Goal: Information Seeking & Learning: Check status

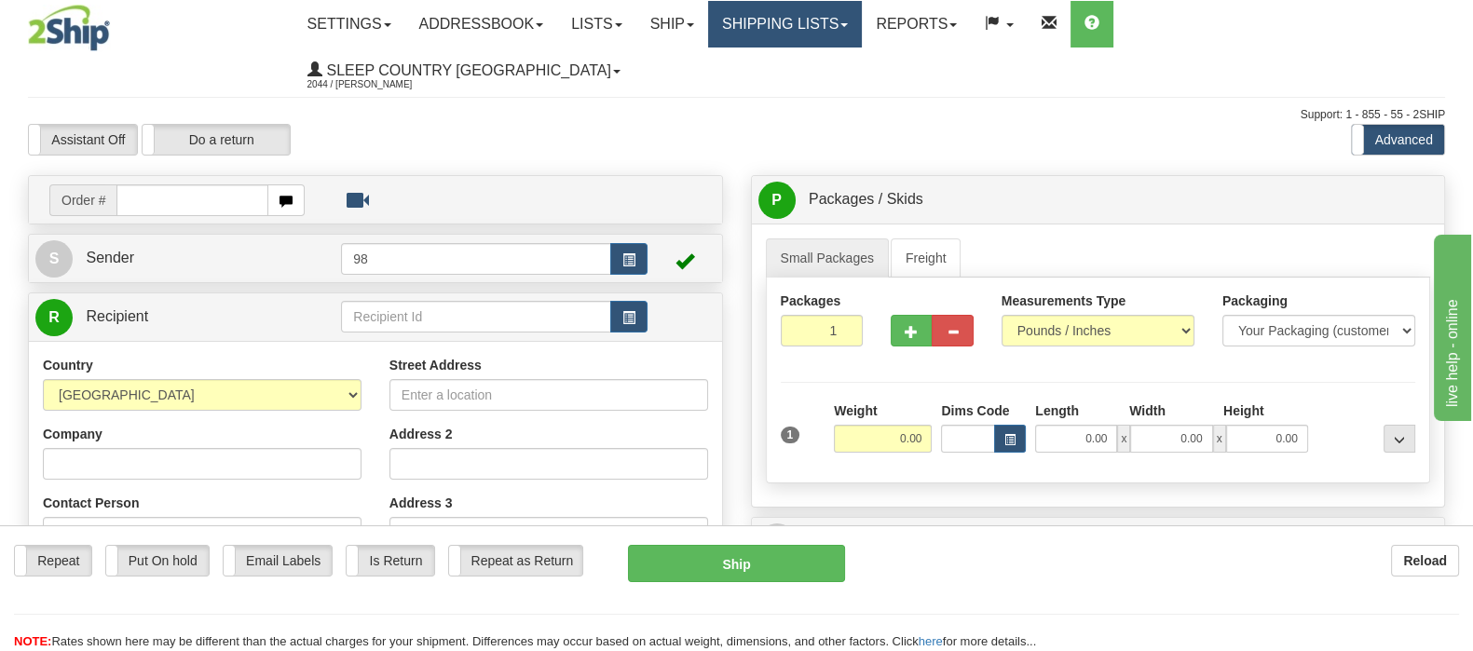
click at [862, 25] on link "Shipping lists" at bounding box center [785, 24] width 154 height 47
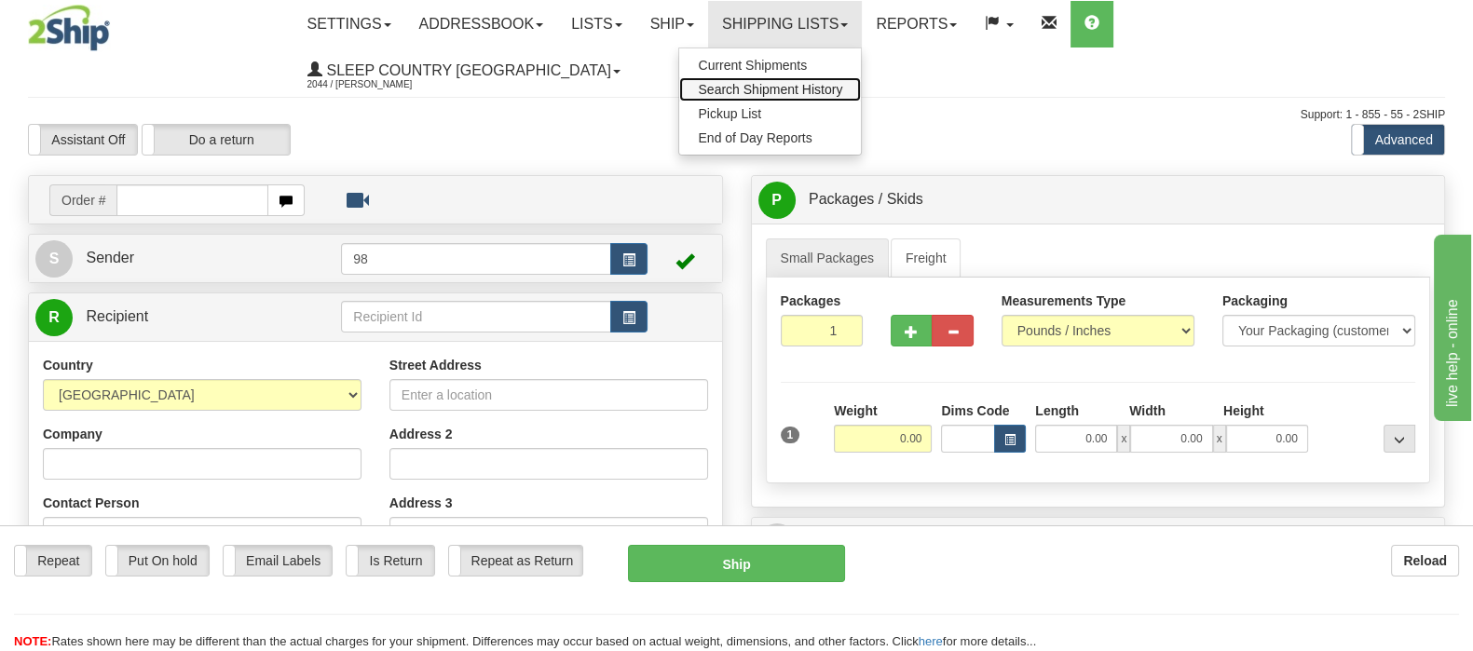
drag, startPoint x: 881, startPoint y: 84, endPoint x: 872, endPoint y: 141, distance: 57.5
click at [842, 86] on span "Search Shipment History" at bounding box center [770, 89] width 144 height 15
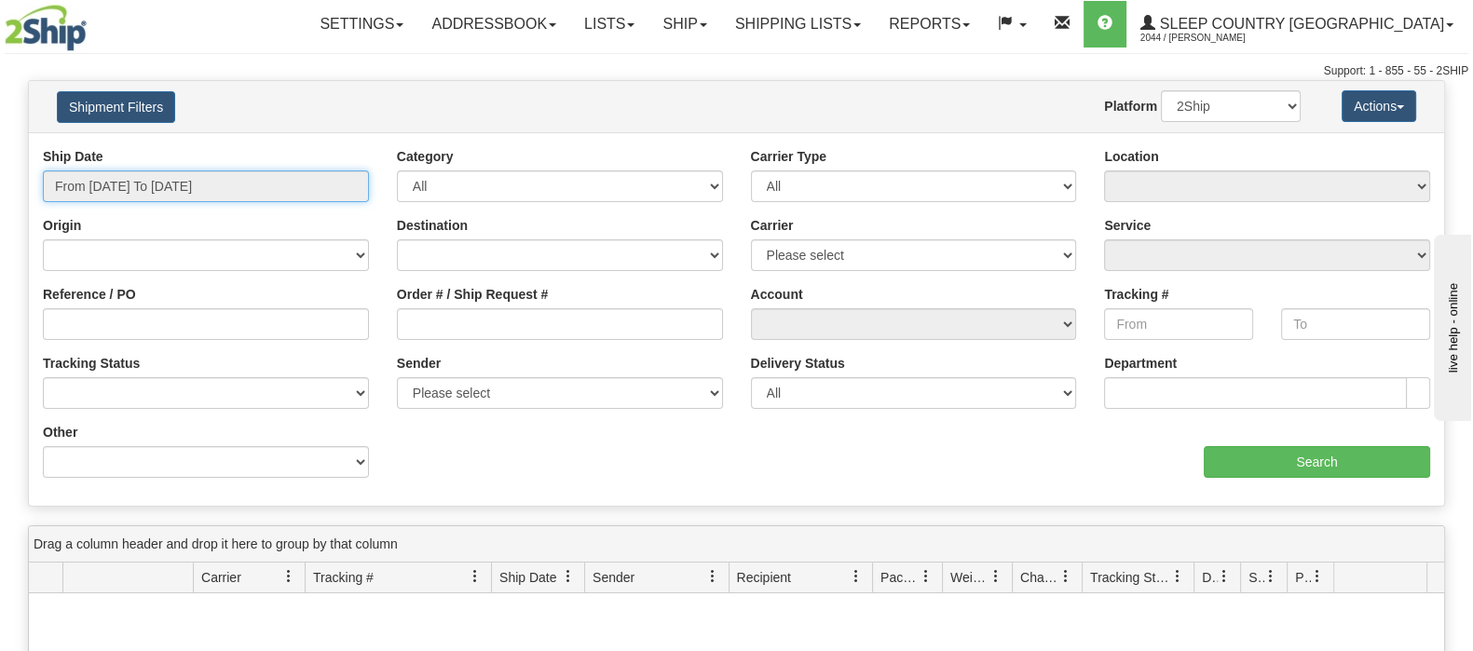
drag, startPoint x: 184, startPoint y: 184, endPoint x: 195, endPoint y: 259, distance: 76.3
click at [184, 184] on input "From 09/10/2025 To 09/11/2025" at bounding box center [206, 187] width 326 height 32
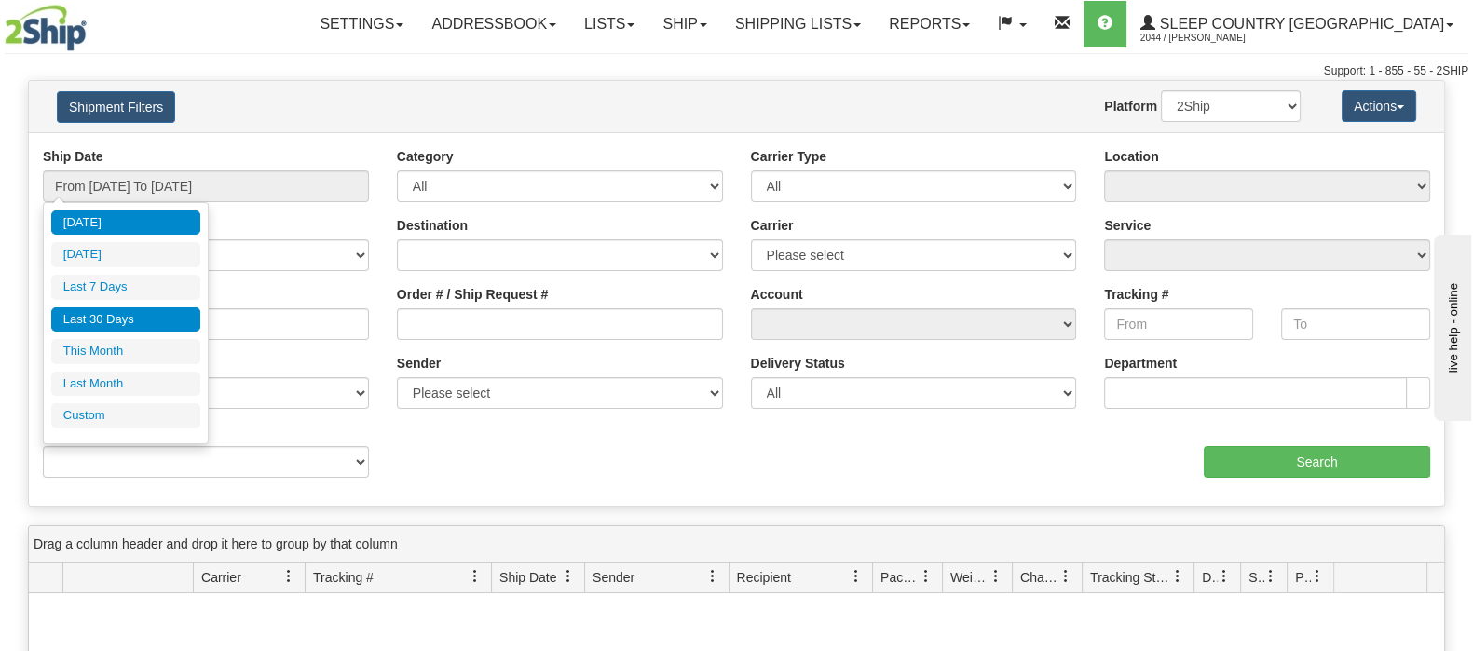
drag, startPoint x: 143, startPoint y: 319, endPoint x: 404, endPoint y: 401, distance: 273.5
click at [144, 321] on li "Last 30 Days" at bounding box center [125, 320] width 149 height 25
type input "From 08/13/2025 To 09/11/2025"
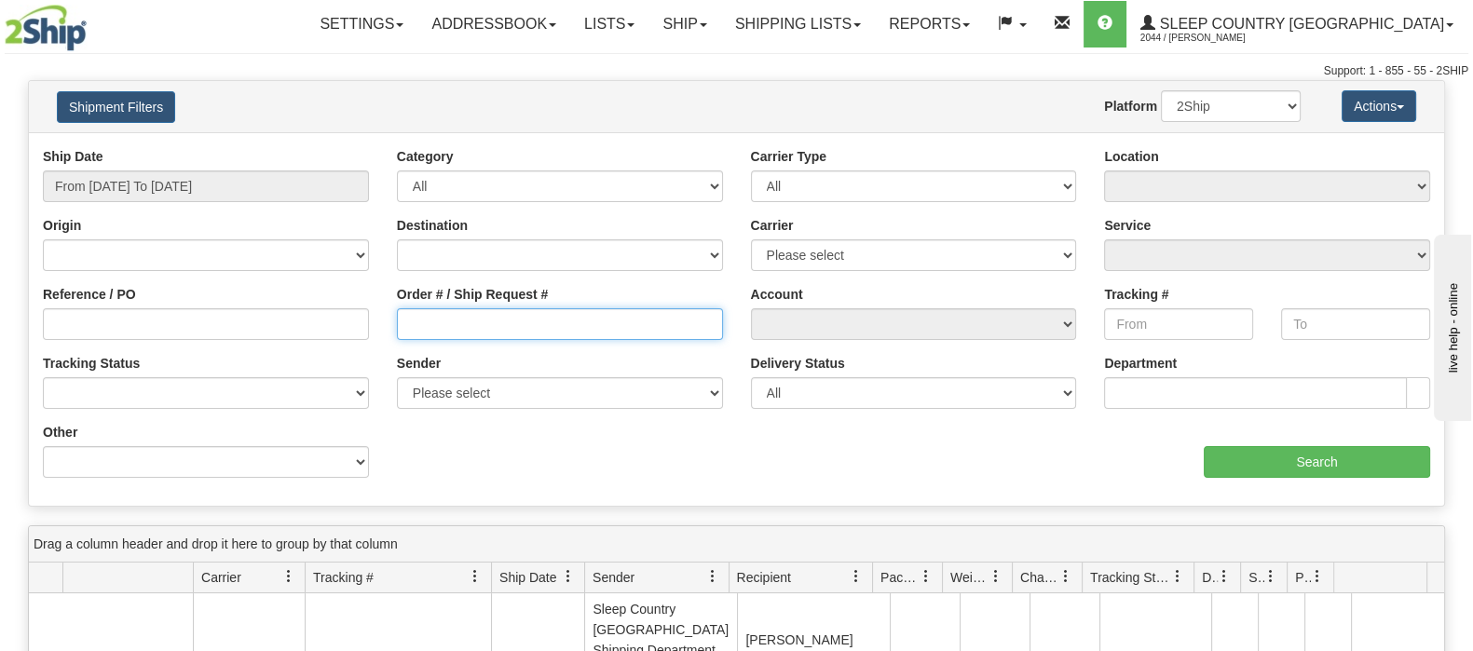
click at [531, 329] on input "Order # / Ship Request #" at bounding box center [560, 324] width 326 height 32
paste input "9000I075163"
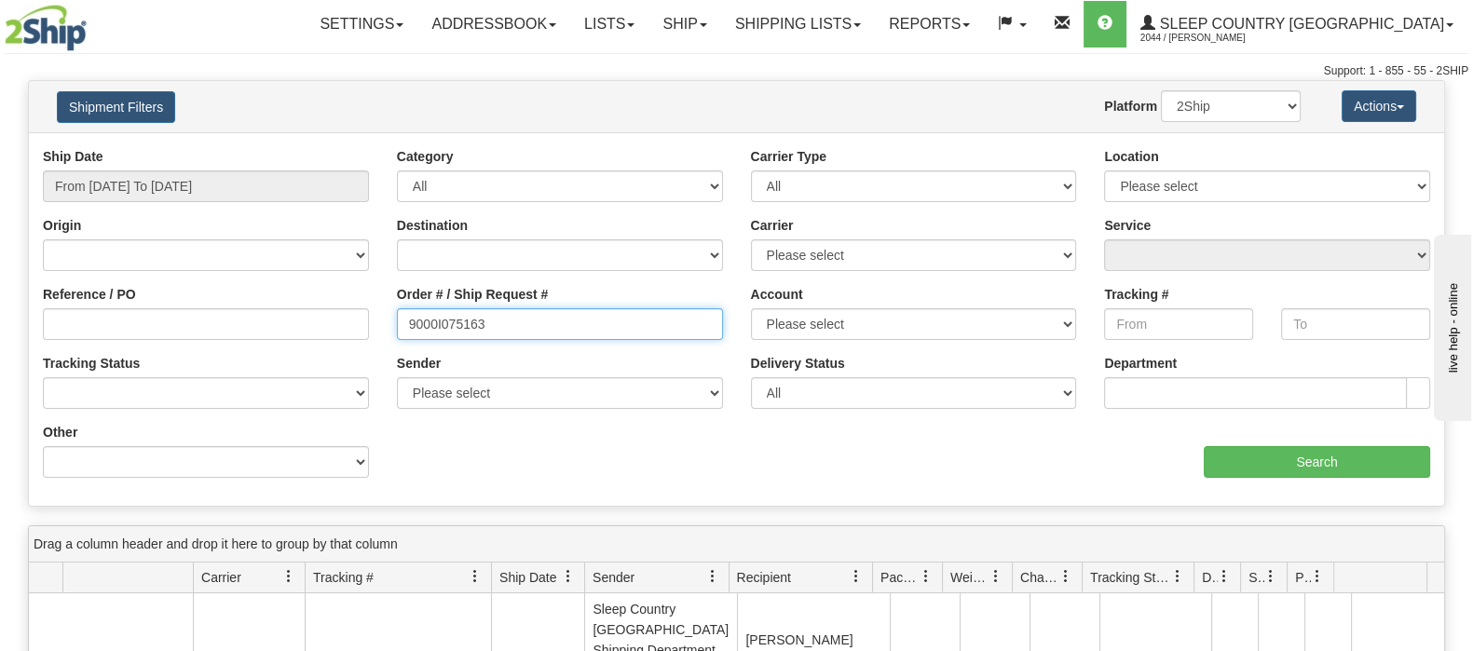
type input "9000I075163"
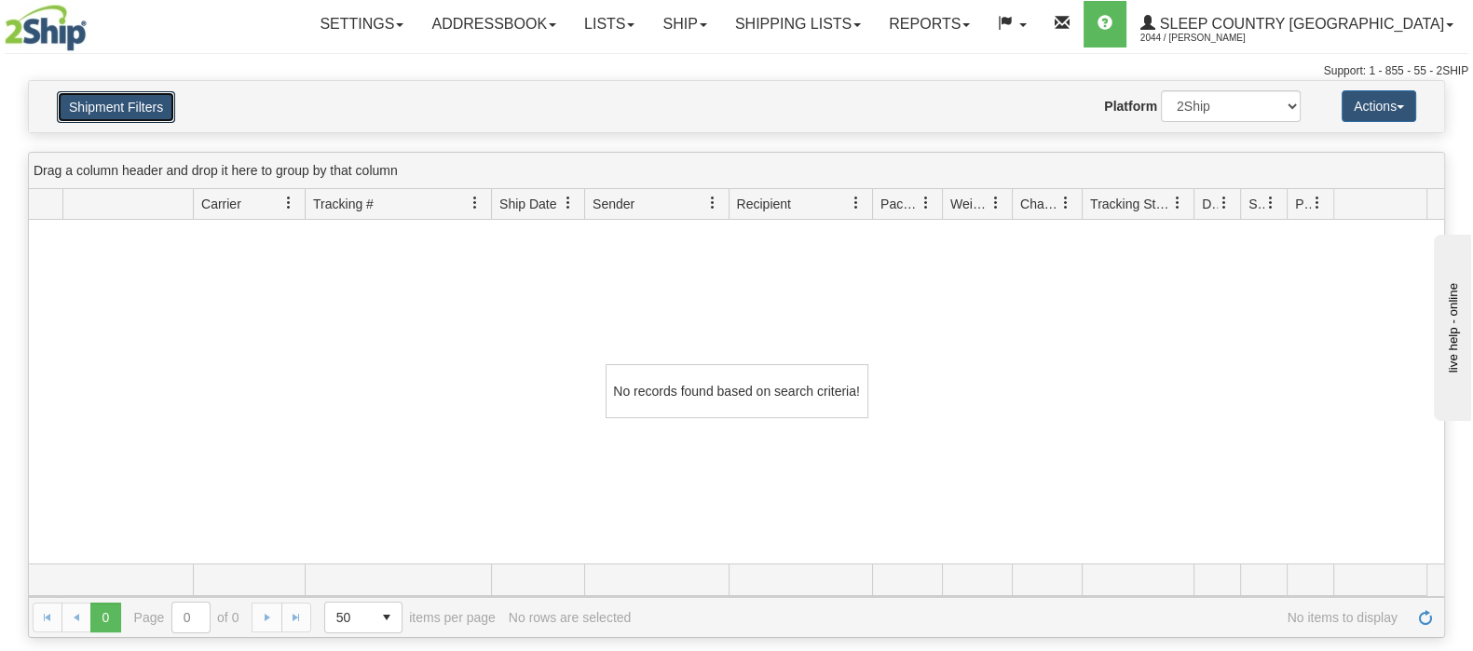
drag, startPoint x: 137, startPoint y: 99, endPoint x: 346, endPoint y: 303, distance: 292.0
click at [137, 100] on button "Shipment Filters" at bounding box center [116, 107] width 118 height 32
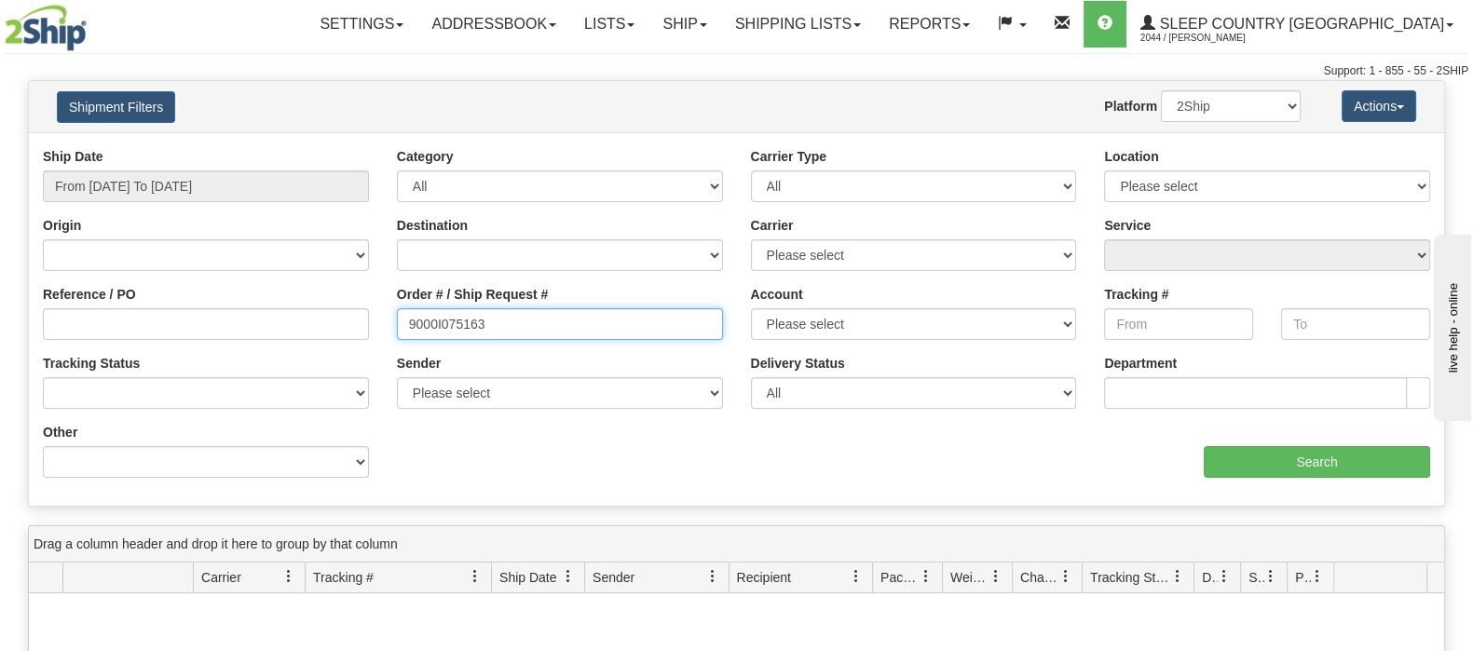
click at [494, 324] on input "9000I075163" at bounding box center [560, 324] width 326 height 32
click at [405, 317] on input "9000I075163" at bounding box center [560, 324] width 326 height 32
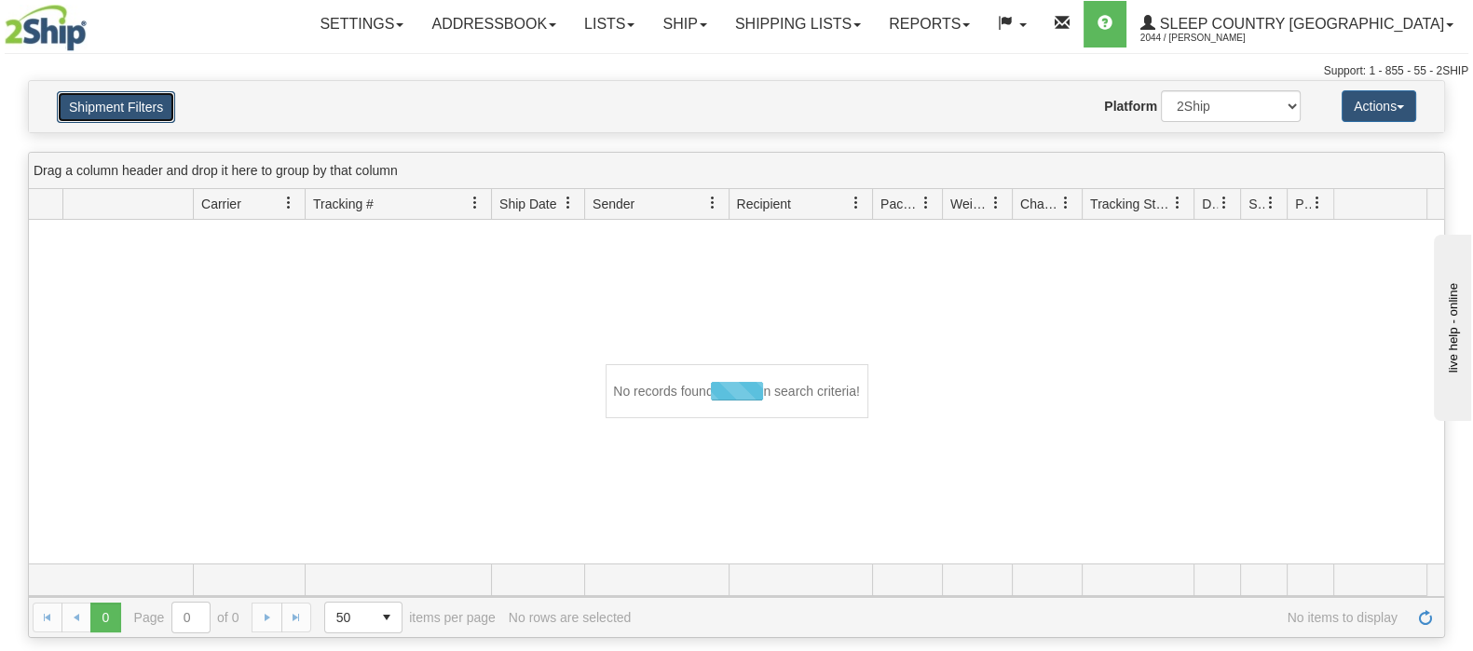
drag, startPoint x: 138, startPoint y: 114, endPoint x: 322, endPoint y: 462, distance: 393.9
click at [137, 116] on button "Shipment Filters" at bounding box center [116, 107] width 118 height 32
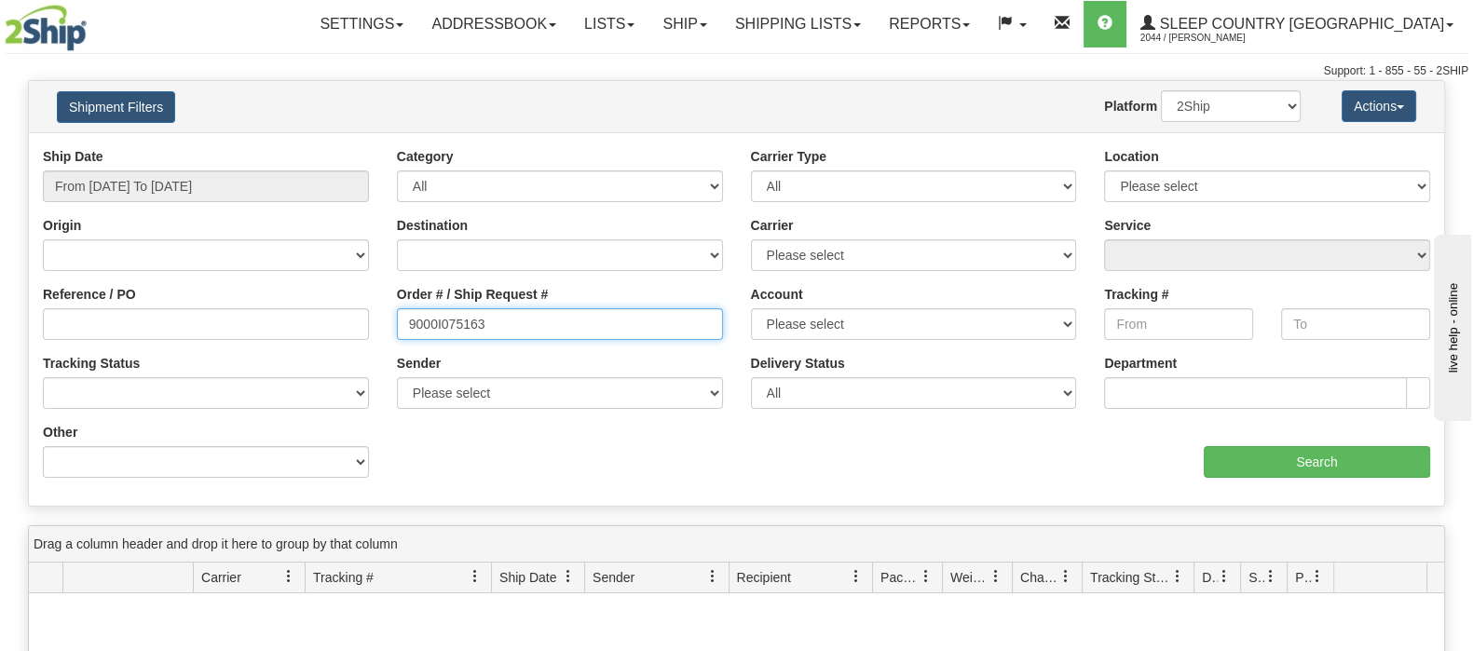
click at [544, 328] on input "9000I075163" at bounding box center [560, 324] width 326 height 32
drag, startPoint x: 495, startPoint y: 319, endPoint x: 539, endPoint y: 328, distance: 44.8
click at [499, 319] on input "9000I075163" at bounding box center [560, 324] width 326 height 32
click at [410, 317] on input "9000I075163" at bounding box center [560, 324] width 326 height 32
click at [1252, 114] on select "2Ship Imported" at bounding box center [1231, 106] width 140 height 32
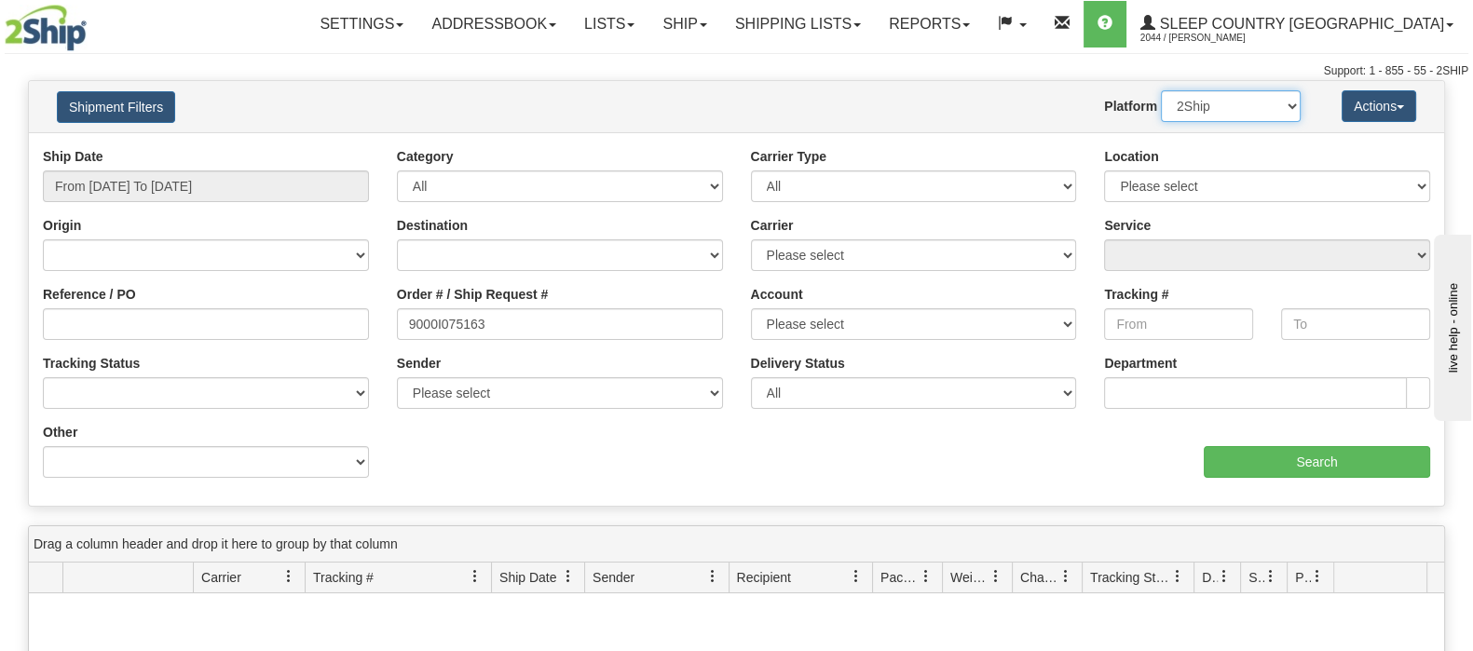
select select "1"
click at [1161, 90] on select "2Ship Imported" at bounding box center [1231, 106] width 140 height 32
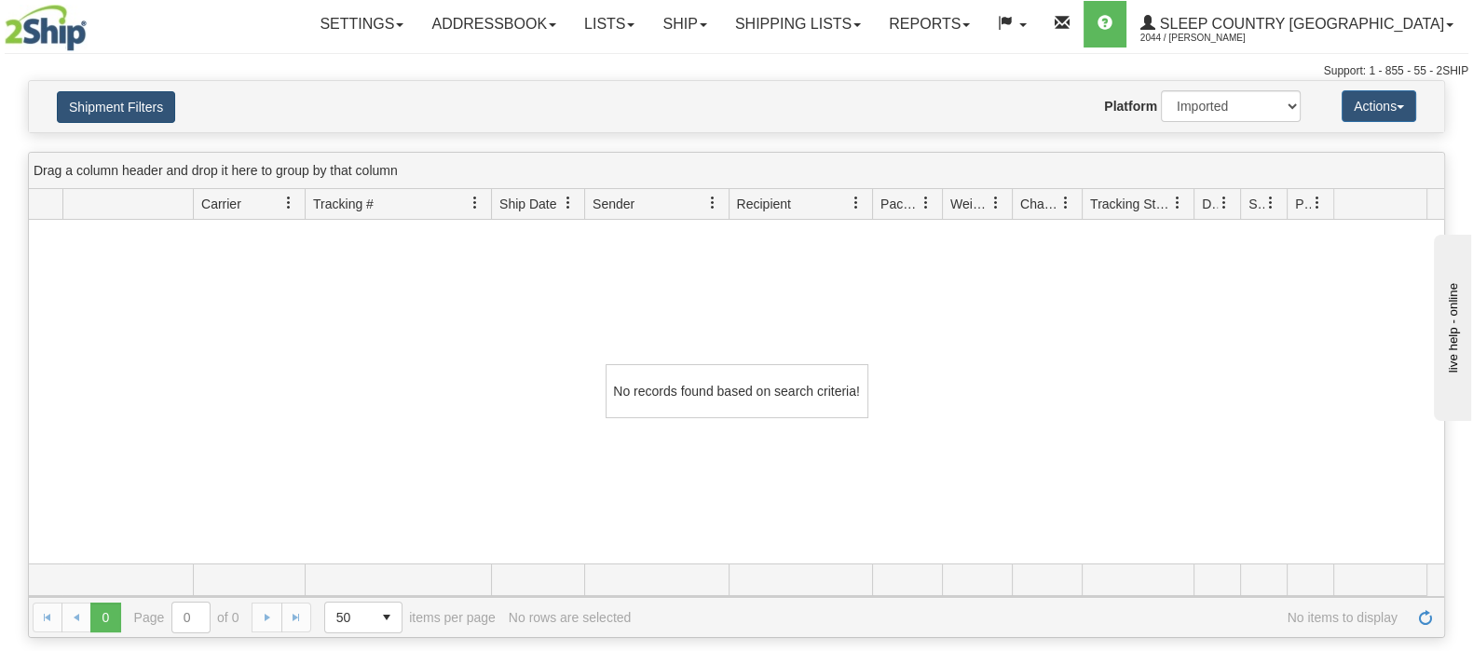
drag, startPoint x: 90, startPoint y: 84, endPoint x: 110, endPoint y: 97, distance: 23.5
click at [91, 84] on div "Shipment Filters Website Agent Nothing selected Client User Platform 2Ship Impo…" at bounding box center [737, 106] width 1416 height 51
click at [146, 120] on div "Shipment Filters Website Agent Nothing selected Client User Platform 2Ship Impo…" at bounding box center [737, 106] width 1416 height 51
drag, startPoint x: 144, startPoint y: 116, endPoint x: 254, endPoint y: 183, distance: 128.8
click at [158, 126] on div "Shipment Filters Website Agent Nothing selected Client User Platform 2Ship Impo…" at bounding box center [737, 106] width 1416 height 51
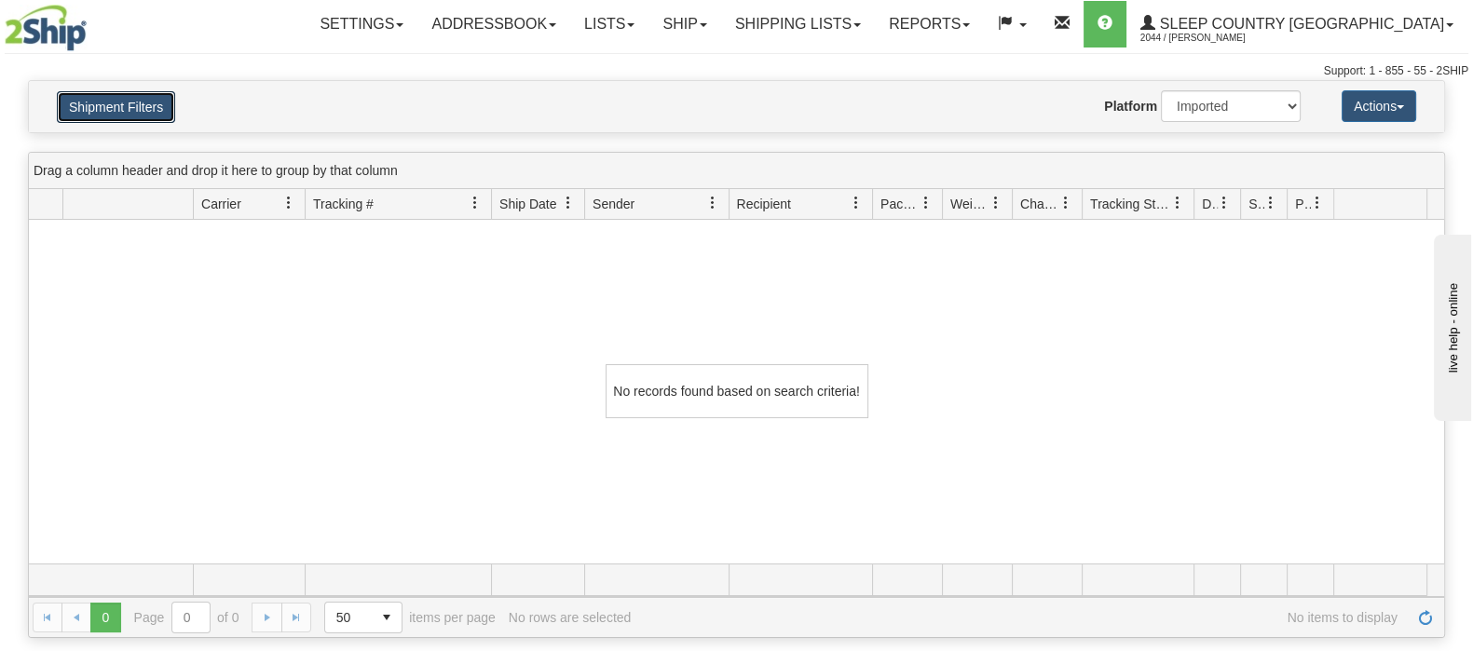
drag, startPoint x: 152, startPoint y: 100, endPoint x: 183, endPoint y: 123, distance: 38.6
click at [161, 108] on button "Shipment Filters" at bounding box center [116, 107] width 118 height 32
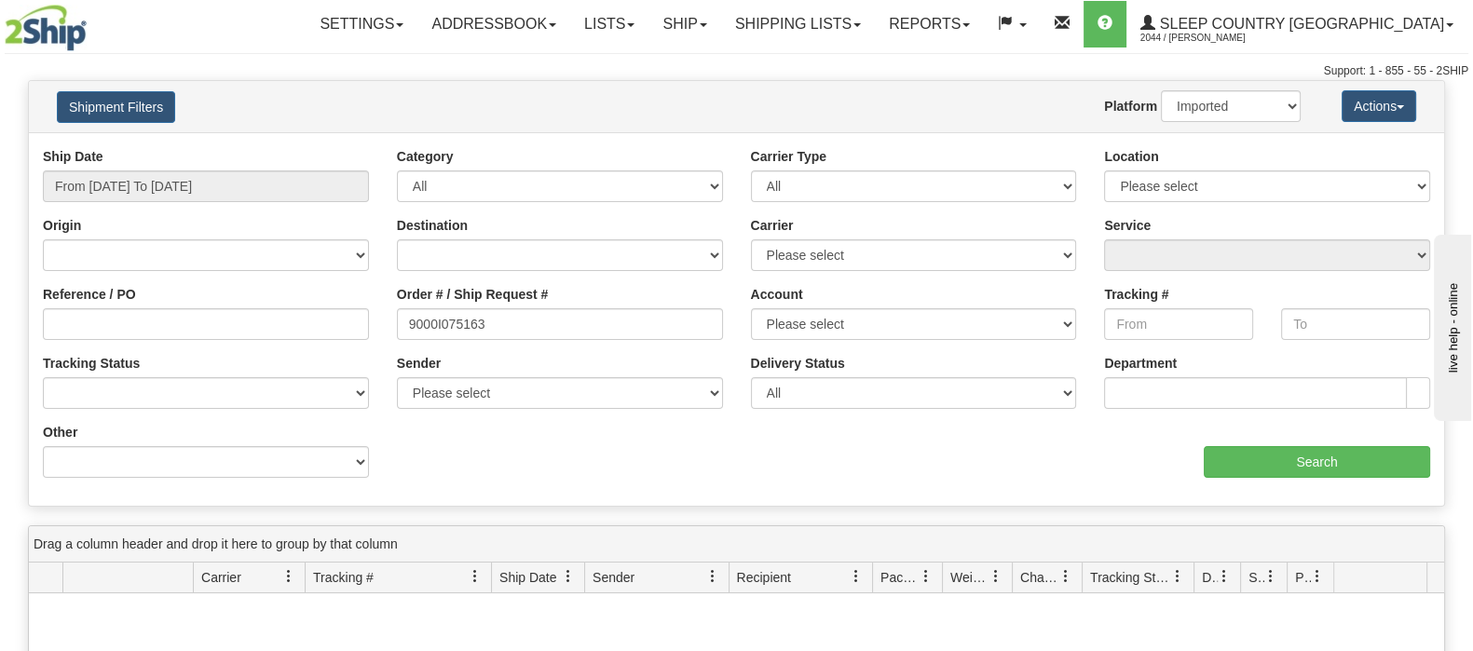
click at [1196, 456] on div "aaa Search" at bounding box center [1091, 450] width 708 height 55
click at [1243, 469] on input "Search" at bounding box center [1317, 462] width 226 height 32
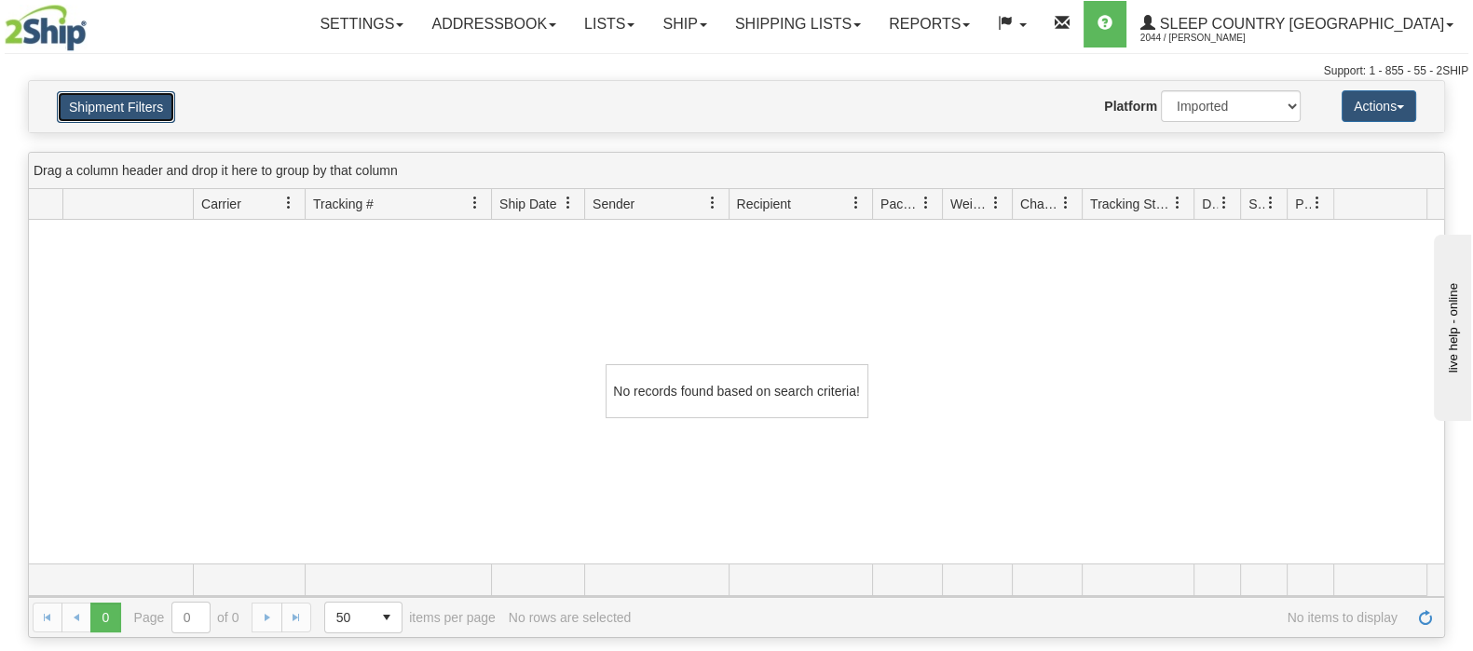
click at [111, 91] on button "Shipment Filters" at bounding box center [116, 107] width 118 height 32
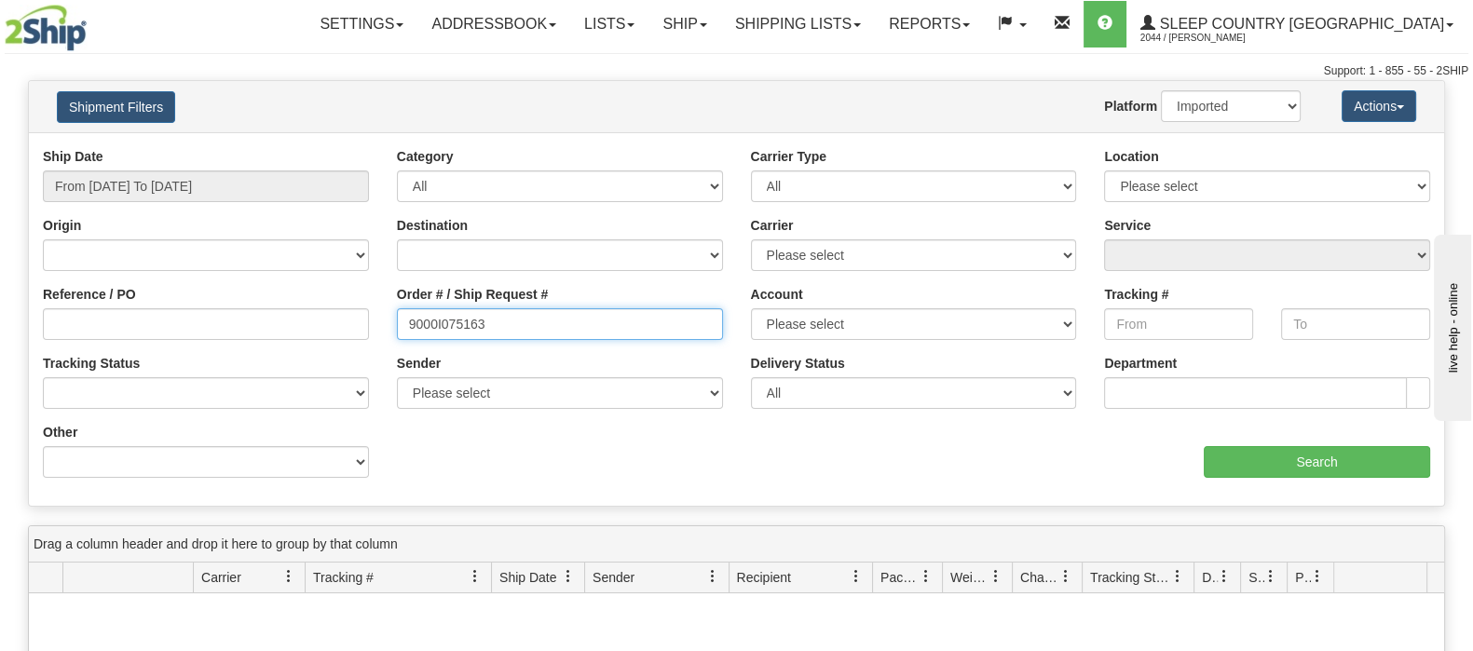
click at [568, 322] on input "9000I075163" at bounding box center [560, 324] width 326 height 32
click at [409, 319] on input "9000I075163" at bounding box center [560, 324] width 326 height 32
drag, startPoint x: 447, startPoint y: 322, endPoint x: 232, endPoint y: 316, distance: 215.4
click at [248, 147] on div "Reference / PO Order # / Ship Request # 9000I075163 Account Please select Canad…" at bounding box center [737, 147] width 1416 height 0
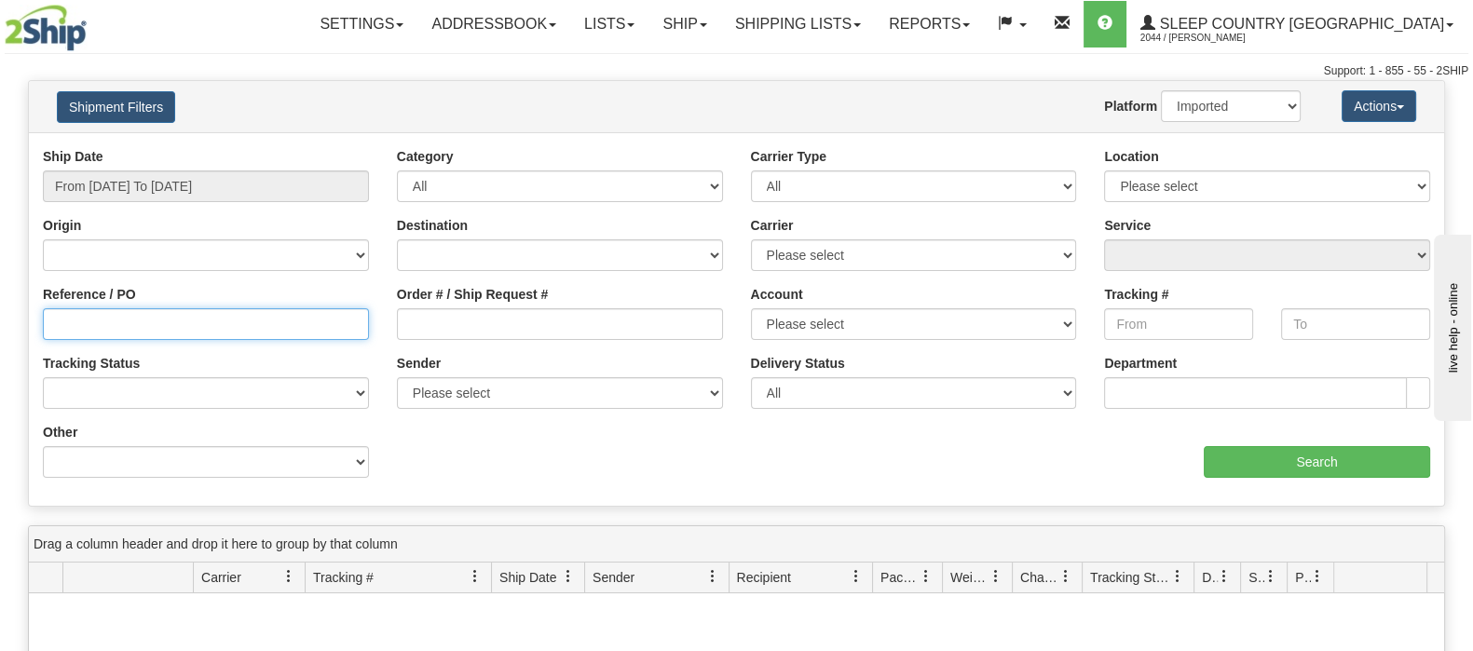
click at [232, 316] on input "Reference / PO" at bounding box center [206, 324] width 326 height 32
paste input "9000I075163"
type input "9000I075163"
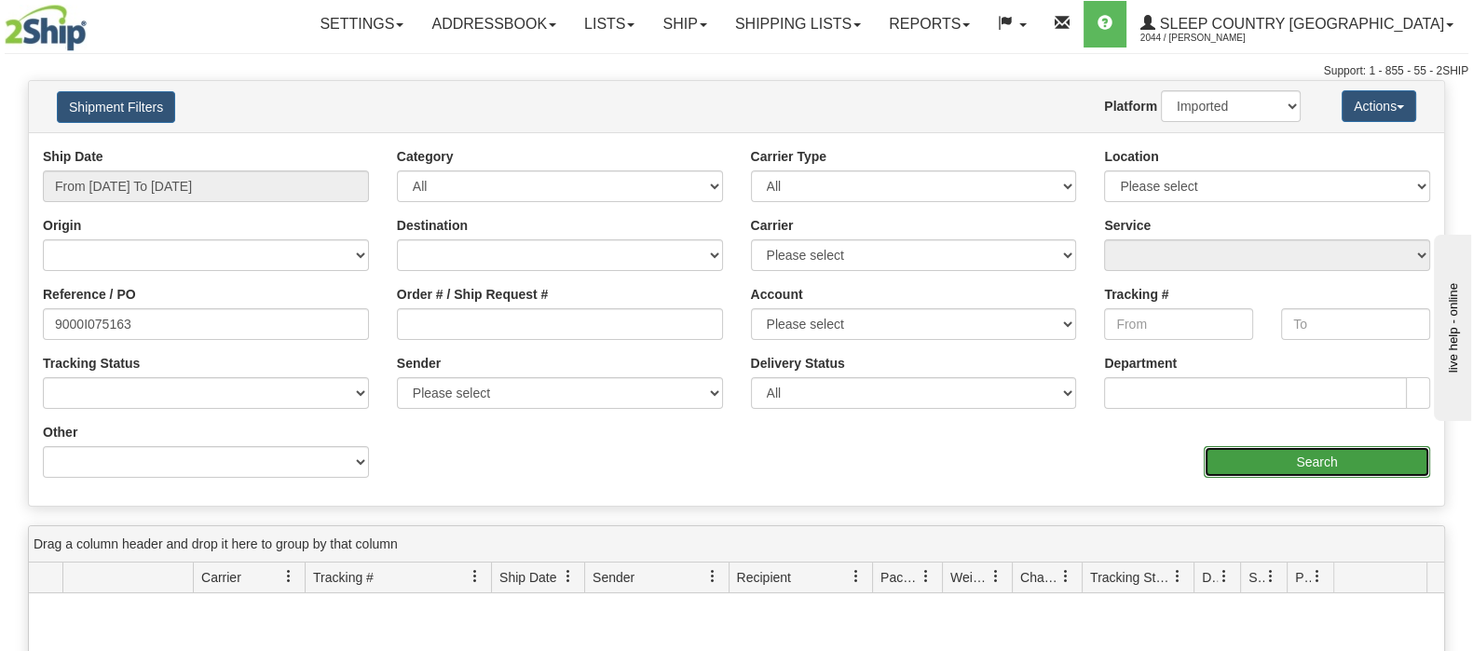
click at [1277, 464] on input "Search" at bounding box center [1317, 462] width 226 height 32
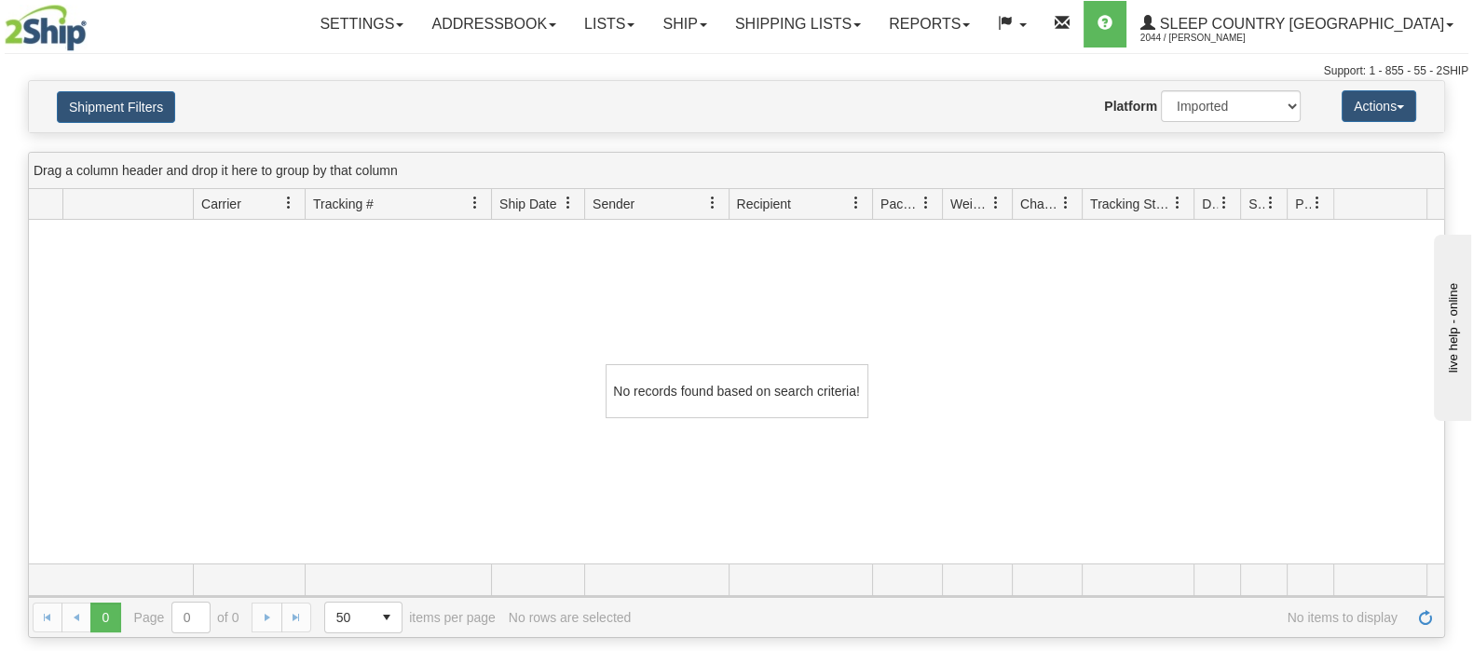
drag, startPoint x: 133, startPoint y: 88, endPoint x: 512, endPoint y: 146, distance: 382.9
click at [133, 89] on div "Shipment Filters Website Agent Nothing selected Client User Platform 2Ship Impo…" at bounding box center [737, 106] width 1416 height 51
drag, startPoint x: 143, startPoint y: 125, endPoint x: 1192, endPoint y: 126, distance: 1049.4
click at [154, 126] on div "Shipment Filters Website Agent Nothing selected Client User Platform 2Ship Impo…" at bounding box center [737, 106] width 1416 height 51
drag, startPoint x: 153, startPoint y: 107, endPoint x: 582, endPoint y: 132, distance: 430.4
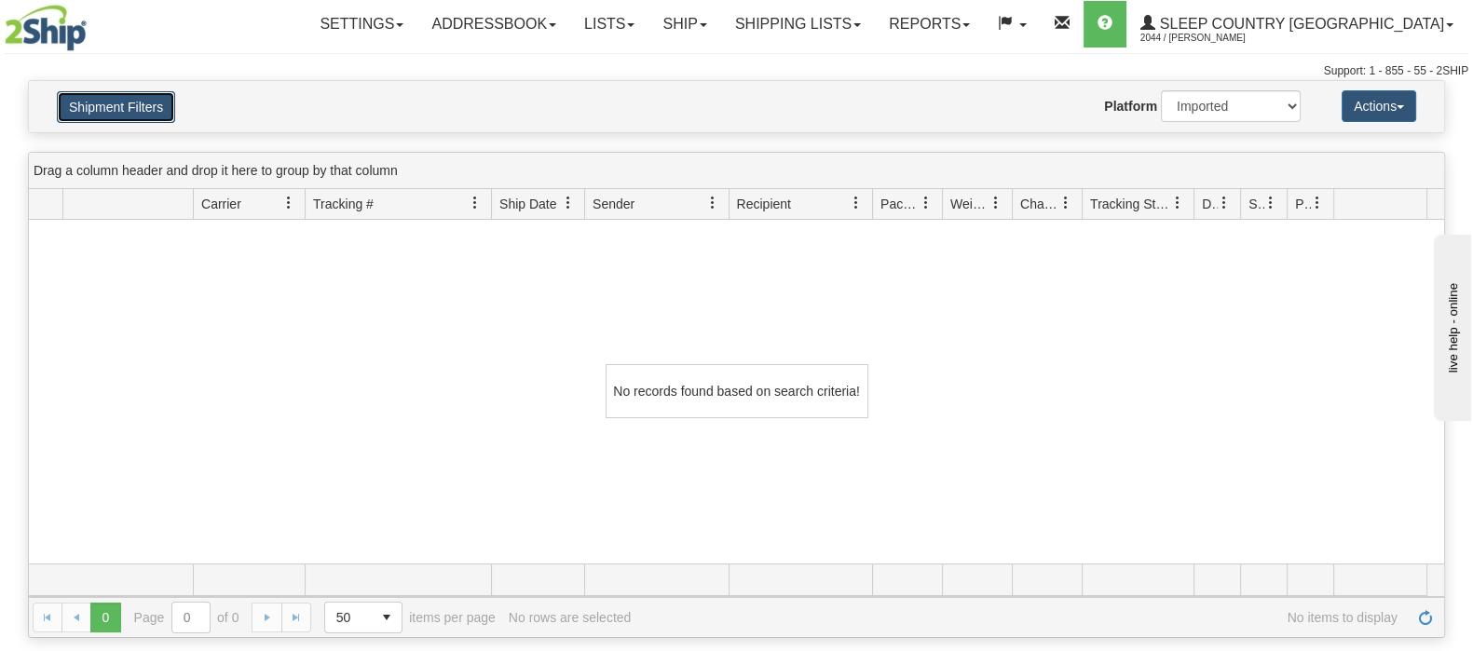
click at [155, 107] on button "Shipment Filters" at bounding box center [116, 107] width 118 height 32
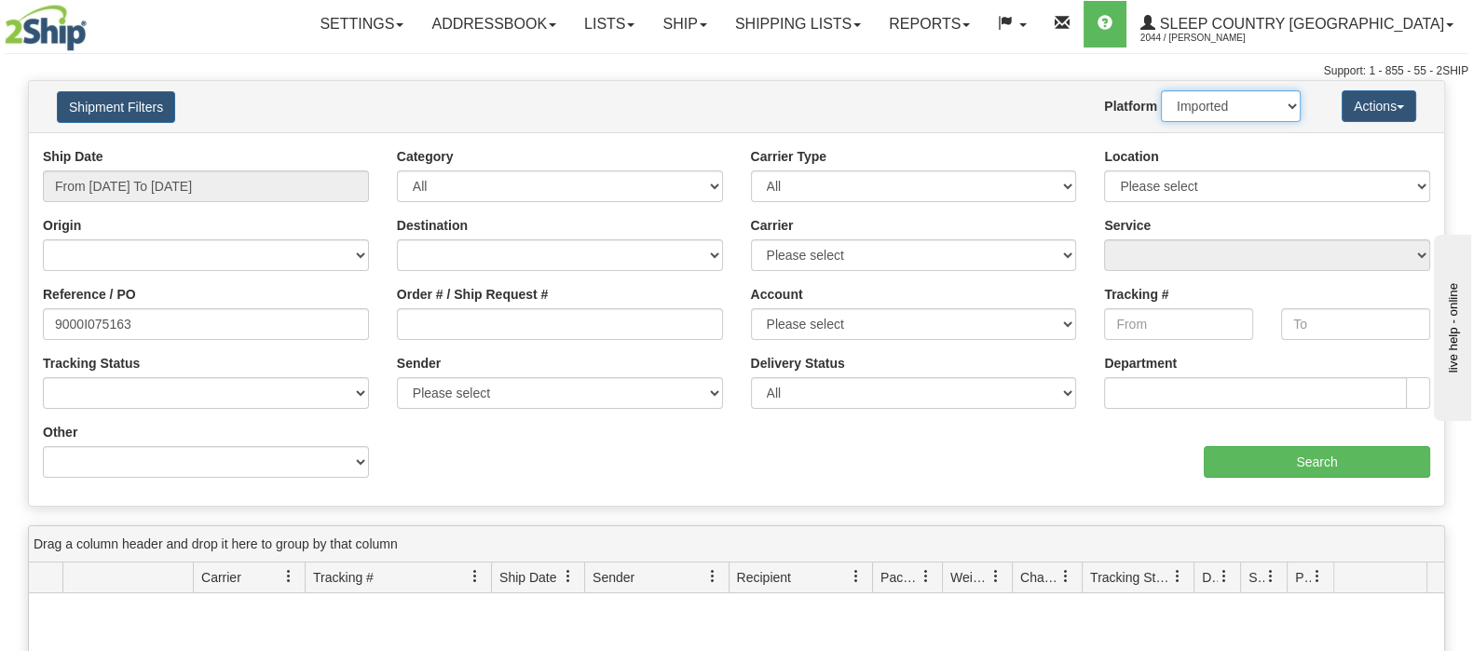
click at [1244, 112] on select "2Ship Imported" at bounding box center [1231, 106] width 140 height 32
select select "0"
click at [1161, 90] on select "2Ship Imported" at bounding box center [1231, 106] width 140 height 32
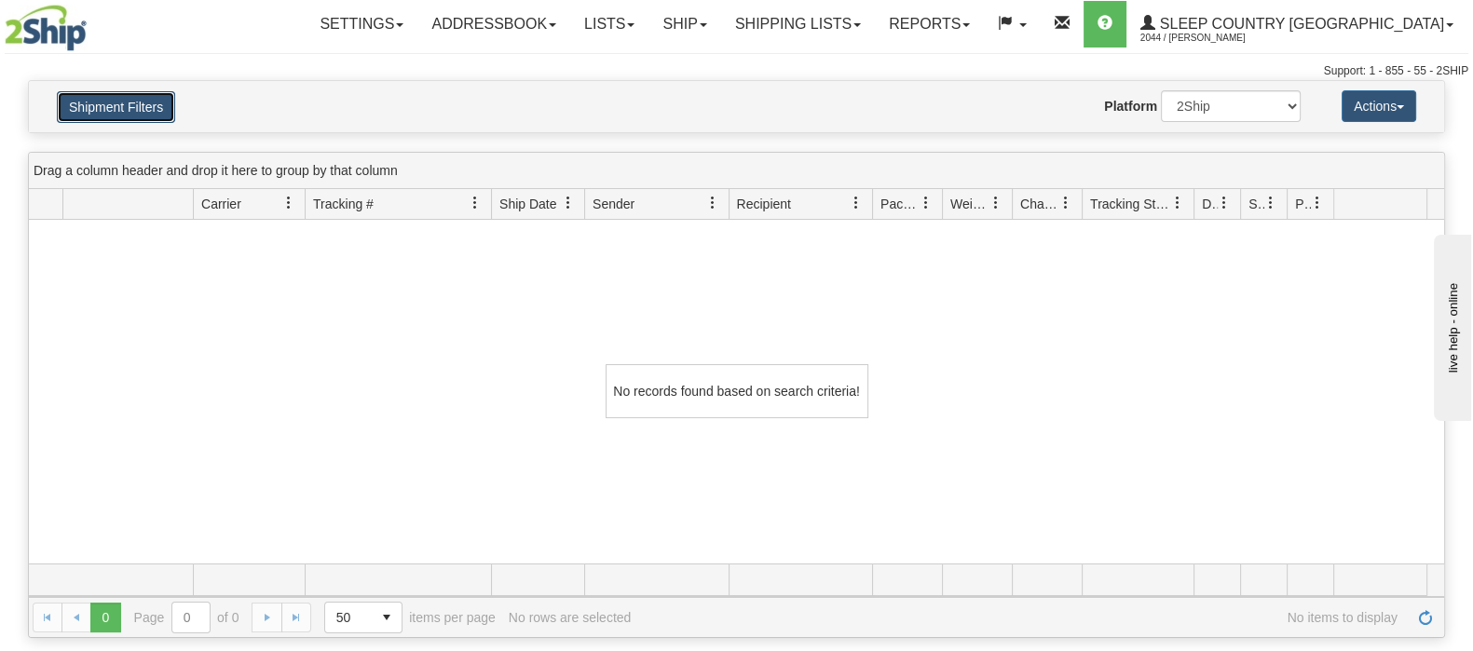
drag, startPoint x: 145, startPoint y: 104, endPoint x: 203, endPoint y: 218, distance: 127.5
click at [145, 103] on button "Shipment Filters" at bounding box center [116, 107] width 118 height 32
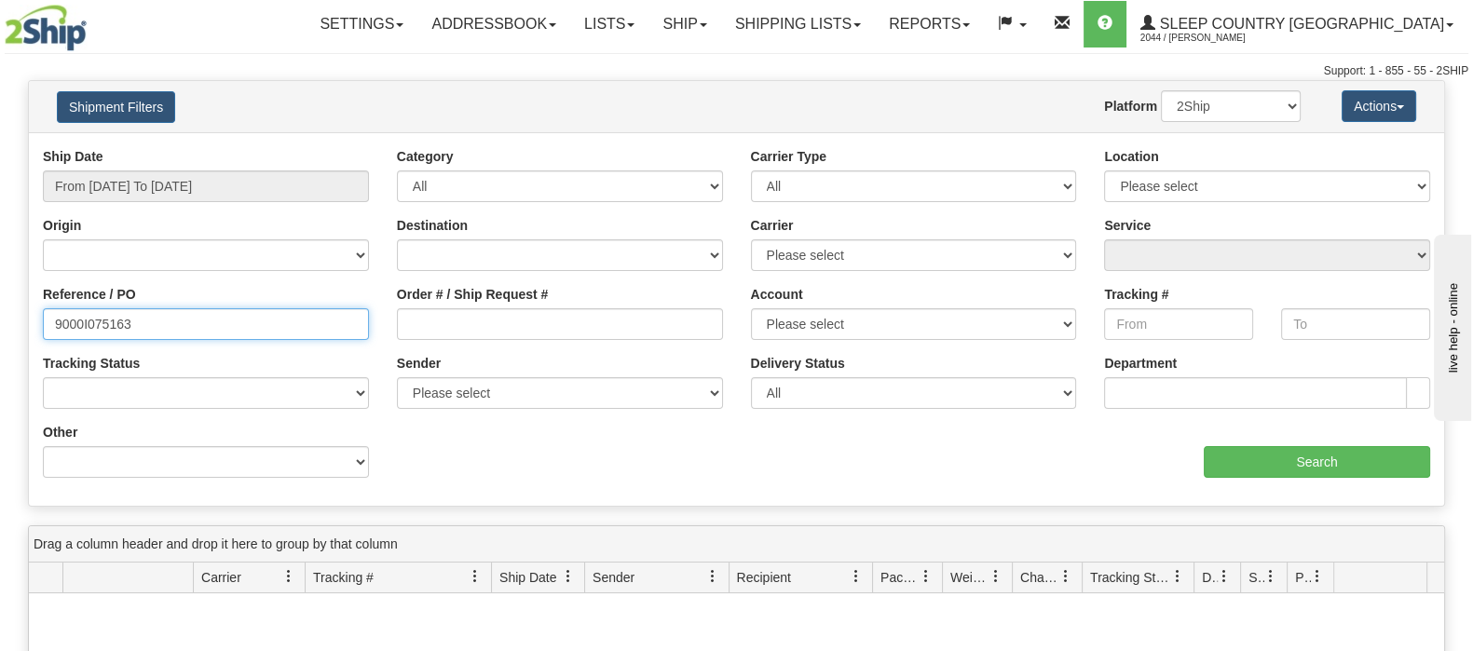
drag, startPoint x: 248, startPoint y: 331, endPoint x: -37, endPoint y: 319, distance: 285.4
click at [0, 319] on html "Upgrade Account Cancel Toggle navigation Settings New Senders" at bounding box center [736, 325] width 1473 height 651
type input "1025501"
click at [1269, 118] on select "2Ship Imported" at bounding box center [1231, 106] width 140 height 32
click at [1236, 114] on select "2Ship Imported" at bounding box center [1231, 106] width 140 height 32
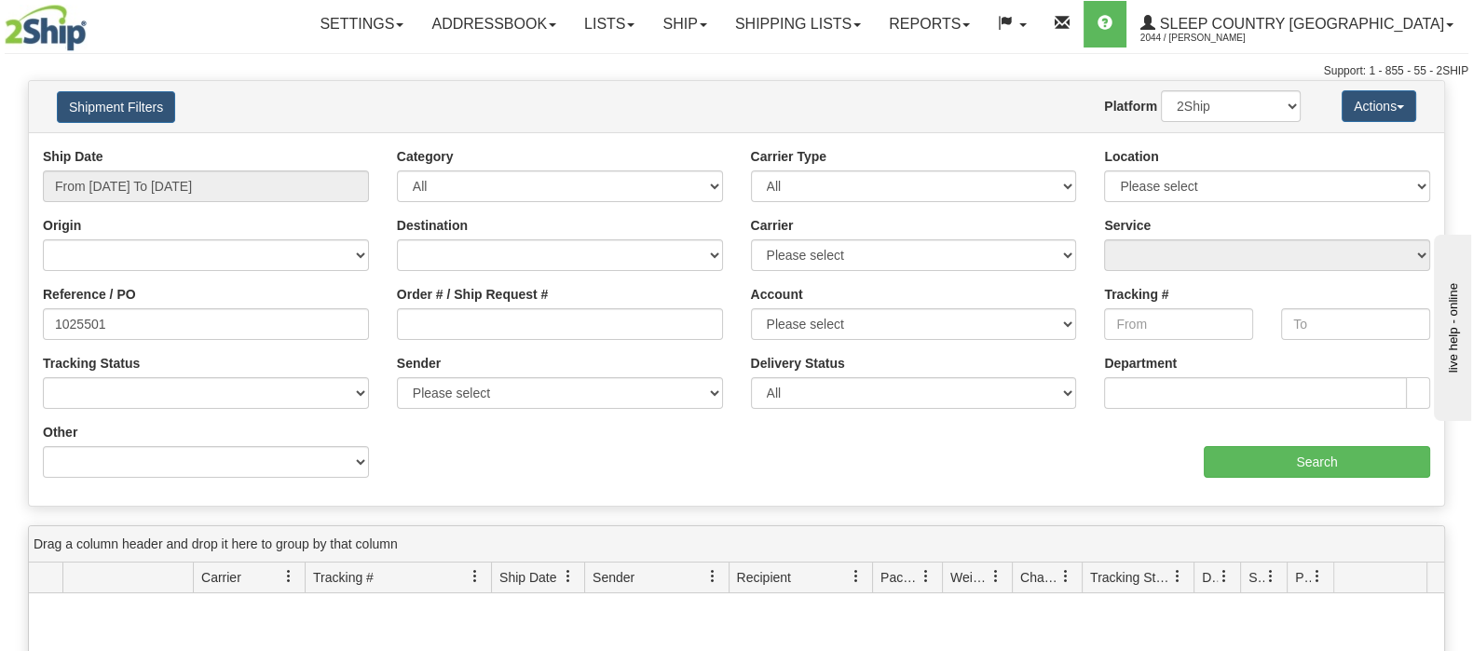
drag, startPoint x: 1074, startPoint y: 116, endPoint x: 1109, endPoint y: 157, distance: 54.2
click at [1072, 118] on div "Website Agent Nothing selected Client User Platform 2Ship Imported" at bounding box center [794, 106] width 1041 height 32
click at [1160, 202] on div "Location Please select Old Toronto DC 921 922 93 94 97 390 915 916 98 902 95 96…" at bounding box center [1267, 181] width 354 height 69
click at [1157, 188] on select "Please select Old Toronto DC 921 922 93 94 97 390 915 916 98 902 95 96 90 91 92…" at bounding box center [1267, 187] width 326 height 32
select select "7603"
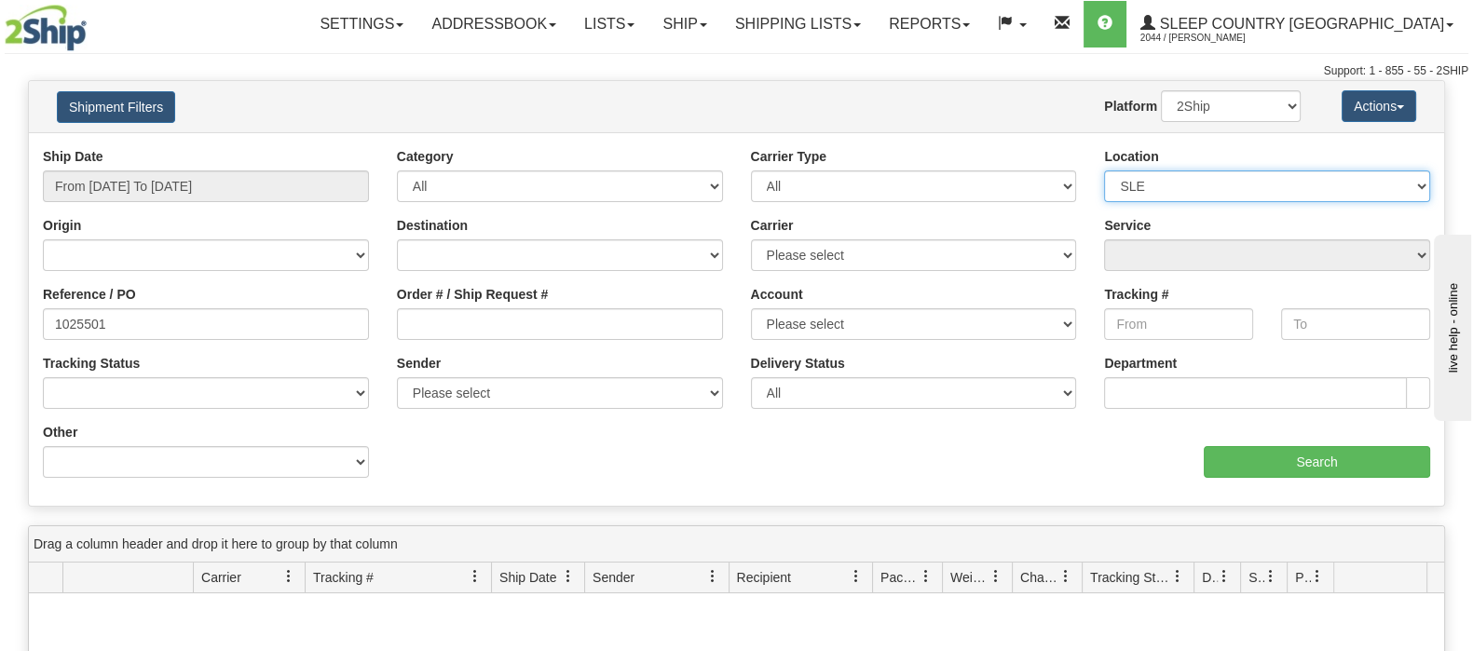
click at [1104, 171] on select "Please select Old Toronto DC 921 922 93 94 97 390 915 916 98 902 95 96 90 91 92…" at bounding box center [1267, 187] width 326 height 32
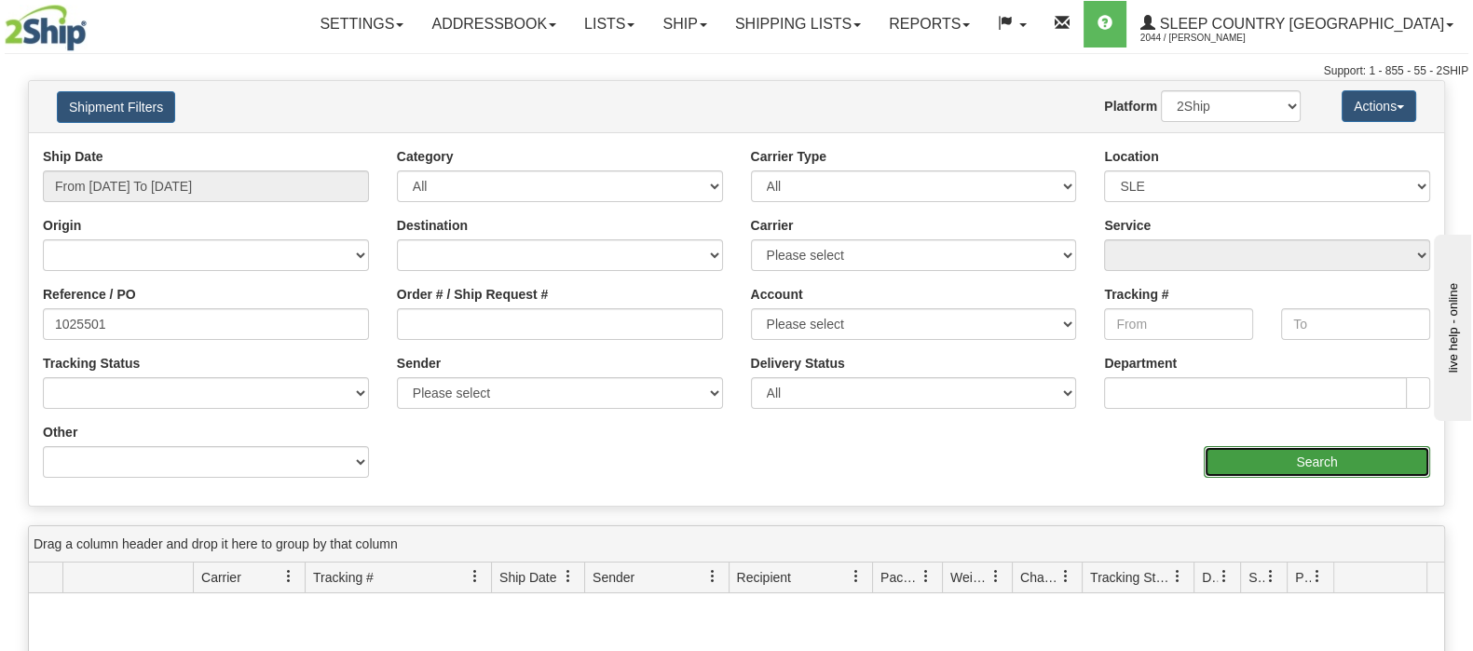
click at [1313, 459] on input "Search" at bounding box center [1317, 462] width 226 height 32
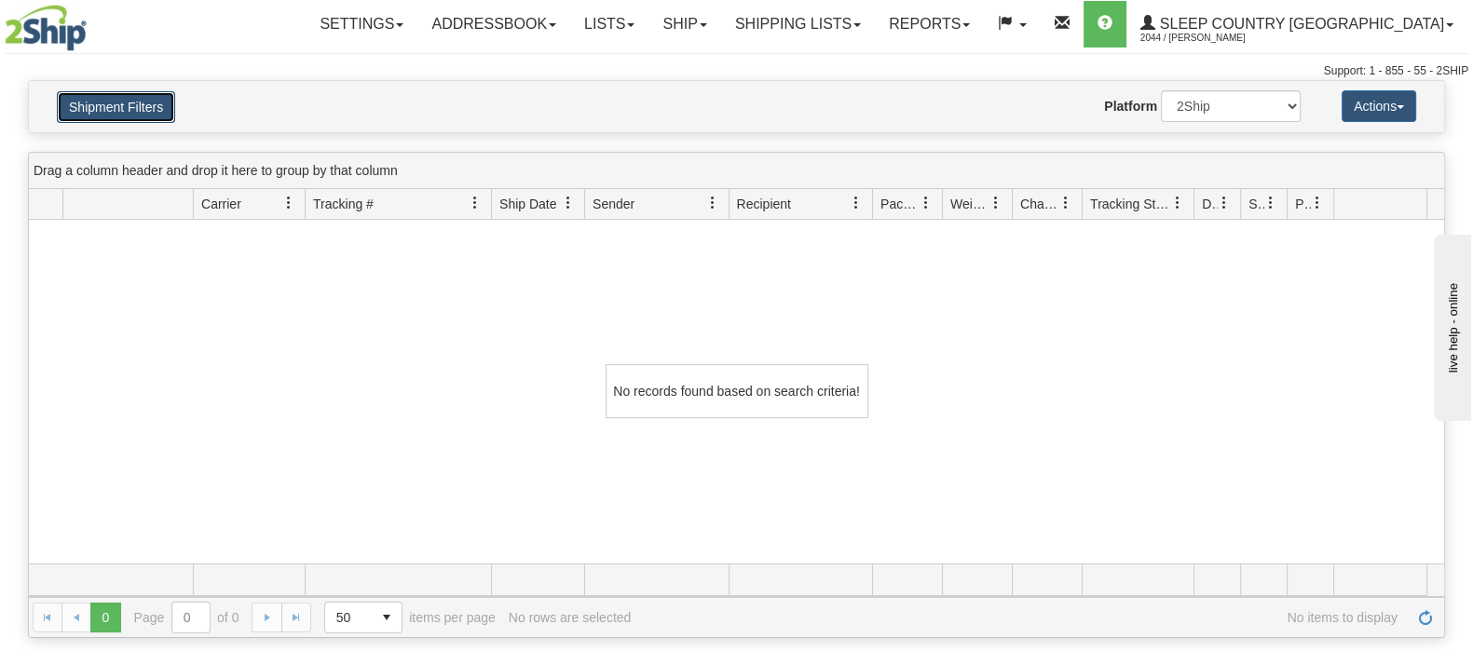
click at [122, 109] on button "Shipment Filters" at bounding box center [116, 107] width 118 height 32
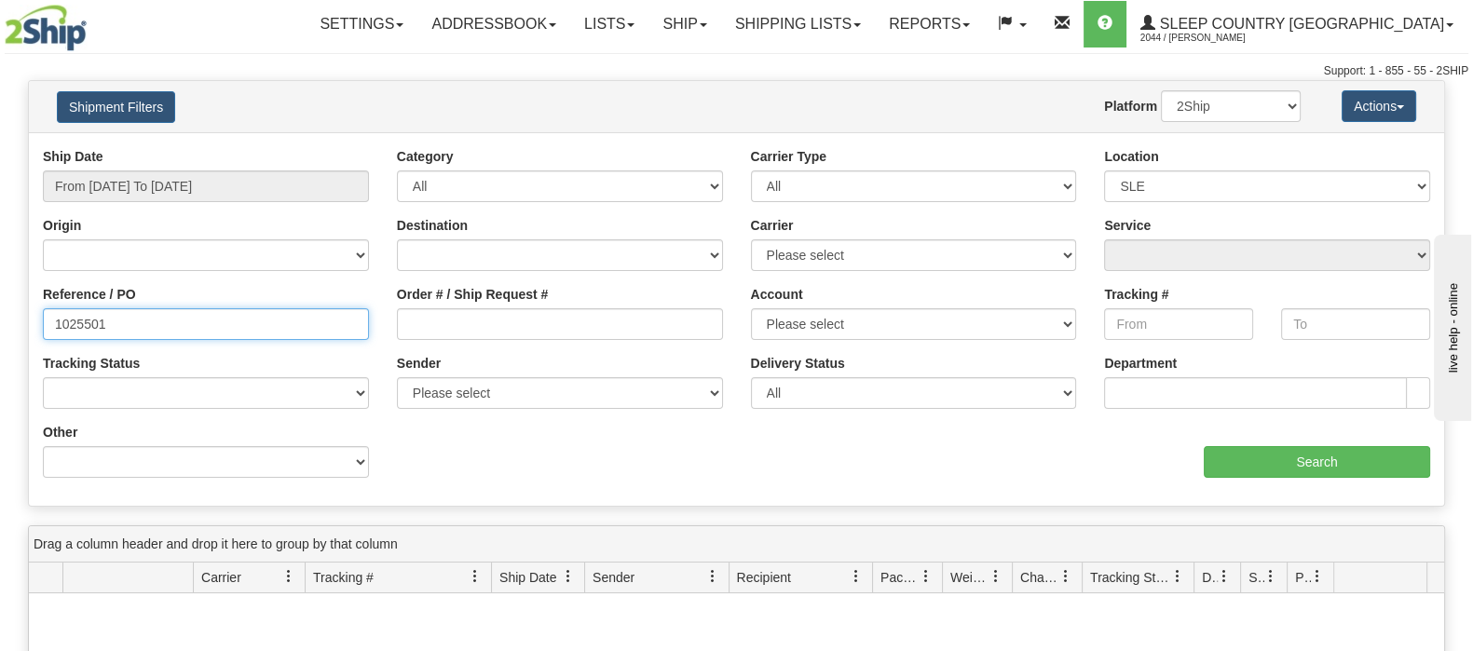
drag, startPoint x: 47, startPoint y: 323, endPoint x: -49, endPoint y: 328, distance: 96.1
click at [0, 328] on html "Upgrade Account Cancel Toggle navigation Settings New Senders" at bounding box center [736, 325] width 1473 height 651
paste input "9000I075163"
type input "9000I075163"
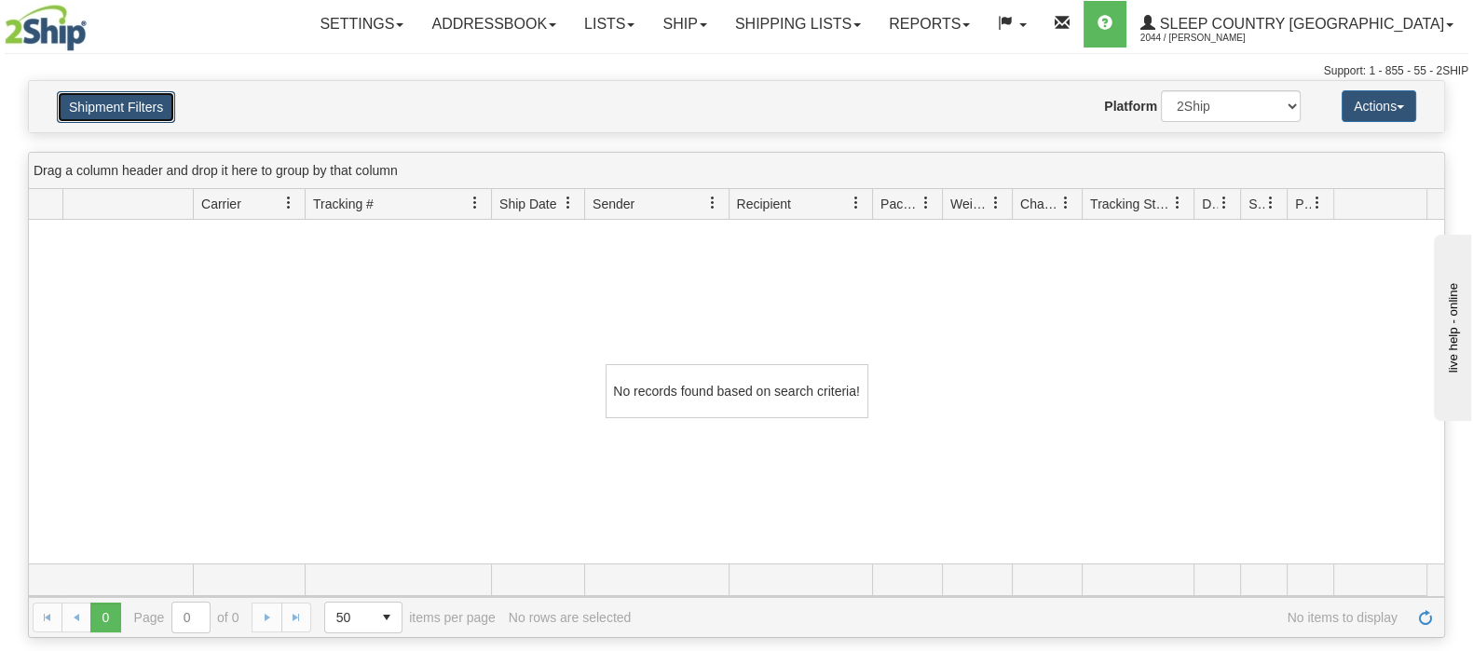
click at [112, 108] on button "Shipment Filters" at bounding box center [116, 107] width 118 height 32
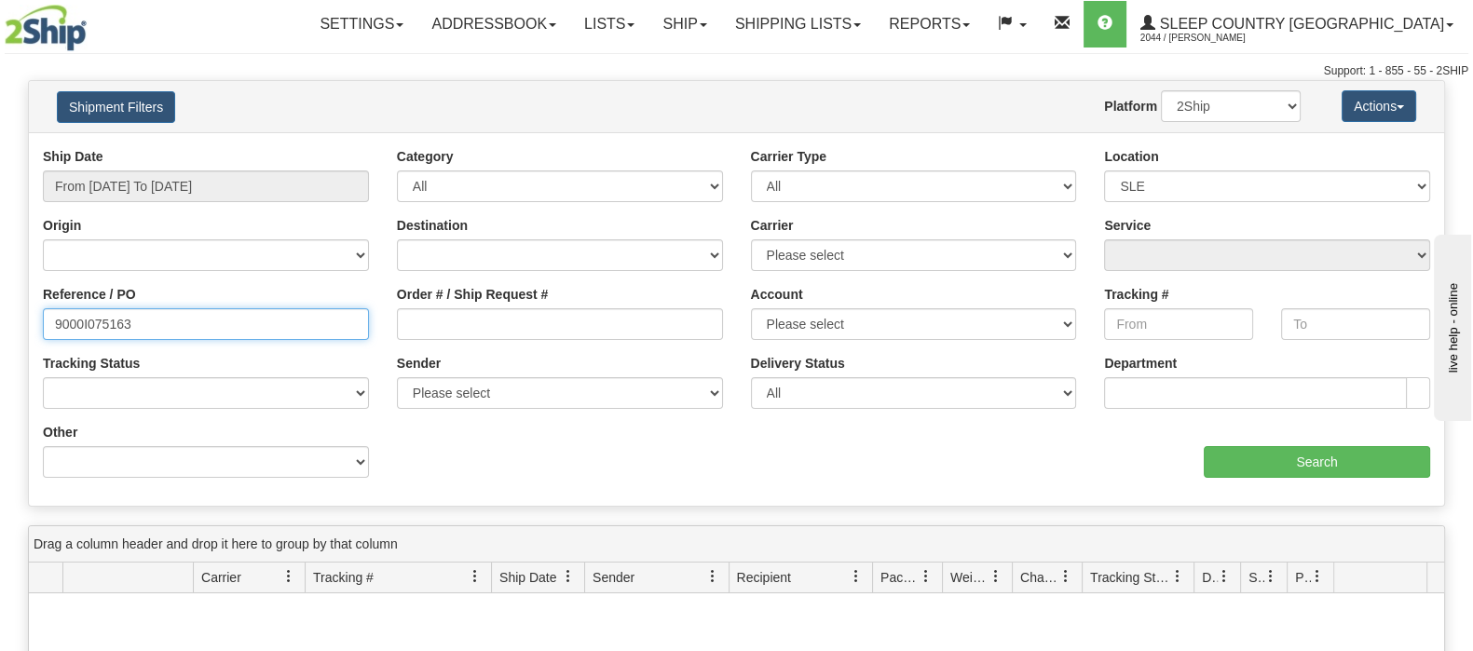
drag, startPoint x: 138, startPoint y: 332, endPoint x: -100, endPoint y: 323, distance: 237.8
click at [0, 323] on html "Upgrade Account Cancel Toggle navigation Settings New Senders" at bounding box center [736, 325] width 1473 height 651
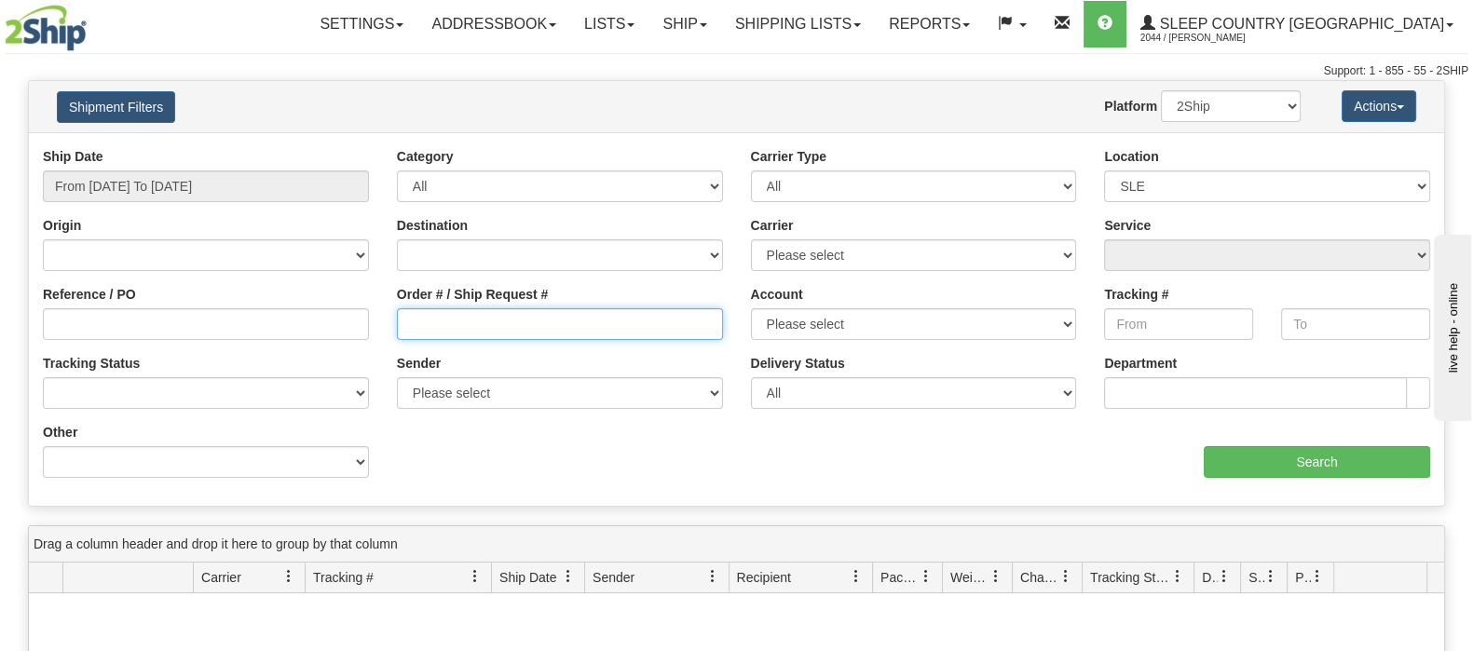
click at [436, 323] on input "Order # / Ship Request #" at bounding box center [560, 324] width 326 height 32
paste input "9000I075163"
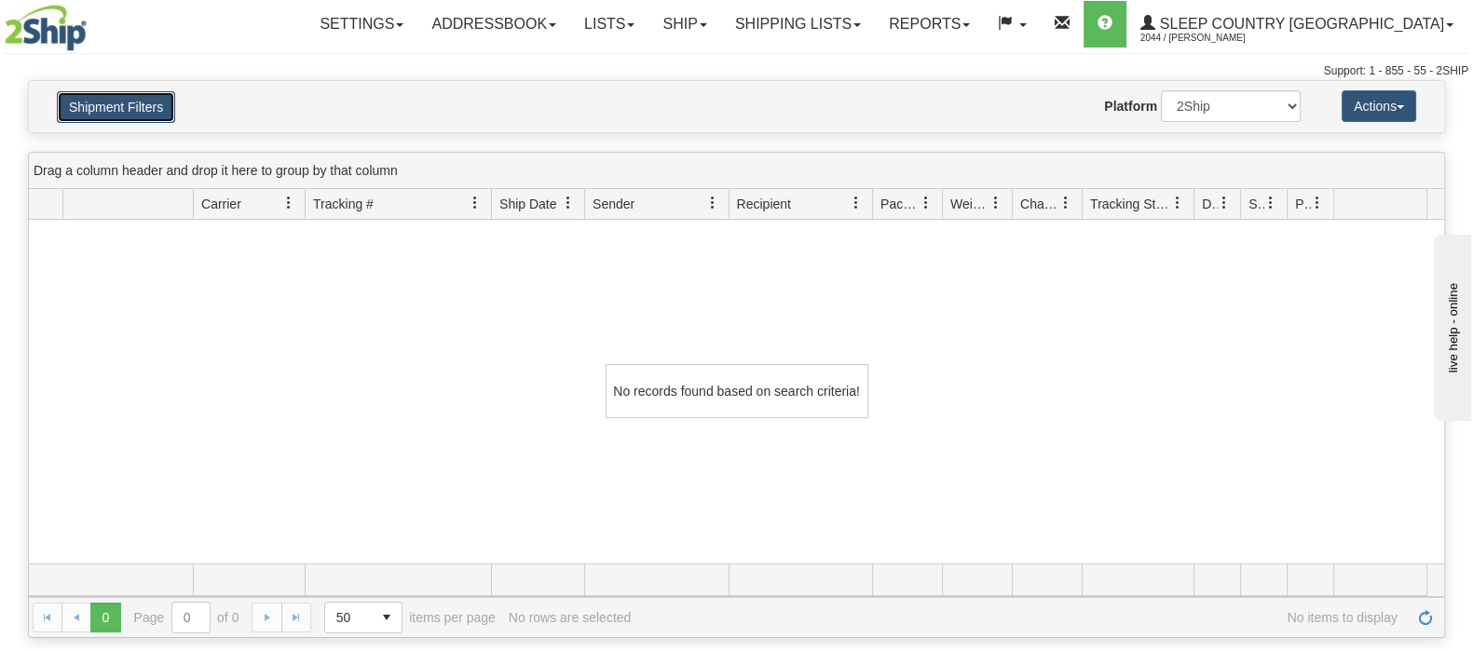
drag, startPoint x: 157, startPoint y: 96, endPoint x: 343, endPoint y: 245, distance: 238.7
click at [157, 98] on button "Shipment Filters" at bounding box center [116, 107] width 118 height 32
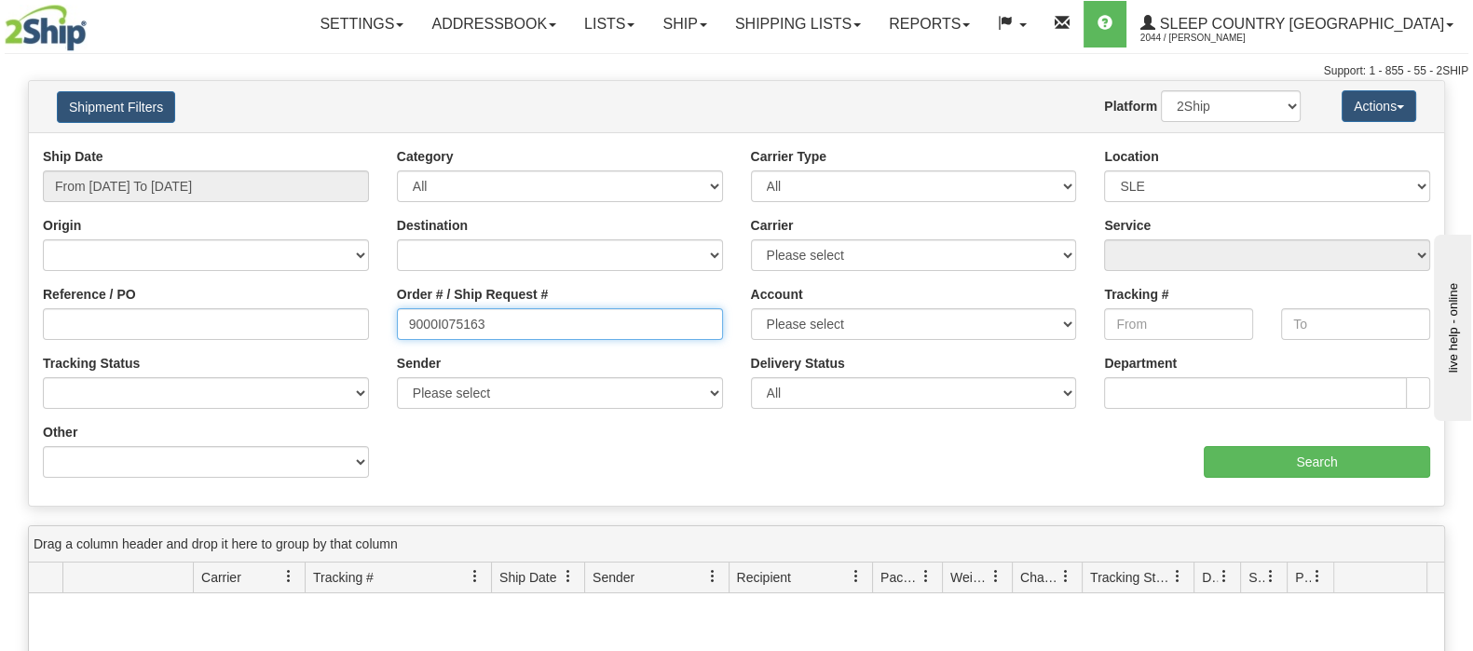
drag, startPoint x: 505, startPoint y: 319, endPoint x: 321, endPoint y: 306, distance: 185.0
click at [321, 147] on div "Reference / PO Order # / Ship Request # 9000I075163 Account Please select Purol…" at bounding box center [737, 147] width 1416 height 0
paste input "7342"
type input "9000I077342"
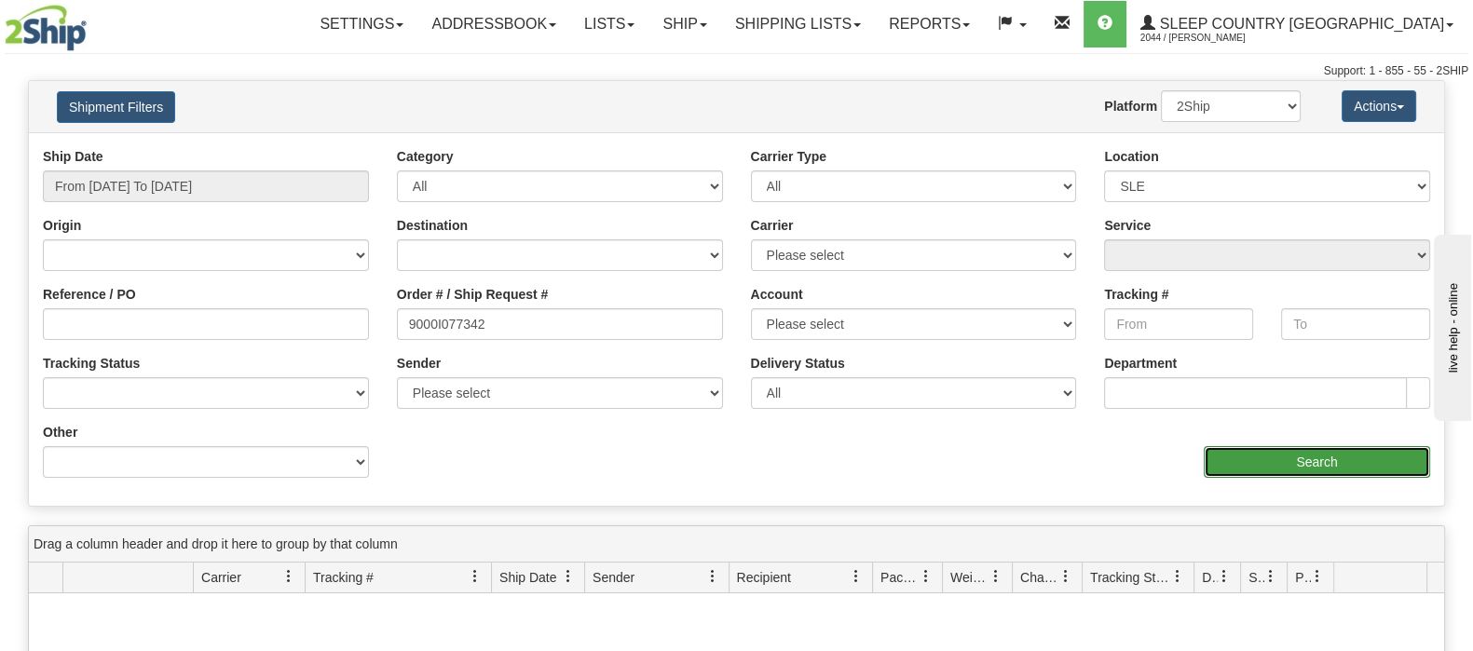
click at [1267, 449] on input "Search" at bounding box center [1317, 462] width 226 height 32
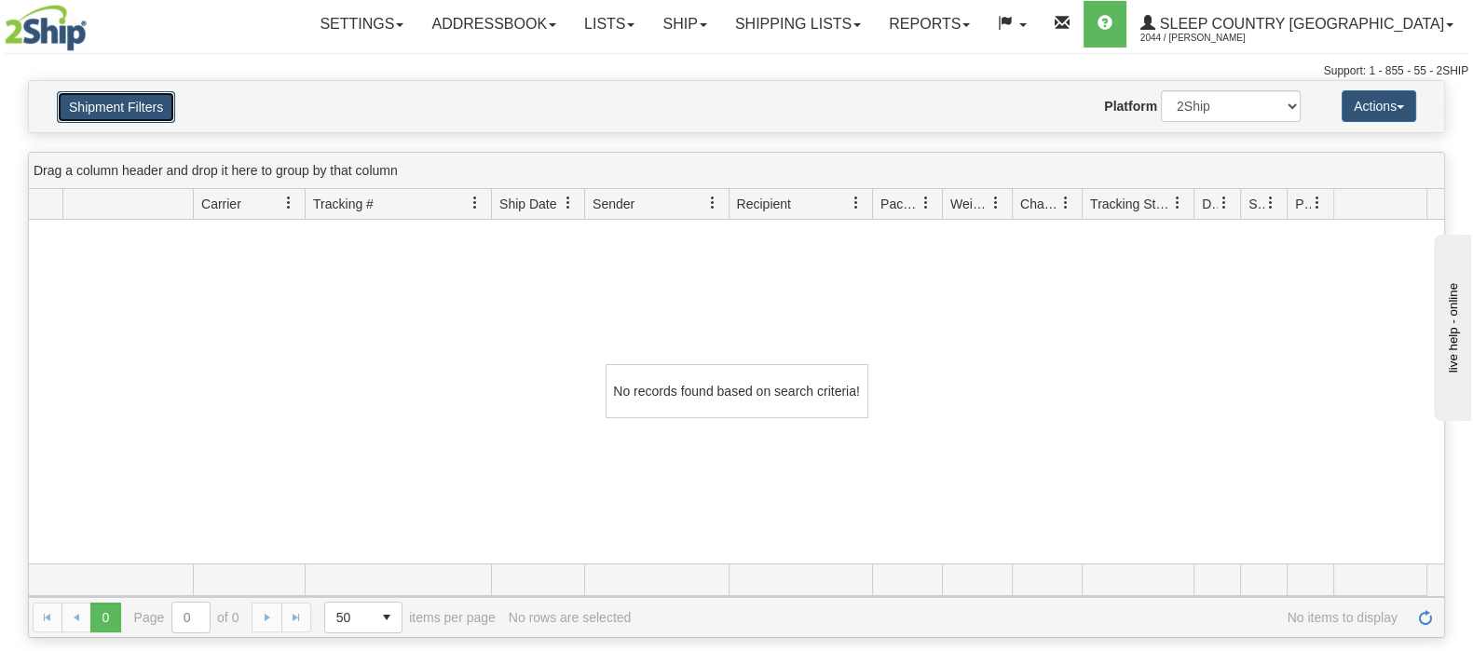
click at [60, 95] on button "Shipment Filters" at bounding box center [116, 107] width 118 height 32
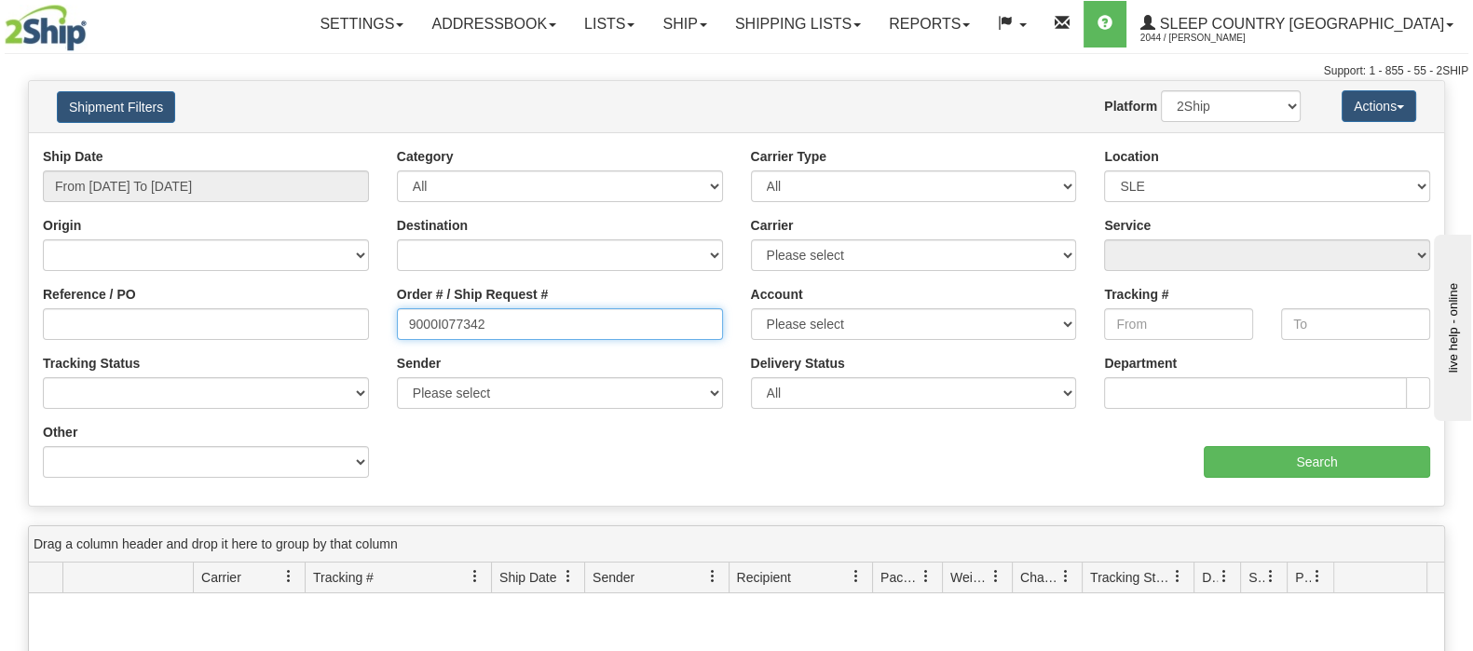
drag, startPoint x: 531, startPoint y: 313, endPoint x: 341, endPoint y: 296, distance: 190.9
click at [341, 147] on div "Reference / PO Order # / Ship Request # 9000I077342 Account Please select Purol…" at bounding box center [737, 147] width 1416 height 0
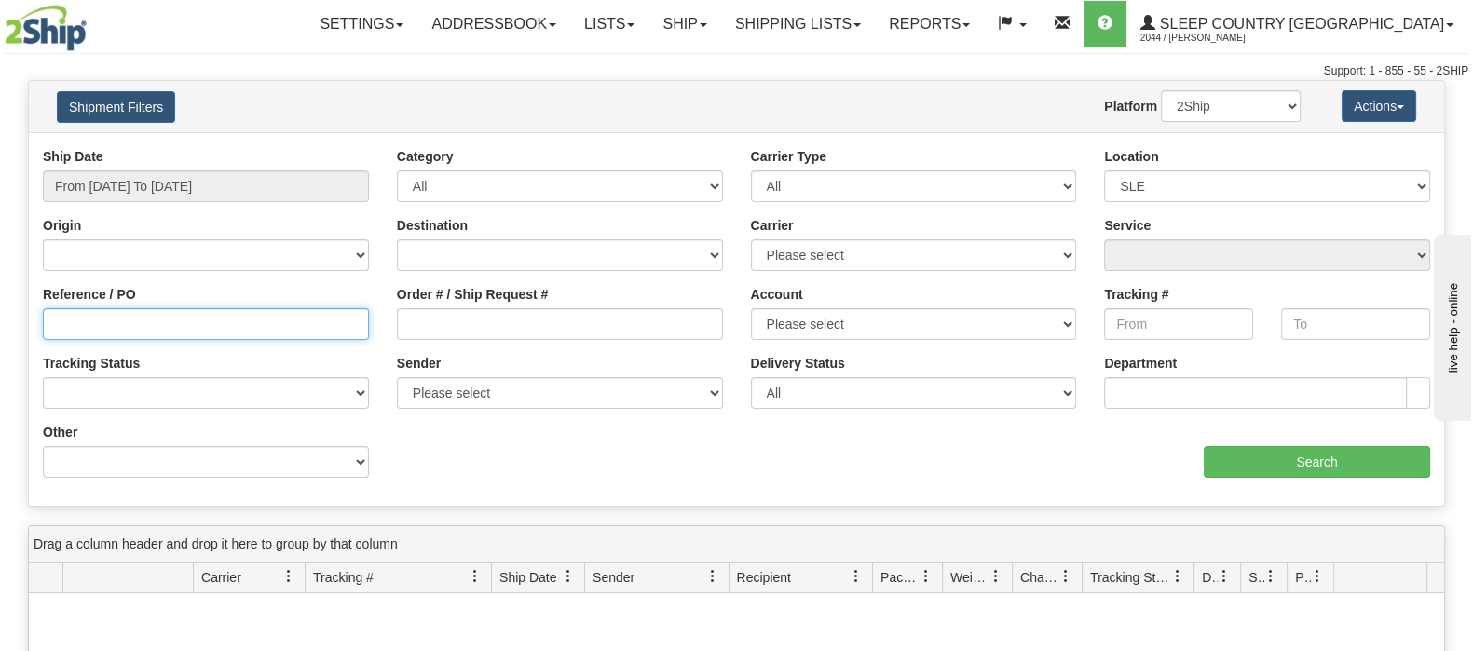
click at [303, 323] on input "Reference / PO" at bounding box center [206, 324] width 326 height 32
paste input "9000I077342"
type input "9000I077342"
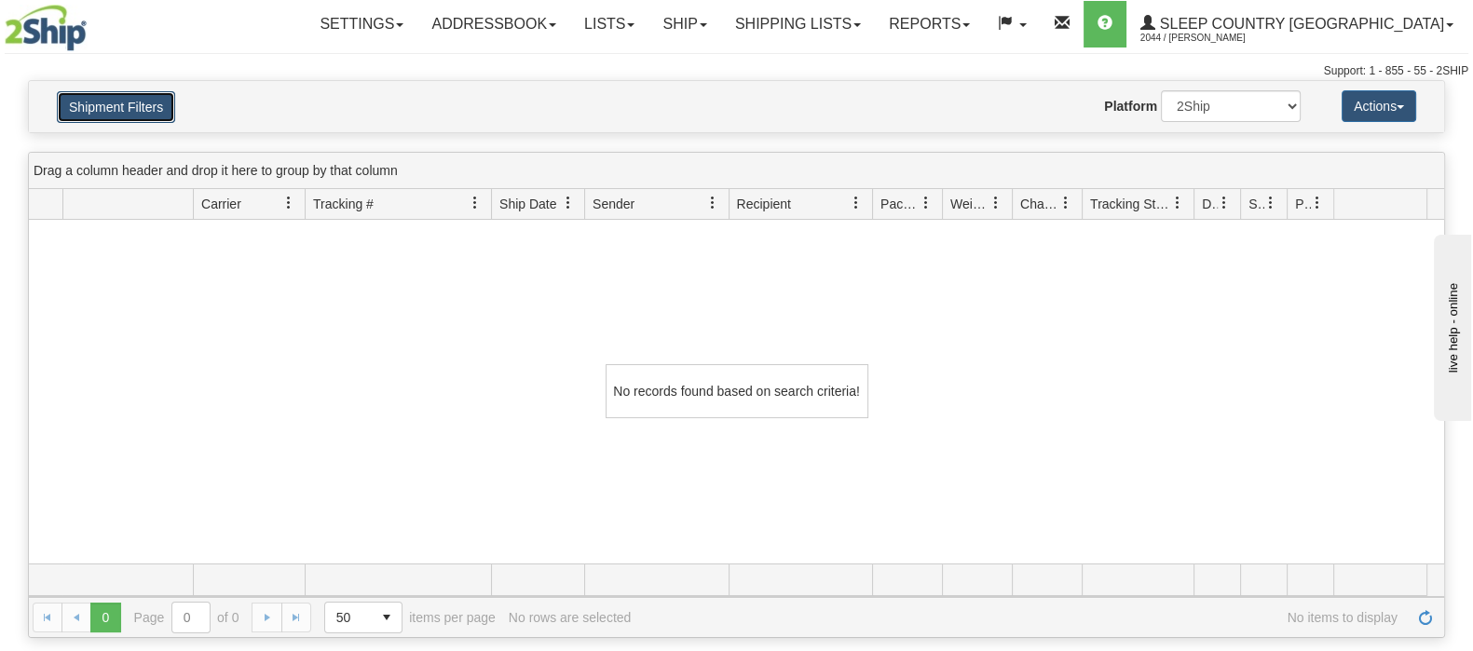
click at [150, 98] on button "Shipment Filters" at bounding box center [116, 107] width 118 height 32
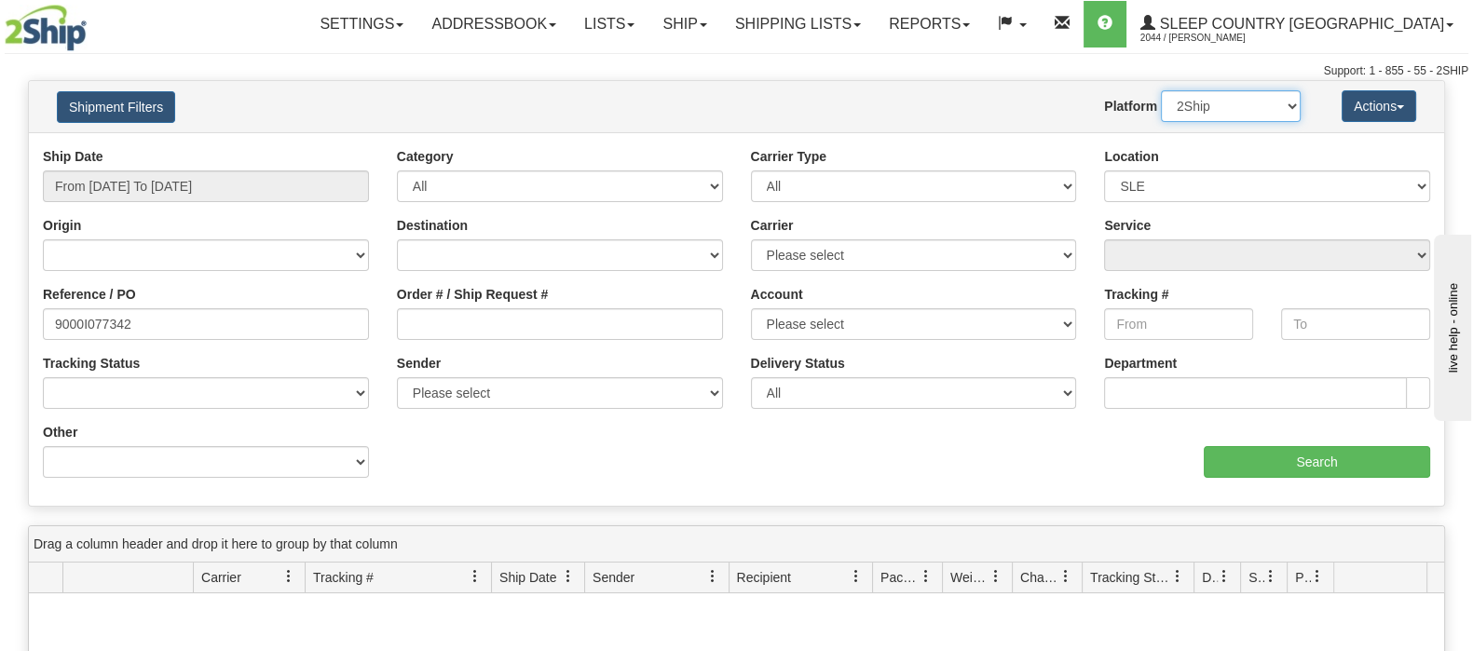
drag, startPoint x: 1258, startPoint y: 114, endPoint x: 1249, endPoint y: 102, distance: 15.3
click at [1258, 114] on select "2Ship Imported" at bounding box center [1231, 106] width 140 height 32
click at [1212, 192] on select "Please select Old Toronto DC 921 922 93 94 97 390 915 916 98 902 95 96 90 91 92…" at bounding box center [1267, 187] width 326 height 32
select select
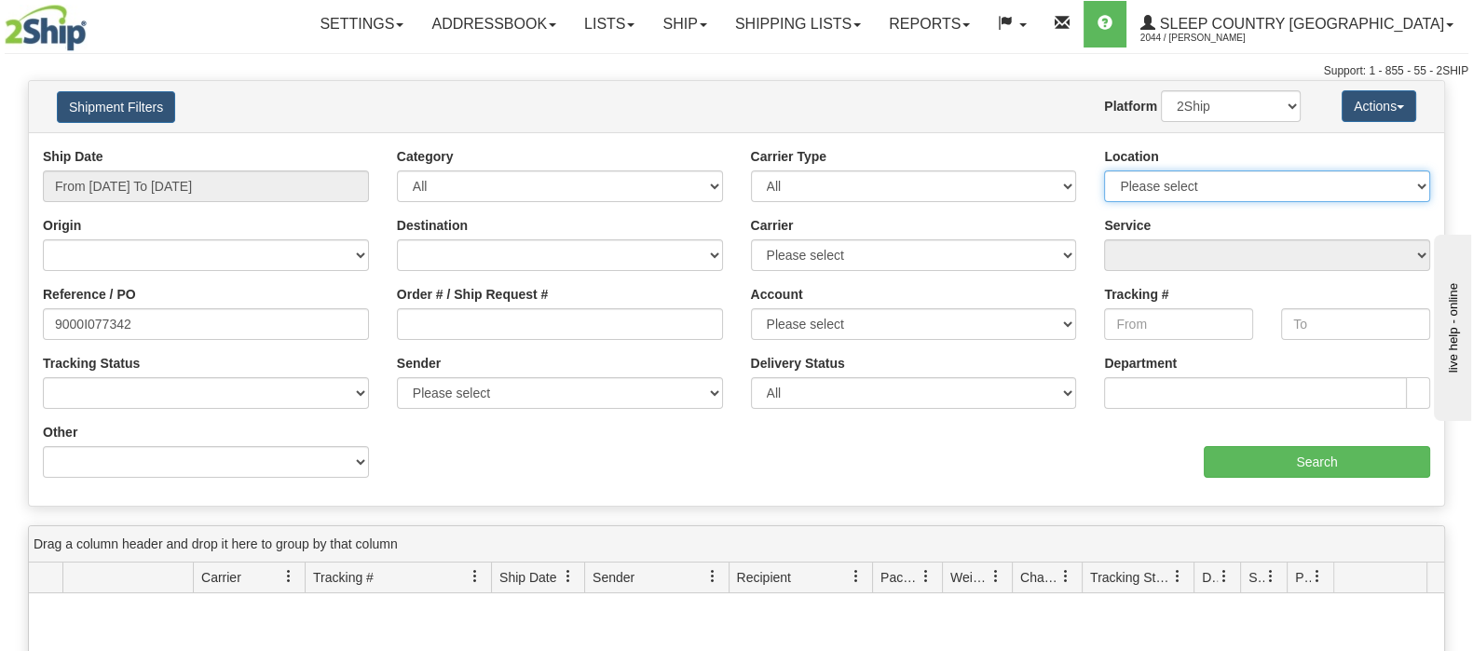
click at [1104, 171] on select "Please select Old Toronto DC 921 922 93 94 97 390 915 916 98 902 95 96 90 91 92…" at bounding box center [1267, 187] width 326 height 32
click at [1376, 478] on div "Ship Date From 08/13/2025 To 09/11/2025 Category All Inbound Outbound Carrier T…" at bounding box center [737, 319] width 1416 height 345
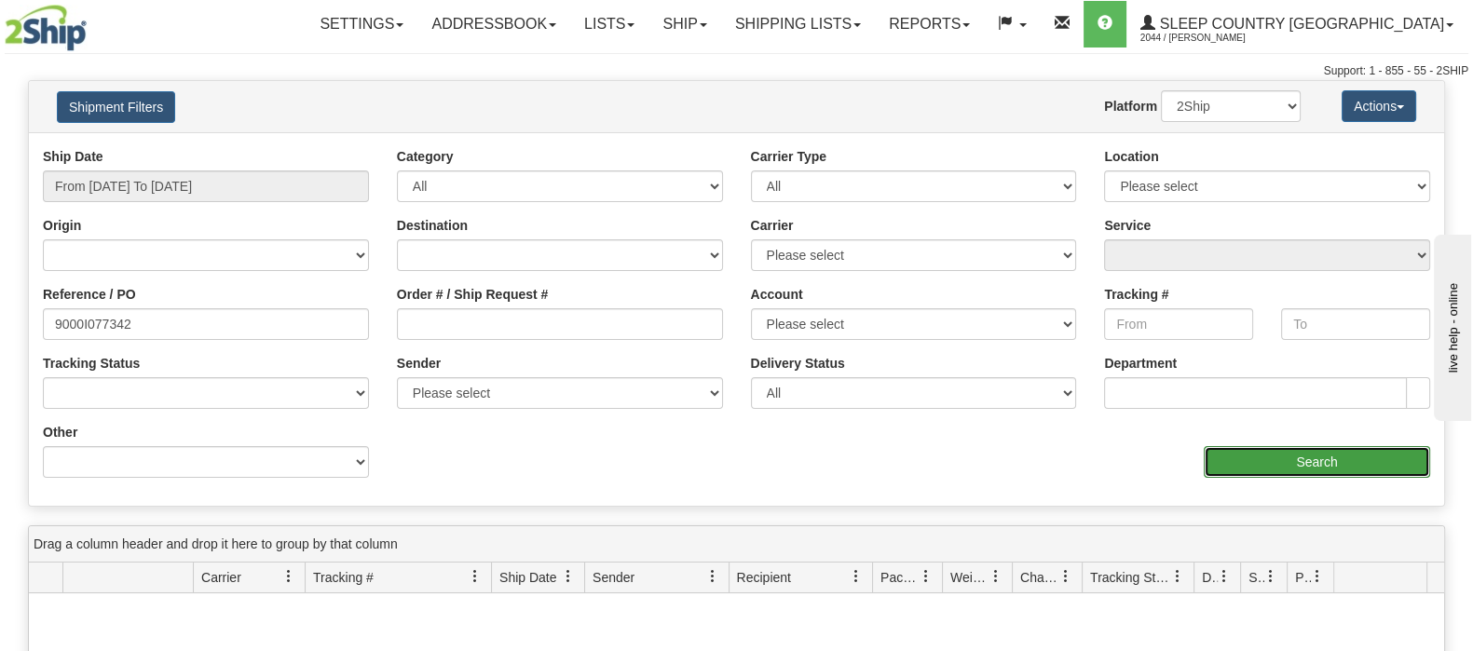
click at [1370, 465] on input "Search" at bounding box center [1317, 462] width 226 height 32
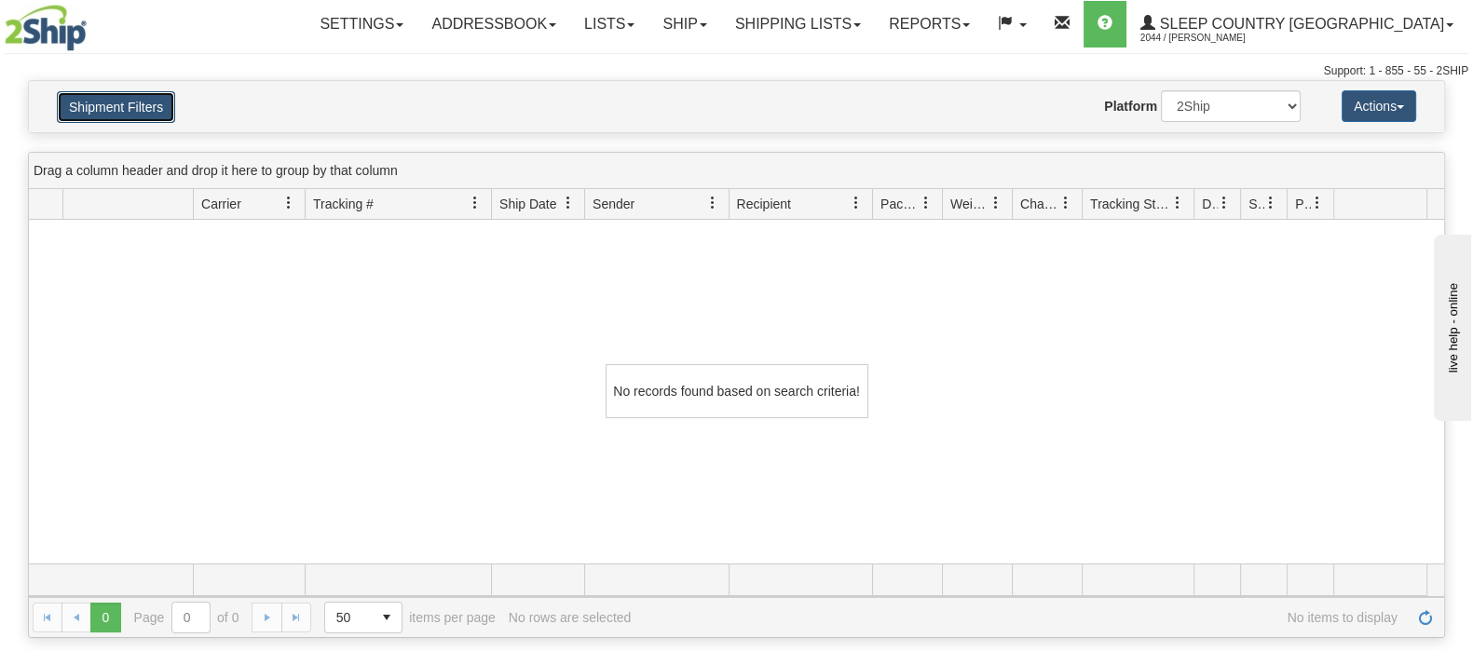
click at [171, 92] on button "Shipment Filters" at bounding box center [116, 107] width 118 height 32
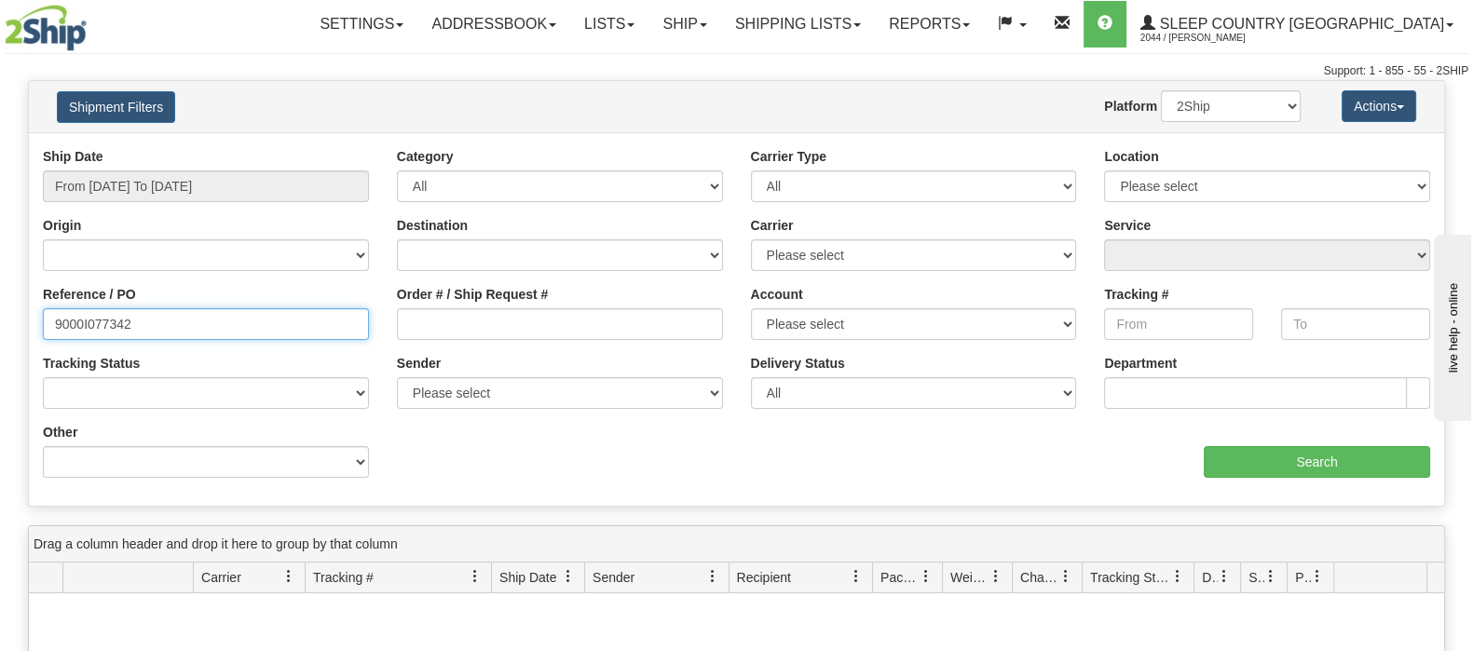
drag, startPoint x: 182, startPoint y: 317, endPoint x: -89, endPoint y: 337, distance: 272.0
click at [0, 337] on html "Upgrade Account Cancel Toggle navigation Settings New Senders" at bounding box center [736, 325] width 1473 height 651
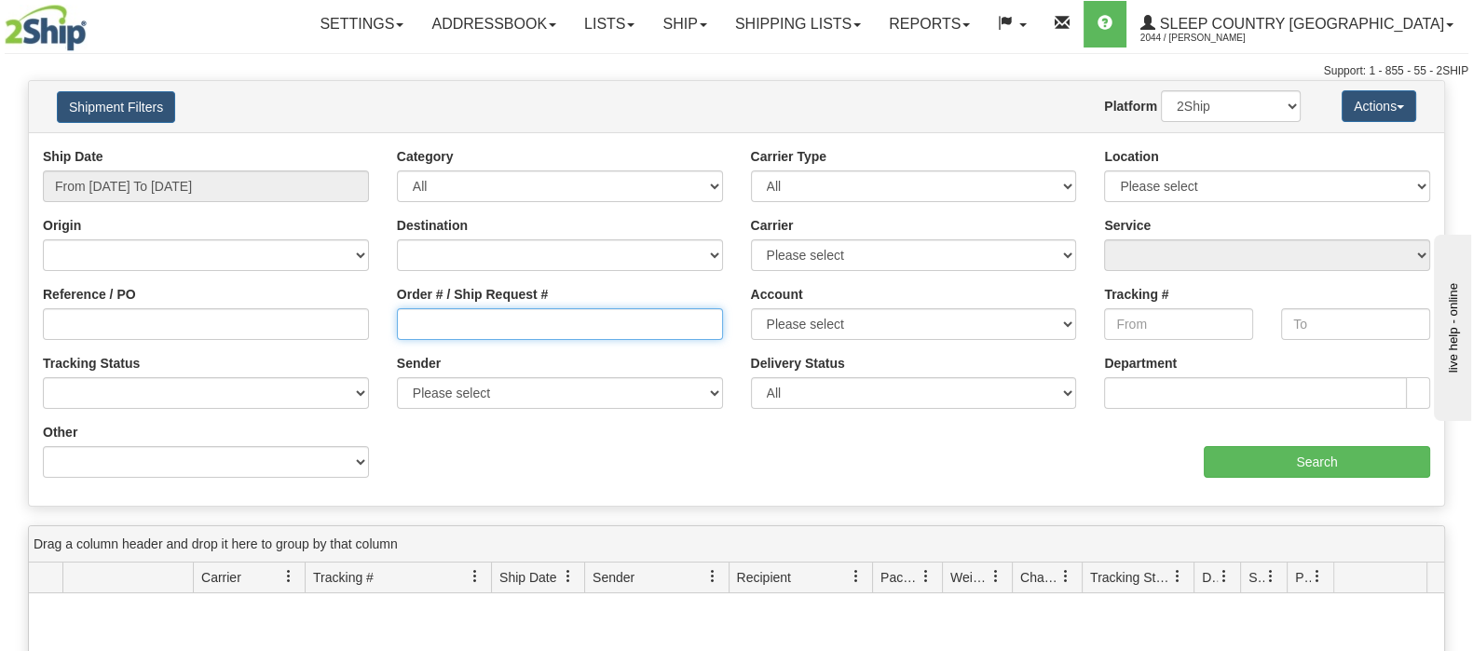
click at [448, 330] on input "Order # / Ship Request #" at bounding box center [560, 324] width 326 height 32
paste input "9000I077342"
type input "9000I077342"
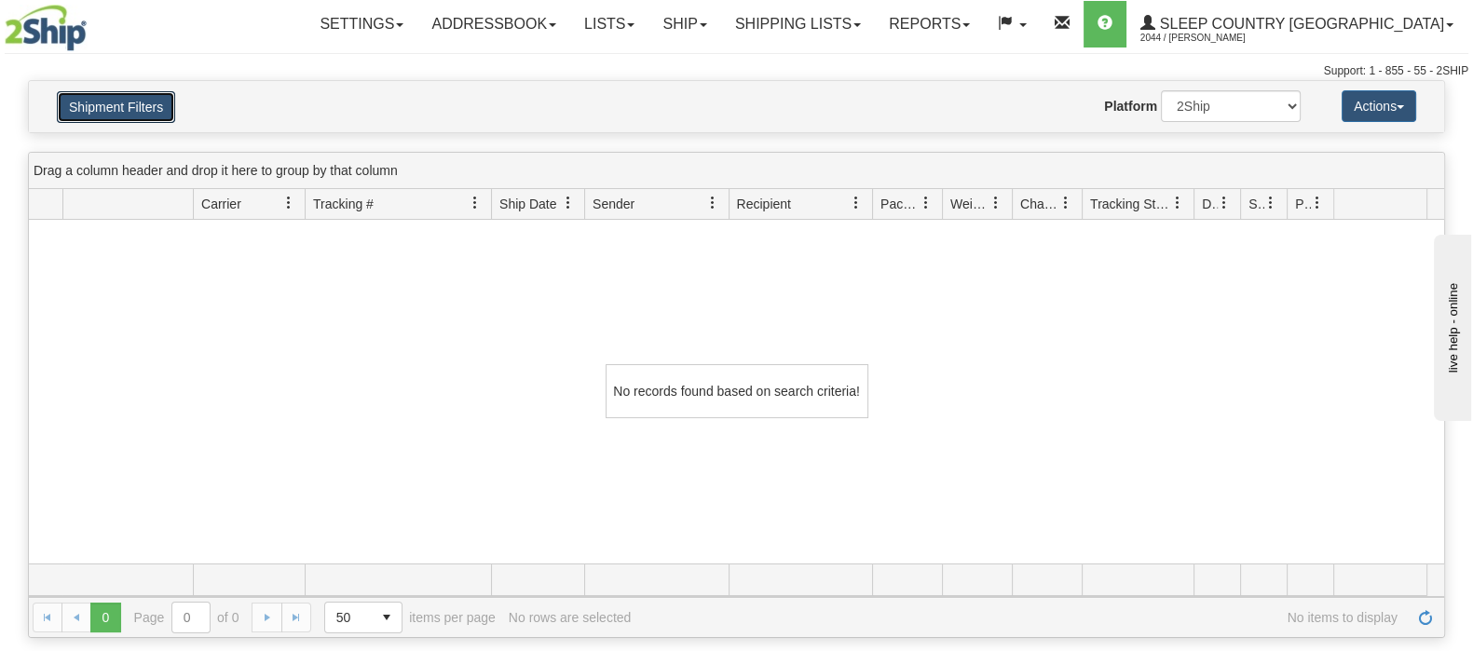
drag, startPoint x: 135, startPoint y: 116, endPoint x: 227, endPoint y: 202, distance: 126.0
click at [136, 116] on button "Shipment Filters" at bounding box center [116, 107] width 118 height 32
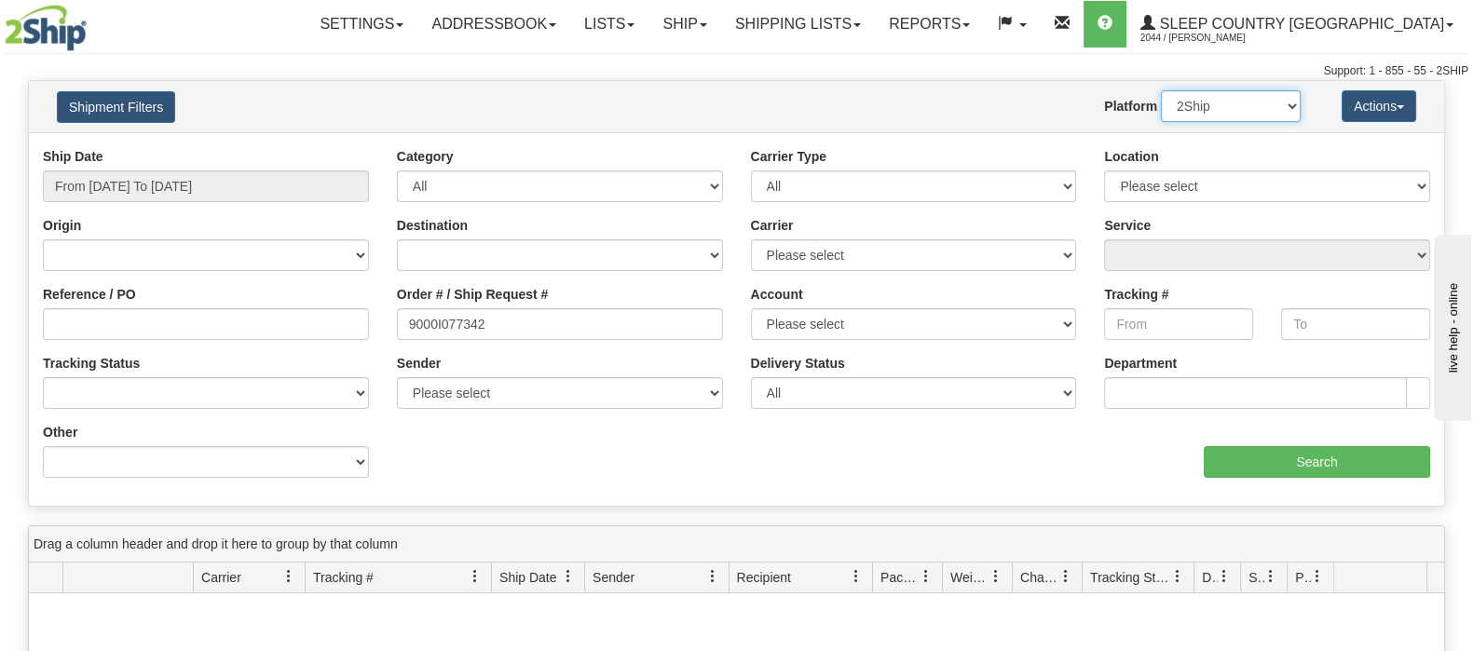
click at [1247, 104] on select "2Ship Imported" at bounding box center [1231, 106] width 140 height 32
select select "1"
click at [1161, 90] on select "2Ship Imported" at bounding box center [1231, 106] width 140 height 32
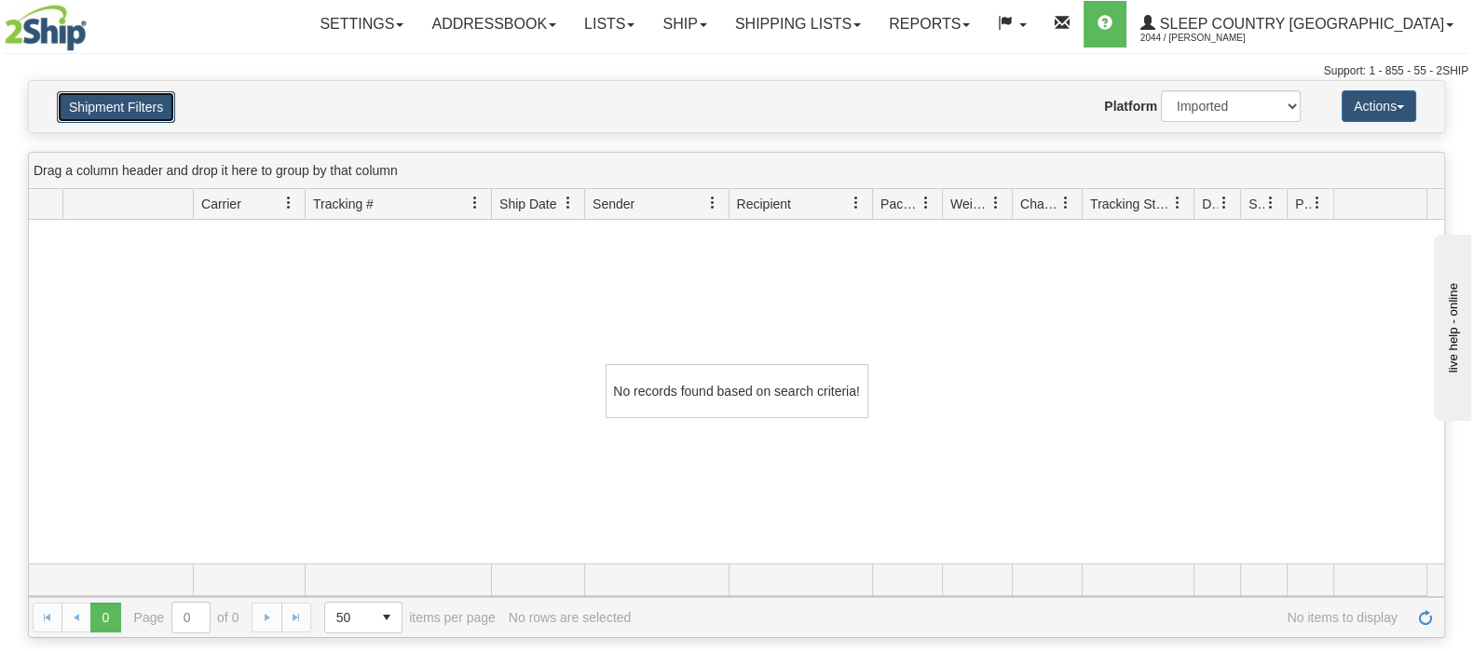
click at [130, 107] on button "Shipment Filters" at bounding box center [116, 107] width 118 height 32
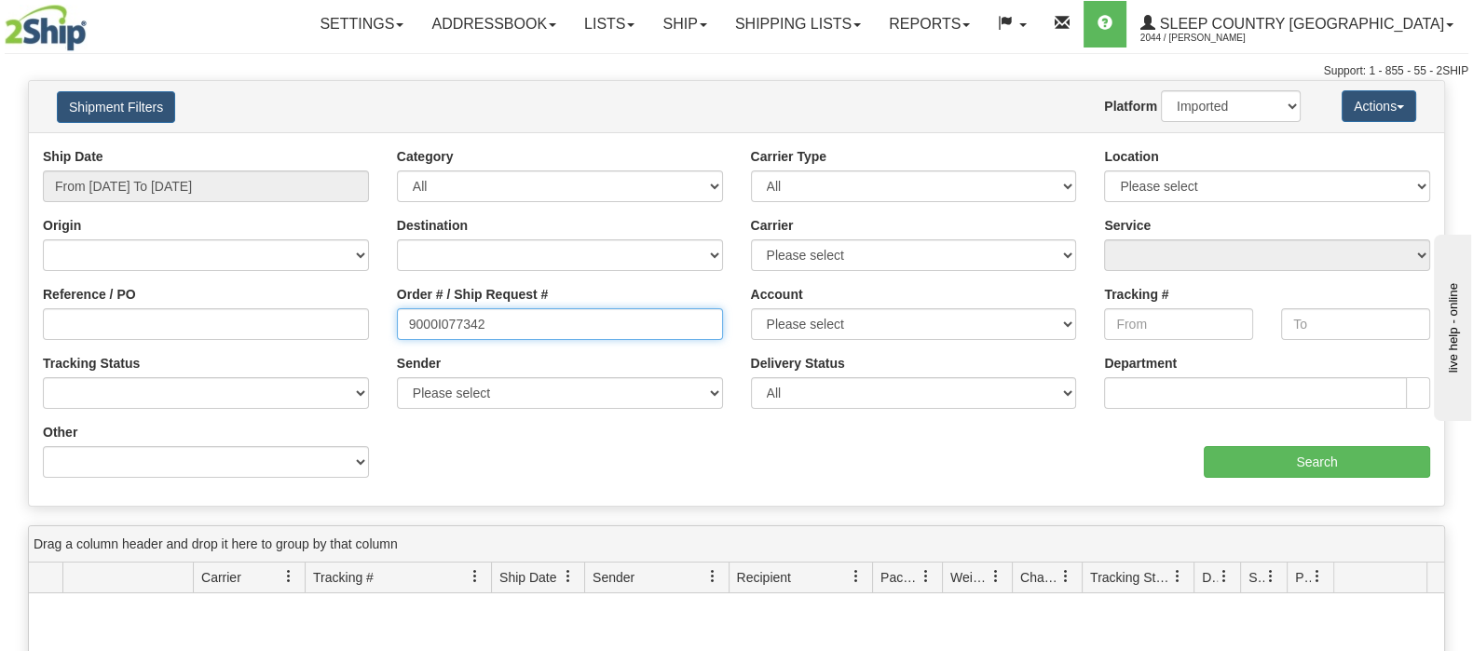
click at [270, 147] on div "Reference / PO Order # / Ship Request # 9000I077342 Account Please select Canad…" at bounding box center [737, 147] width 1416 height 0
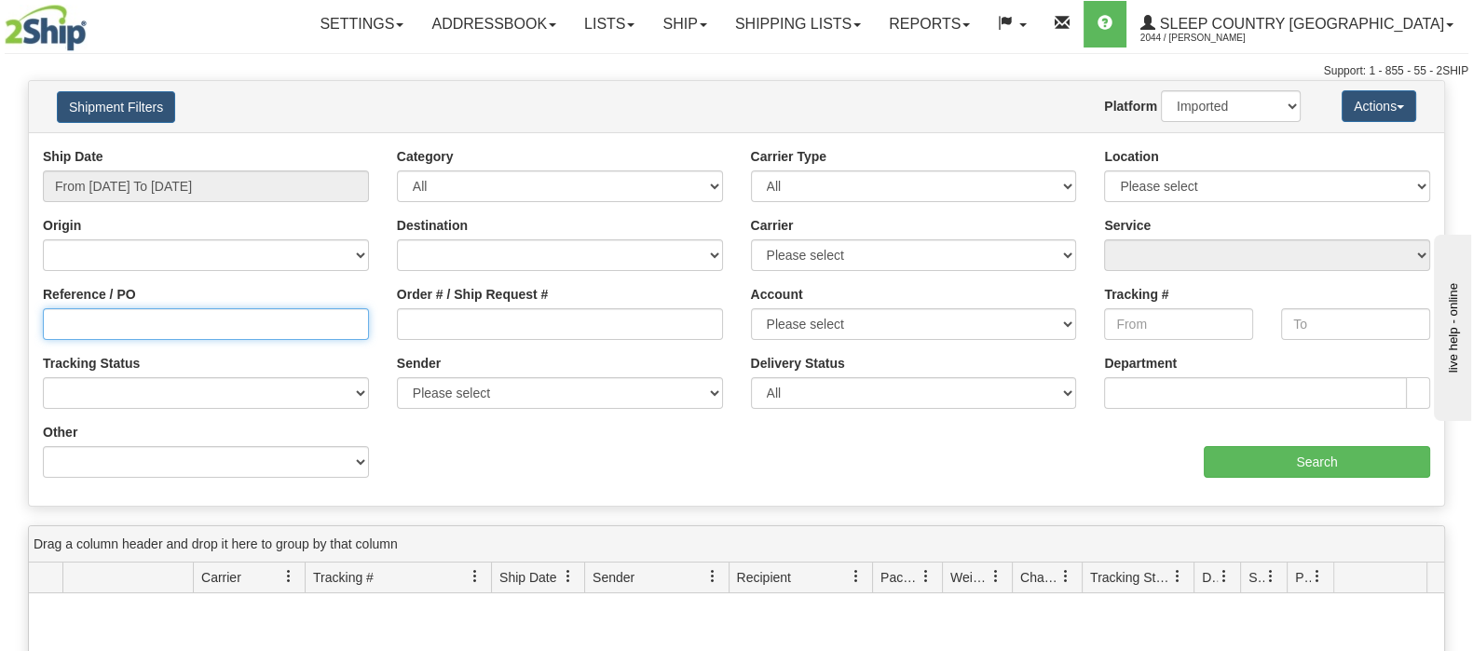
click at [272, 312] on input "Reference / PO" at bounding box center [206, 324] width 326 height 32
paste input "9000I077342"
type input "9000I077342"
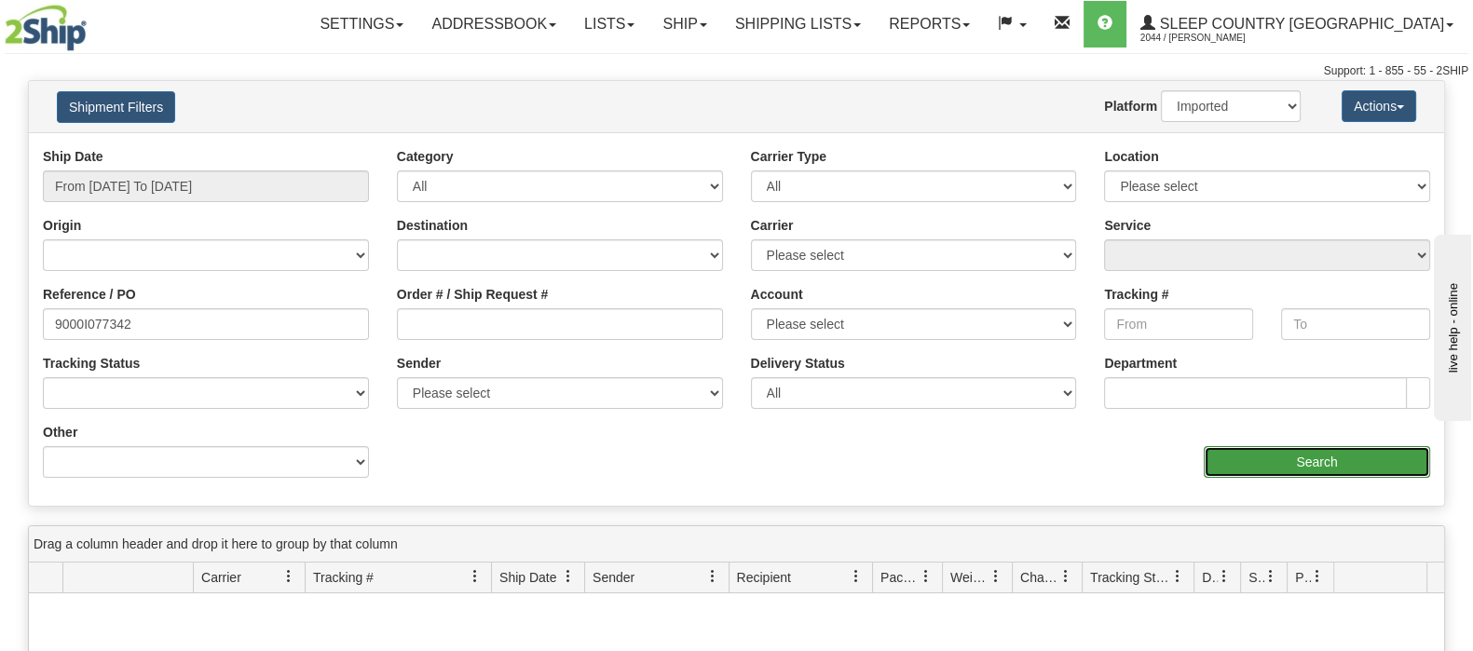
click at [1284, 463] on input "Search" at bounding box center [1317, 462] width 226 height 32
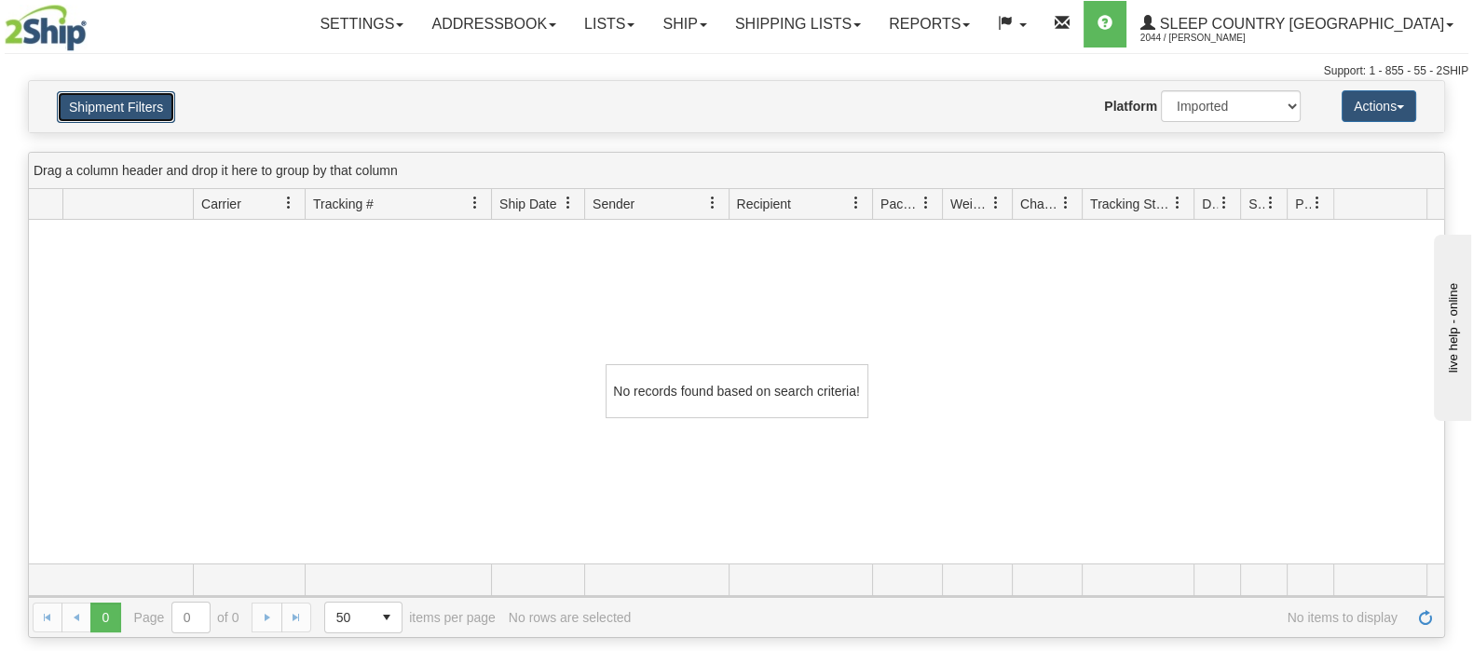
click at [144, 99] on button "Shipment Filters" at bounding box center [116, 107] width 118 height 32
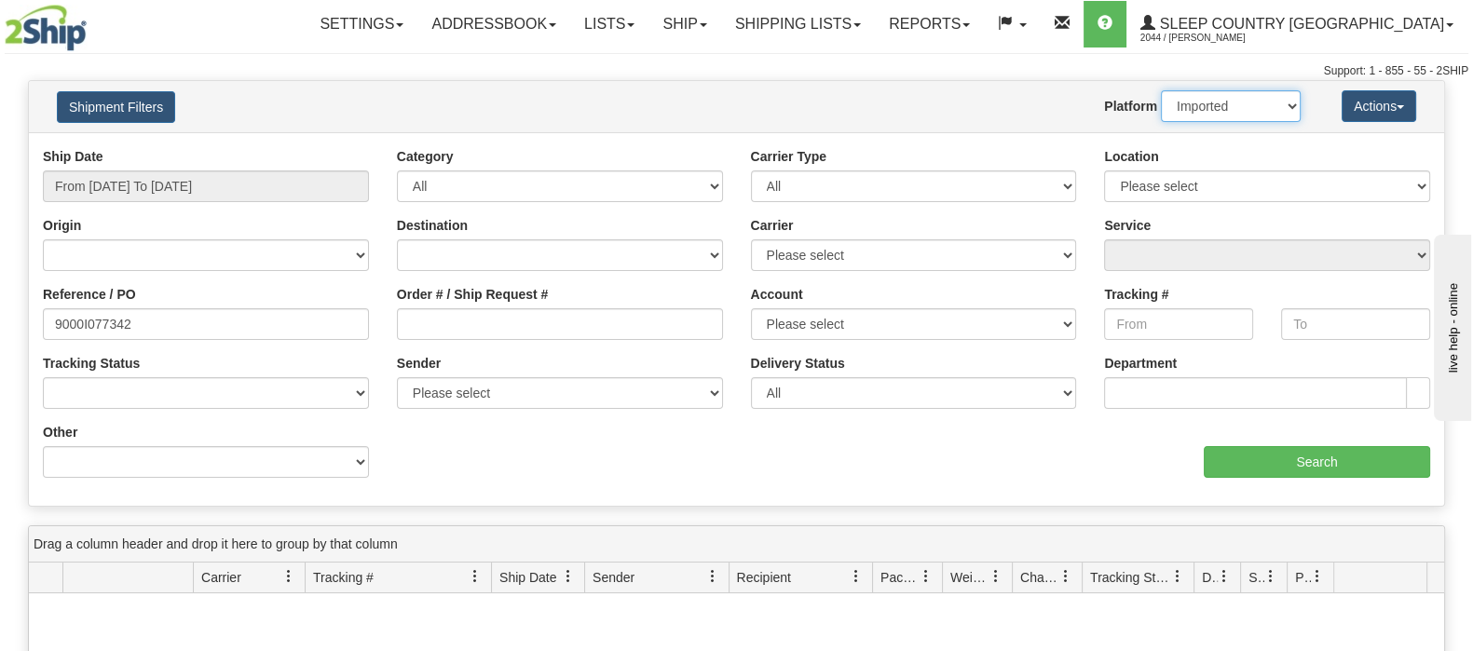
click at [1226, 113] on select "2Ship Imported" at bounding box center [1231, 106] width 140 height 32
select select "0"
click at [1161, 90] on select "2Ship Imported" at bounding box center [1231, 106] width 140 height 32
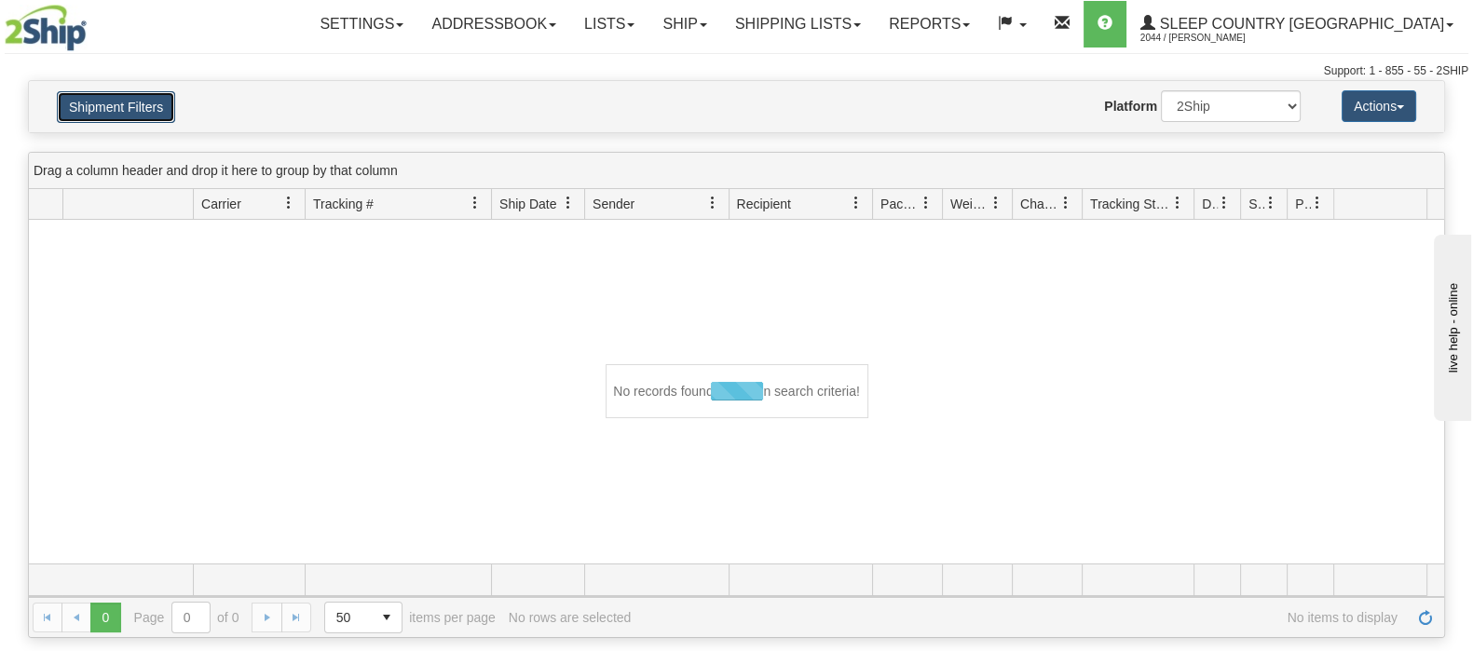
click at [144, 109] on button "Shipment Filters" at bounding box center [116, 107] width 118 height 32
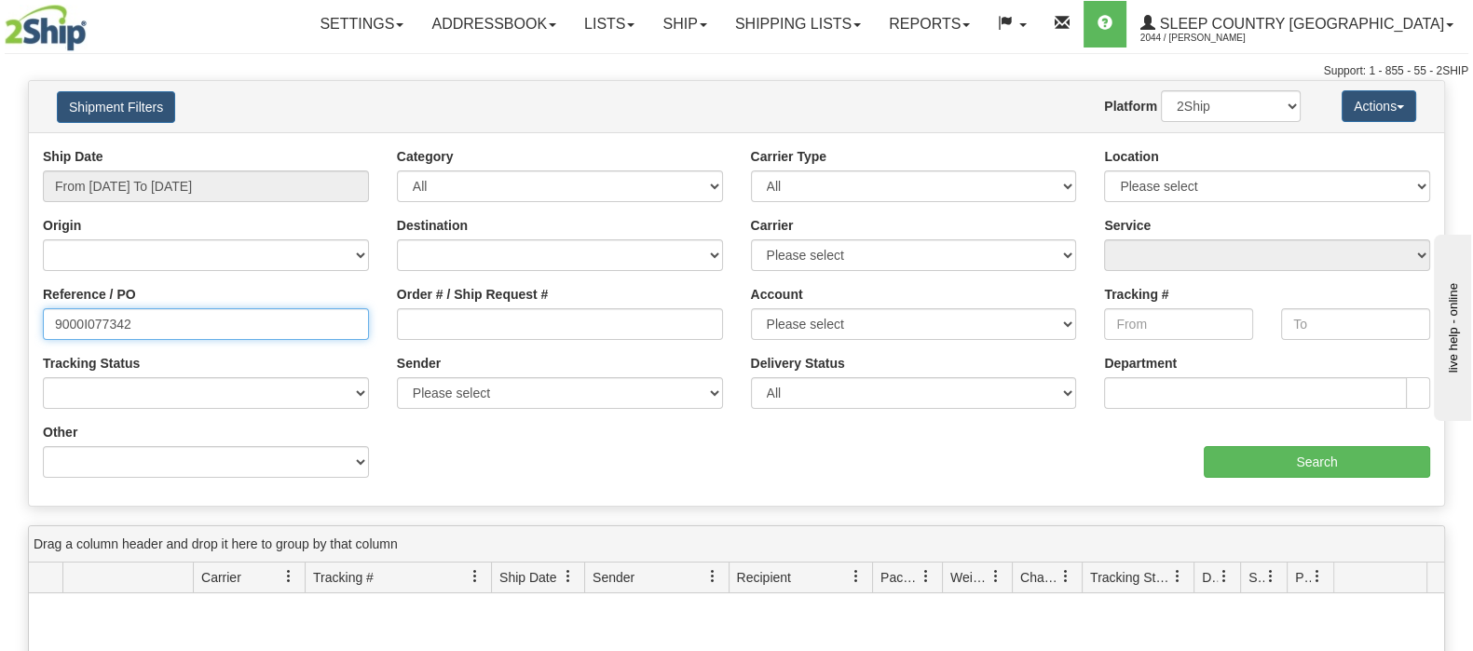
drag, startPoint x: 35, startPoint y: 317, endPoint x: 10, endPoint y: 315, distance: 25.2
click at [15, 315] on div "Please wait... × Confirm Delete Delete Cancel × Confirm Delete Yes No Cancel × …" at bounding box center [736, 546] width 1473 height 932
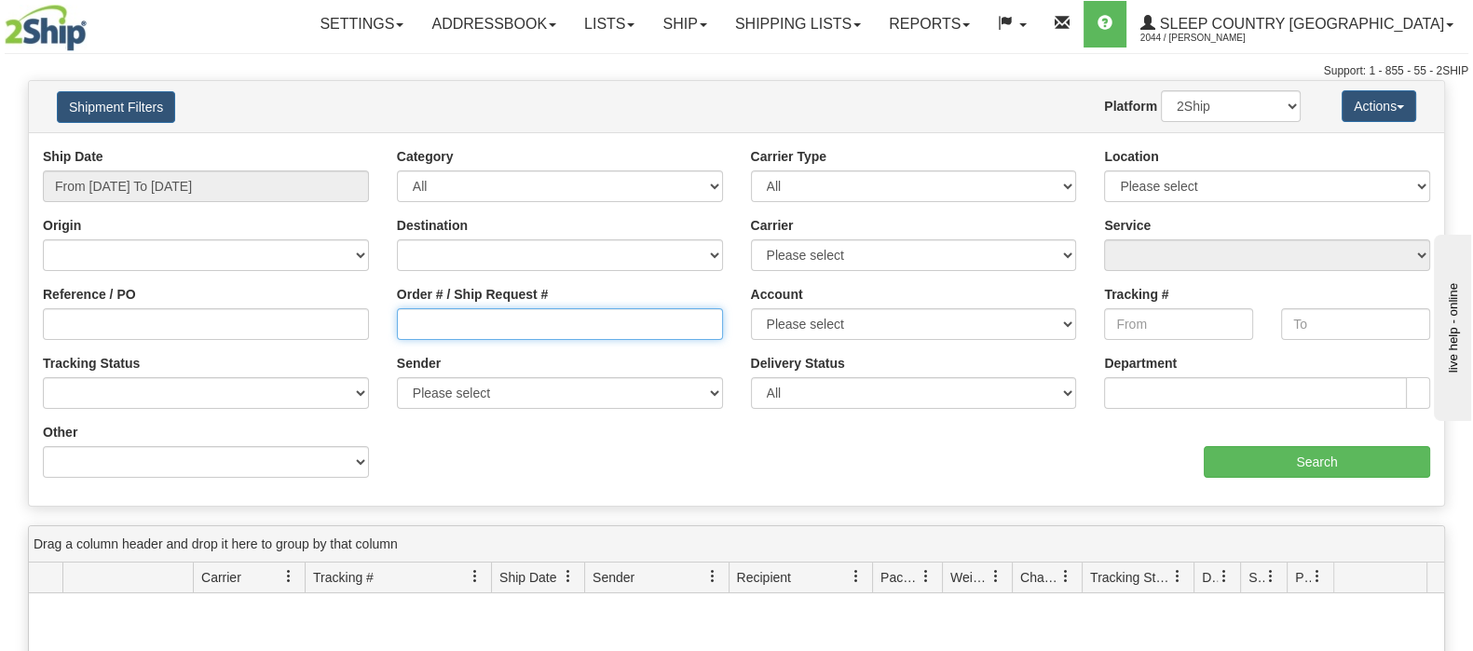
click at [525, 326] on input "Order # / Ship Request #" at bounding box center [560, 324] width 326 height 32
paste input "9000I077342"
type input "9000I077342"
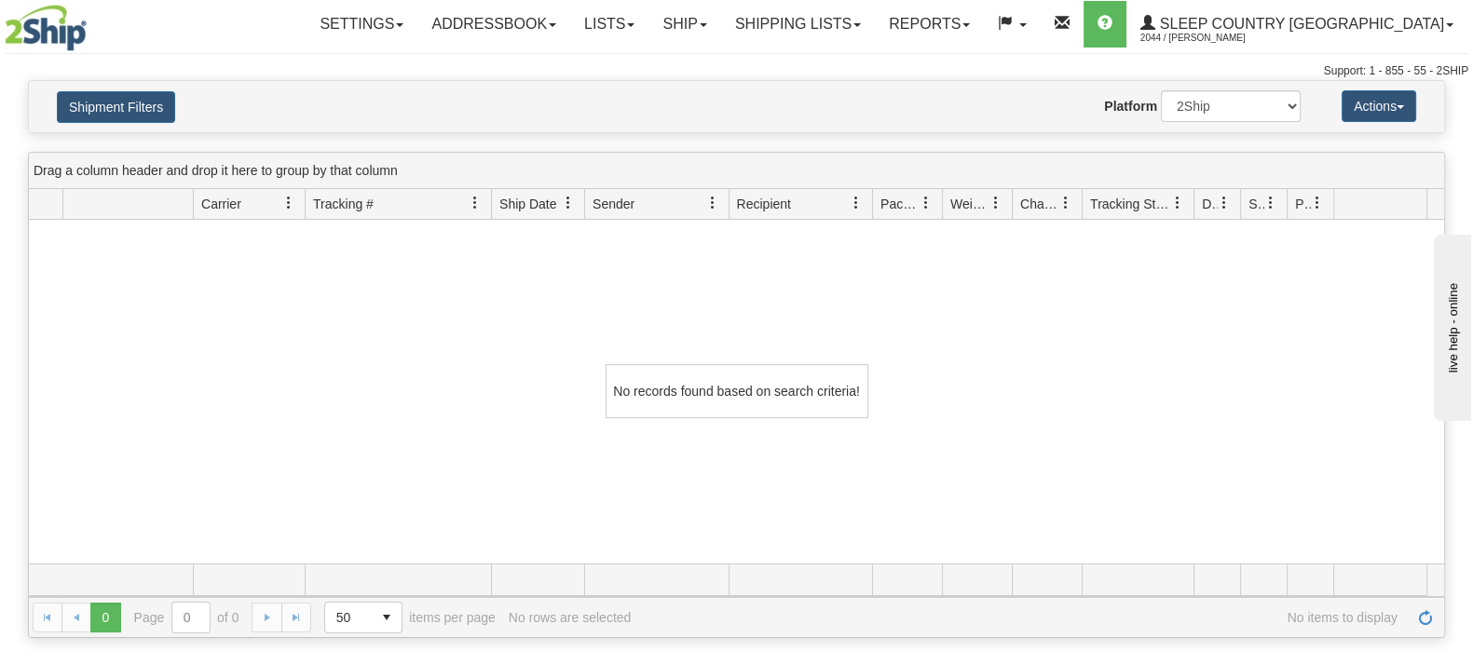
click at [472, 361] on div "No records found based on search criteria!" at bounding box center [737, 392] width 1416 height 344
click at [116, 108] on button "Shipment Filters" at bounding box center [116, 107] width 118 height 32
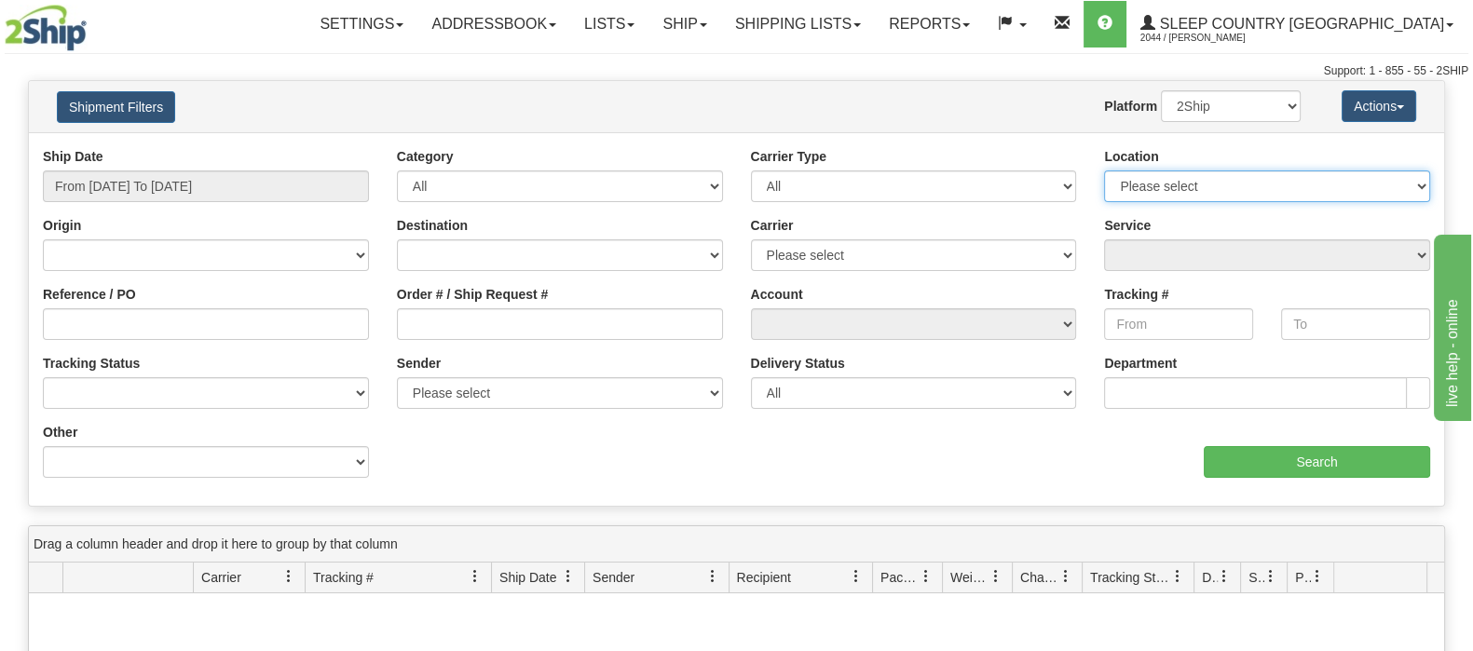
drag, startPoint x: 1184, startPoint y: 182, endPoint x: 1184, endPoint y: 198, distance: 15.8
click at [1184, 182] on select "Please select Old Toronto DC 921 922 93 94 97 390 915 916 98 902 95 96 90 91 92…" at bounding box center [1267, 187] width 326 height 32
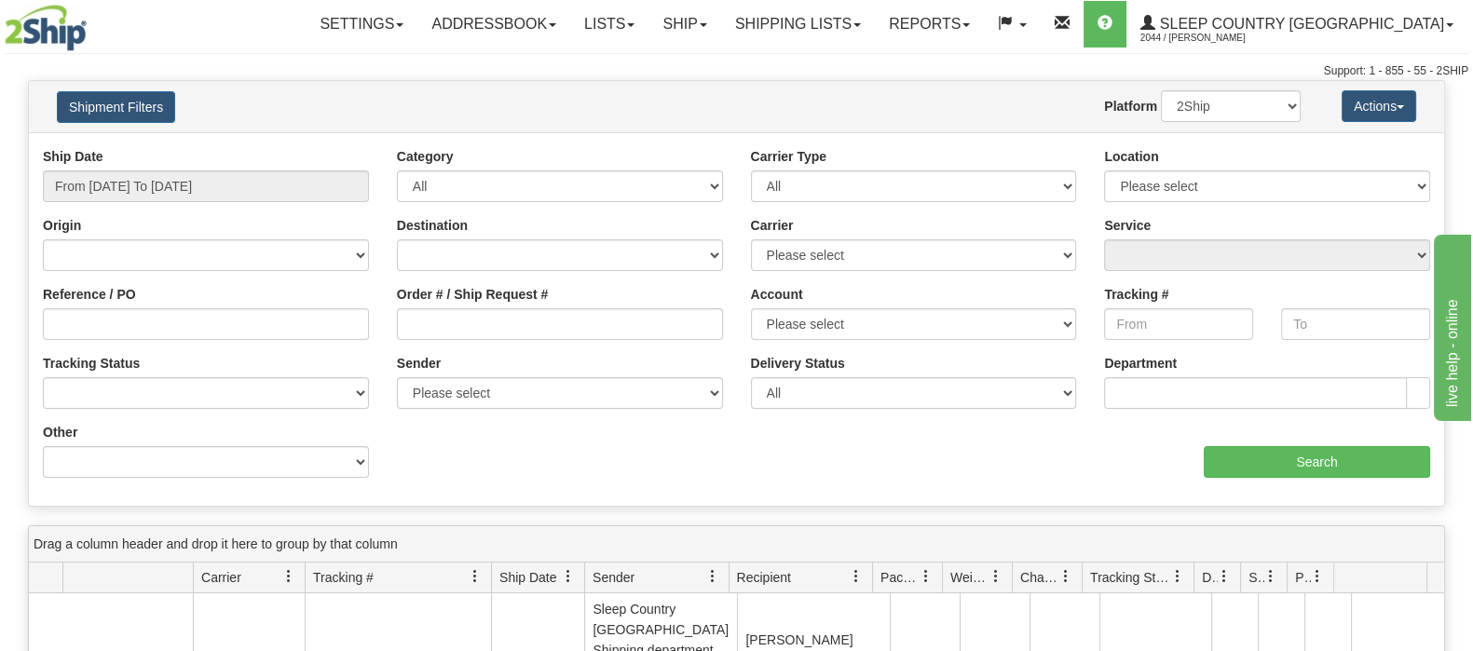
click at [885, 480] on div "Ship Date From 09/10/2025 To 09/11/2025 Category All Inbound Outbound Carrier T…" at bounding box center [737, 319] width 1416 height 345
click at [249, 324] on input "Reference / PO" at bounding box center [206, 324] width 326 height 32
click at [240, 199] on input "From 09/10/2025 To 09/11/2025" at bounding box center [206, 187] width 326 height 32
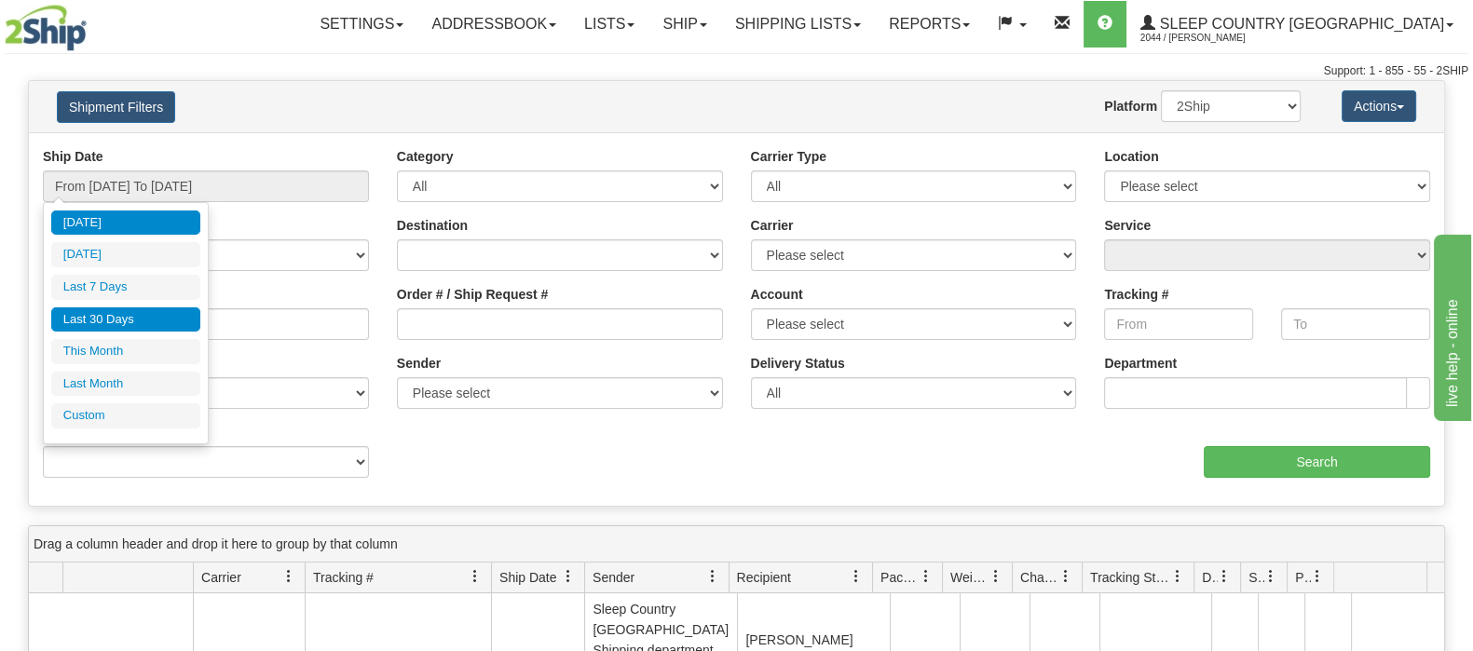
drag, startPoint x: 171, startPoint y: 323, endPoint x: 336, endPoint y: 348, distance: 166.7
click at [171, 323] on li "Last 30 Days" at bounding box center [125, 320] width 149 height 25
type input "From 08/13/2025 To 09/11/2025"
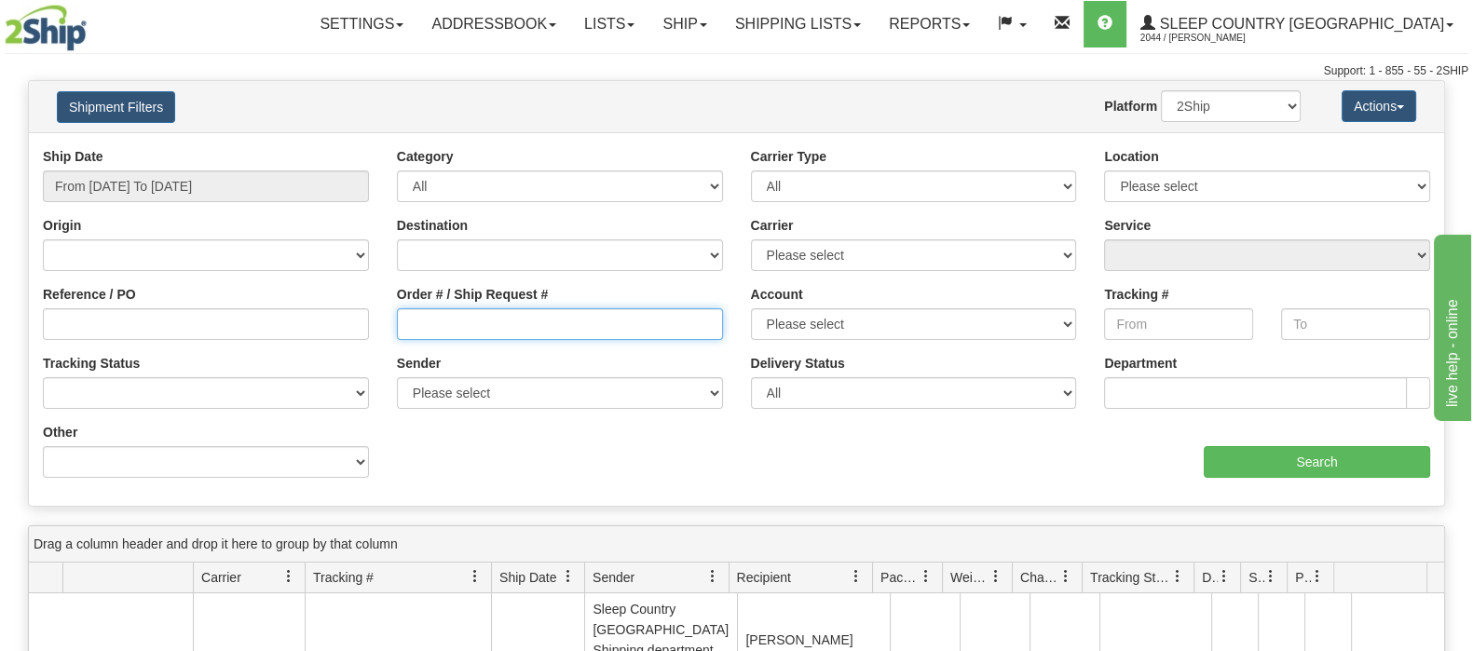
click at [433, 334] on input "Order # / Ship Request #" at bounding box center [560, 324] width 326 height 32
paste input "9000I077342"
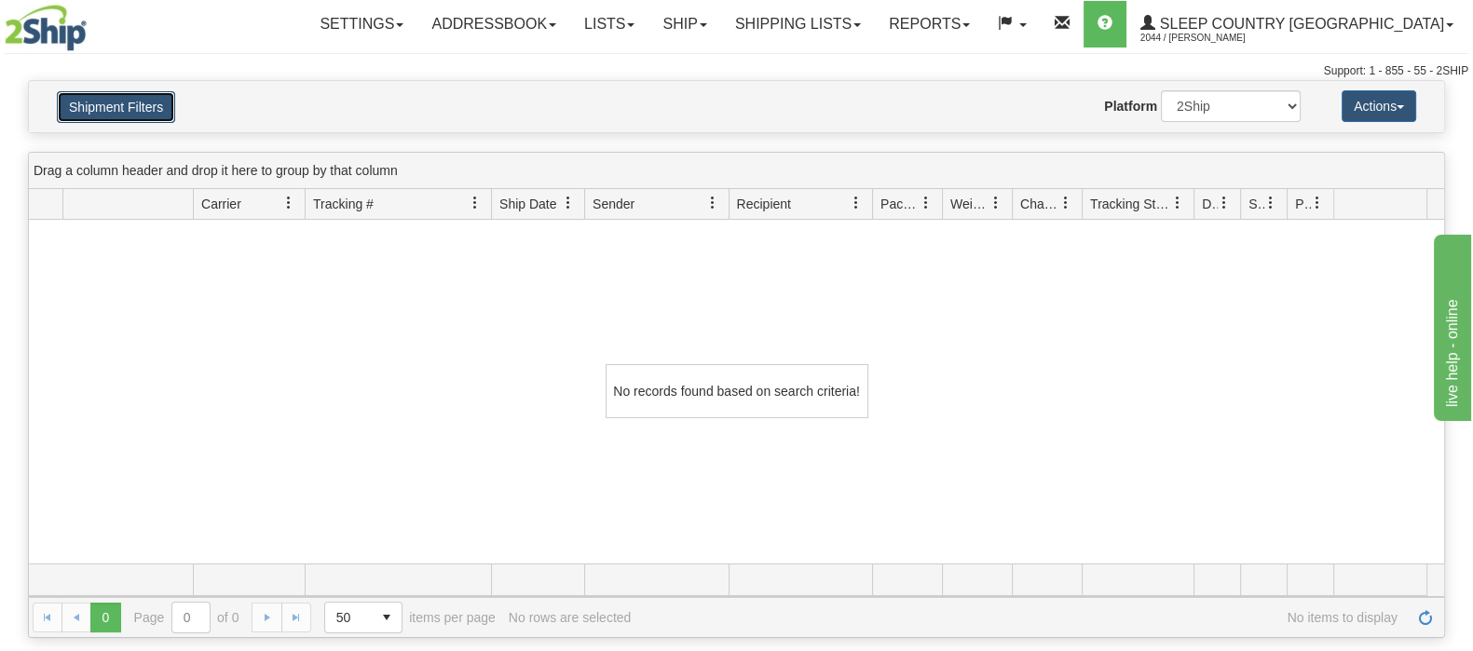
click at [158, 108] on button "Shipment Filters" at bounding box center [116, 107] width 118 height 32
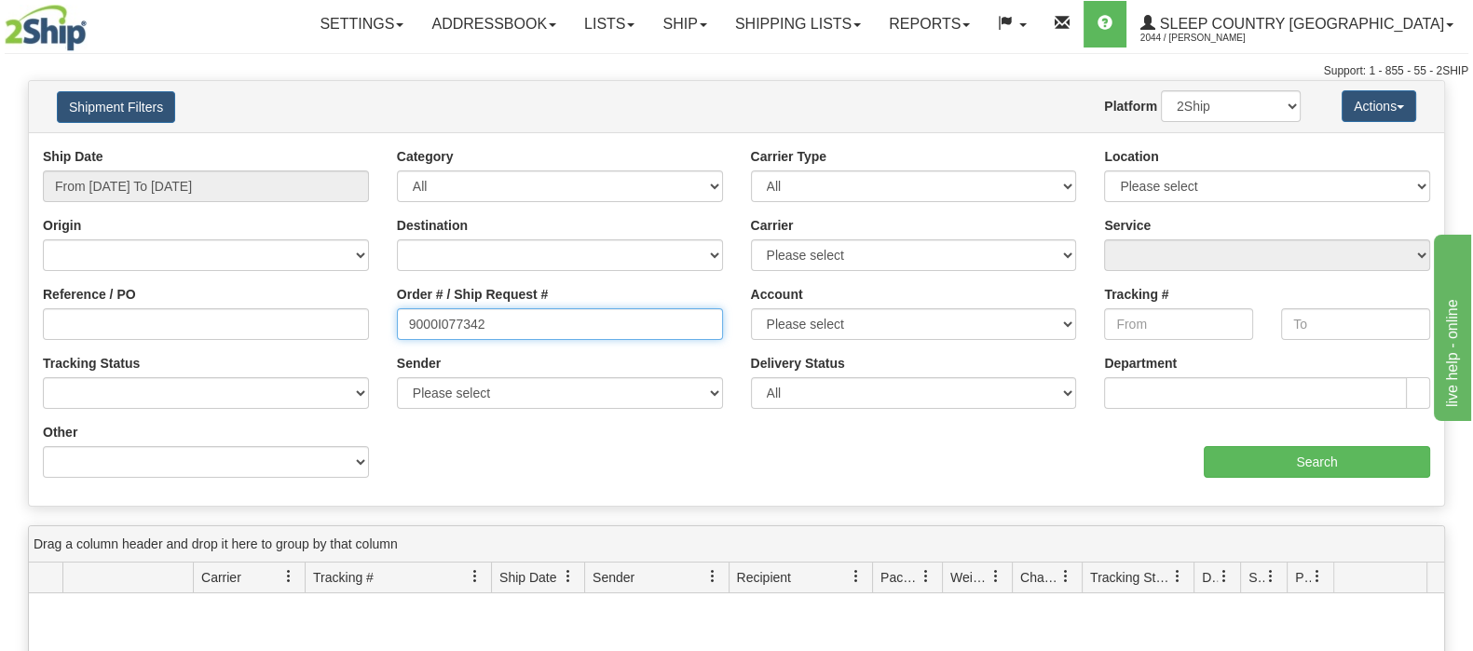
click at [517, 310] on input "9000I077342" at bounding box center [560, 324] width 326 height 32
click at [408, 314] on input "9000I077342" at bounding box center [560, 324] width 326 height 32
type input "9000I077342"
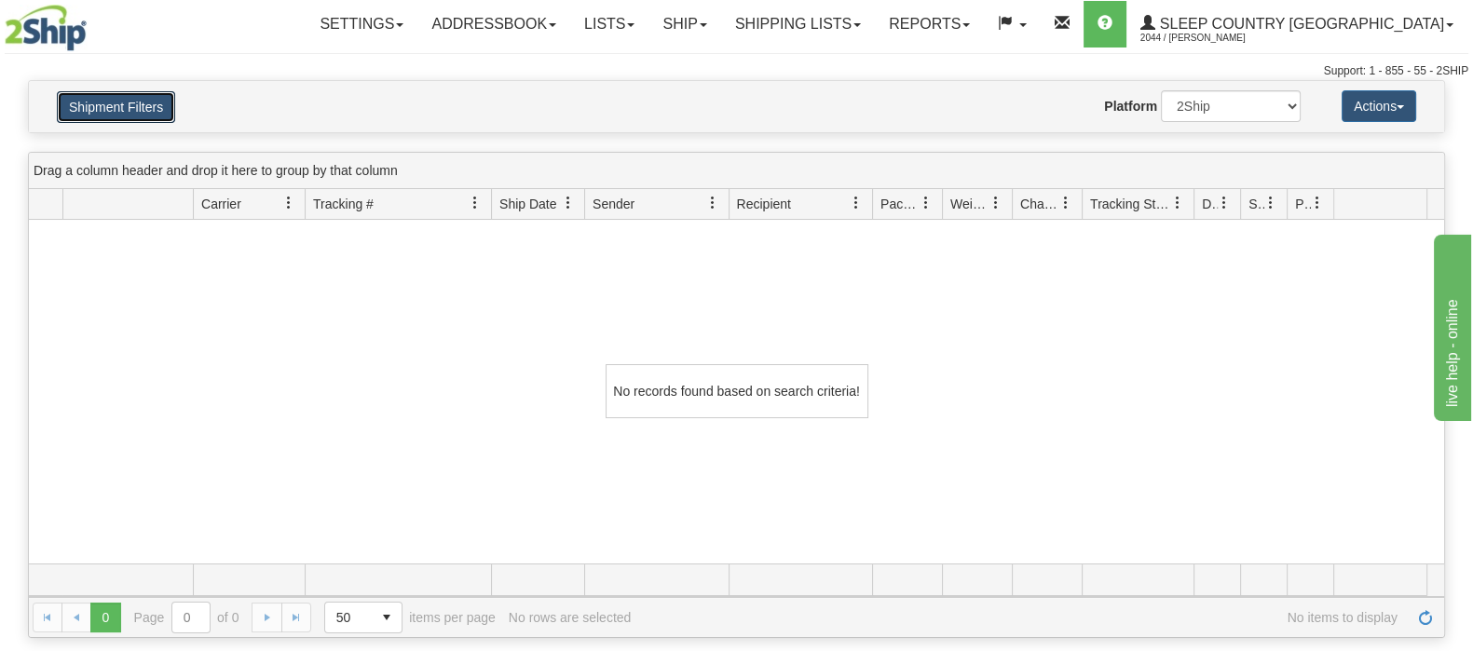
drag, startPoint x: 166, startPoint y: 90, endPoint x: 346, endPoint y: 219, distance: 221.1
click at [168, 95] on button "Shipment Filters" at bounding box center [116, 107] width 118 height 32
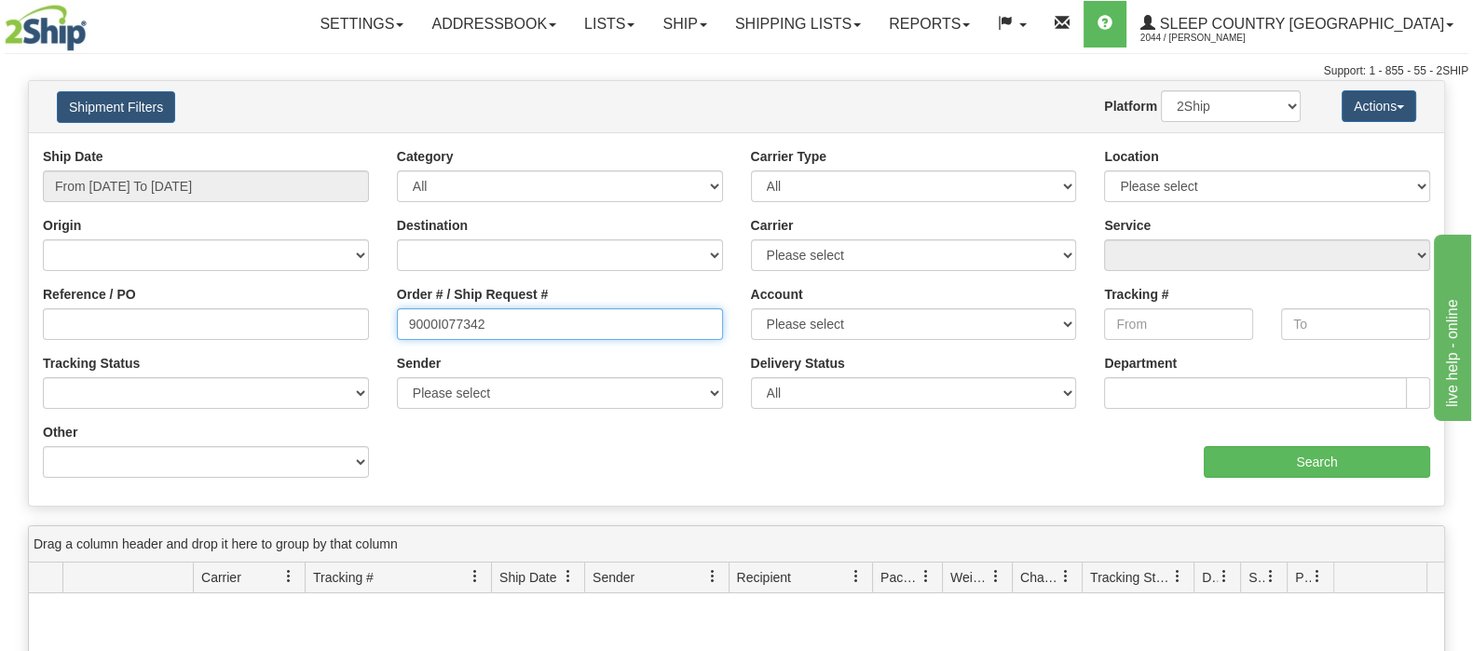
drag, startPoint x: 367, startPoint y: 309, endPoint x: 377, endPoint y: 310, distance: 10.3
click at [375, 147] on div "Reference / PO Order # / Ship Request # 9000I077342 Account Please select Canad…" at bounding box center [737, 147] width 1416 height 0
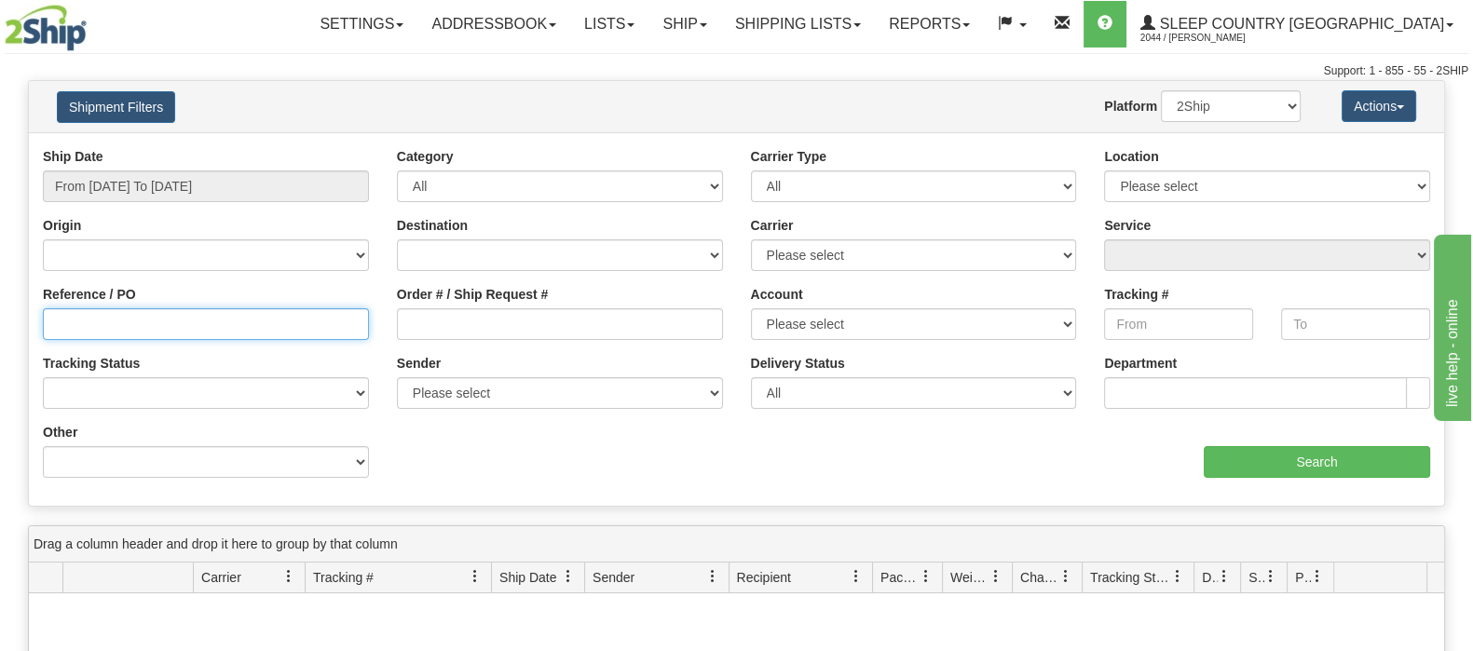
click at [311, 337] on input "Reference / PO" at bounding box center [206, 324] width 326 height 32
paste input "9000I077342"
type input "9000I077342"
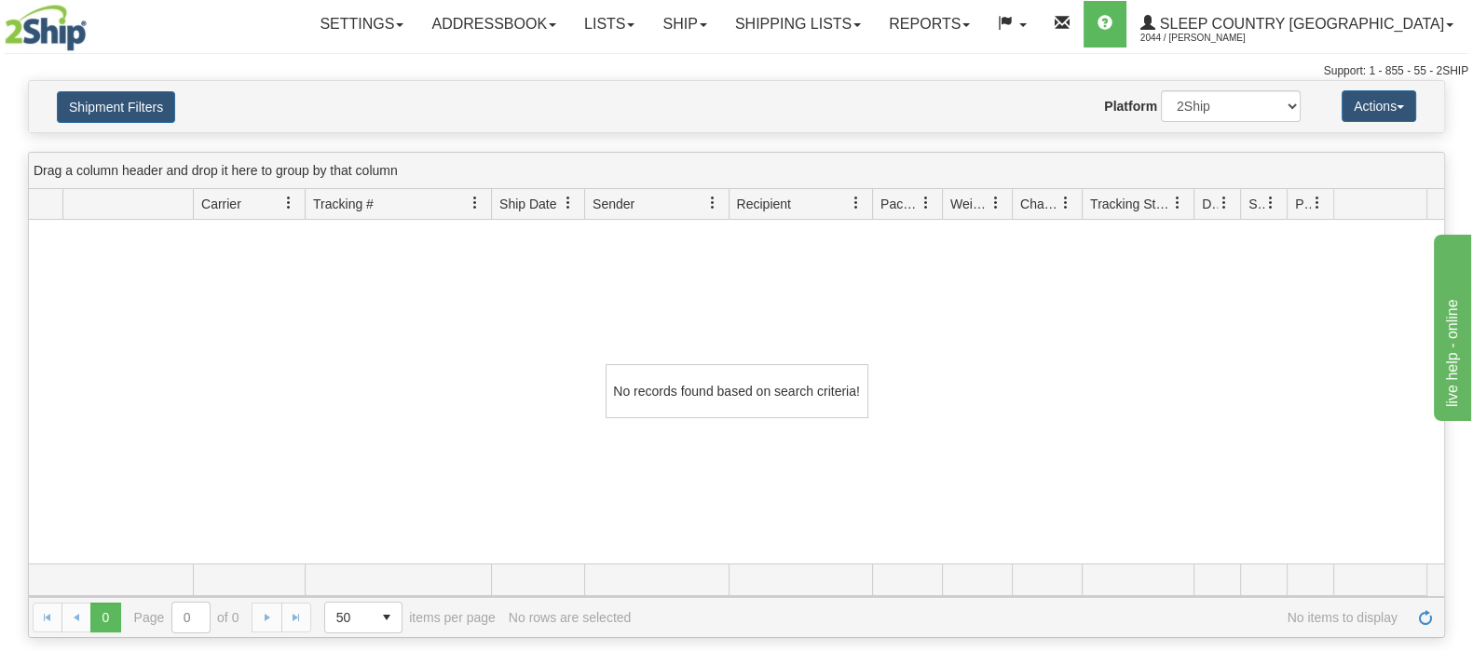
click at [1227, 88] on div "Shipment Filters Website Agent Nothing selected Client User Platform 2Ship Impo…" at bounding box center [737, 106] width 1416 height 51
click at [1227, 113] on select "2Ship Imported" at bounding box center [1231, 106] width 140 height 32
select select "1"
click at [1161, 90] on select "2Ship Imported" at bounding box center [1231, 106] width 140 height 32
click at [154, 108] on button "Shipment Filters" at bounding box center [116, 107] width 118 height 32
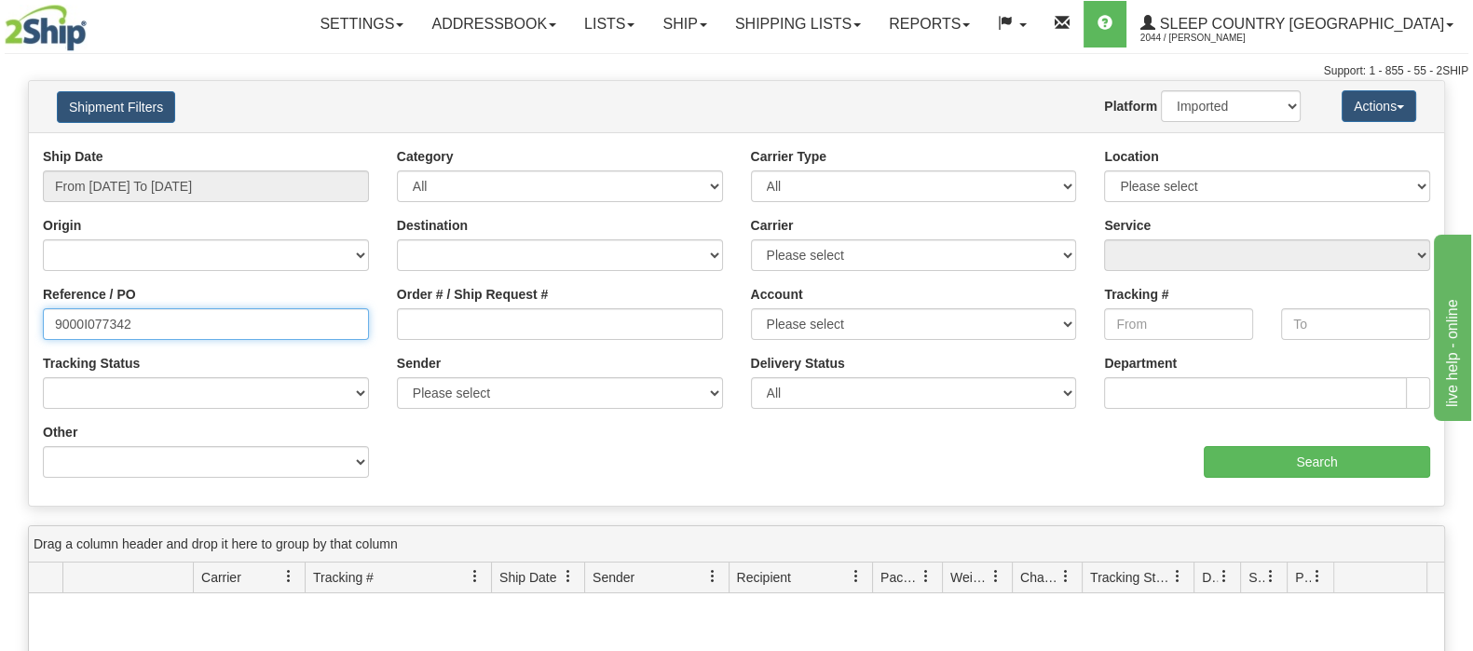
click at [37, 326] on div "Reference / PO 9000I077342" at bounding box center [206, 319] width 354 height 69
click at [487, 342] on div "Order # / Ship Request #" at bounding box center [560, 319] width 354 height 69
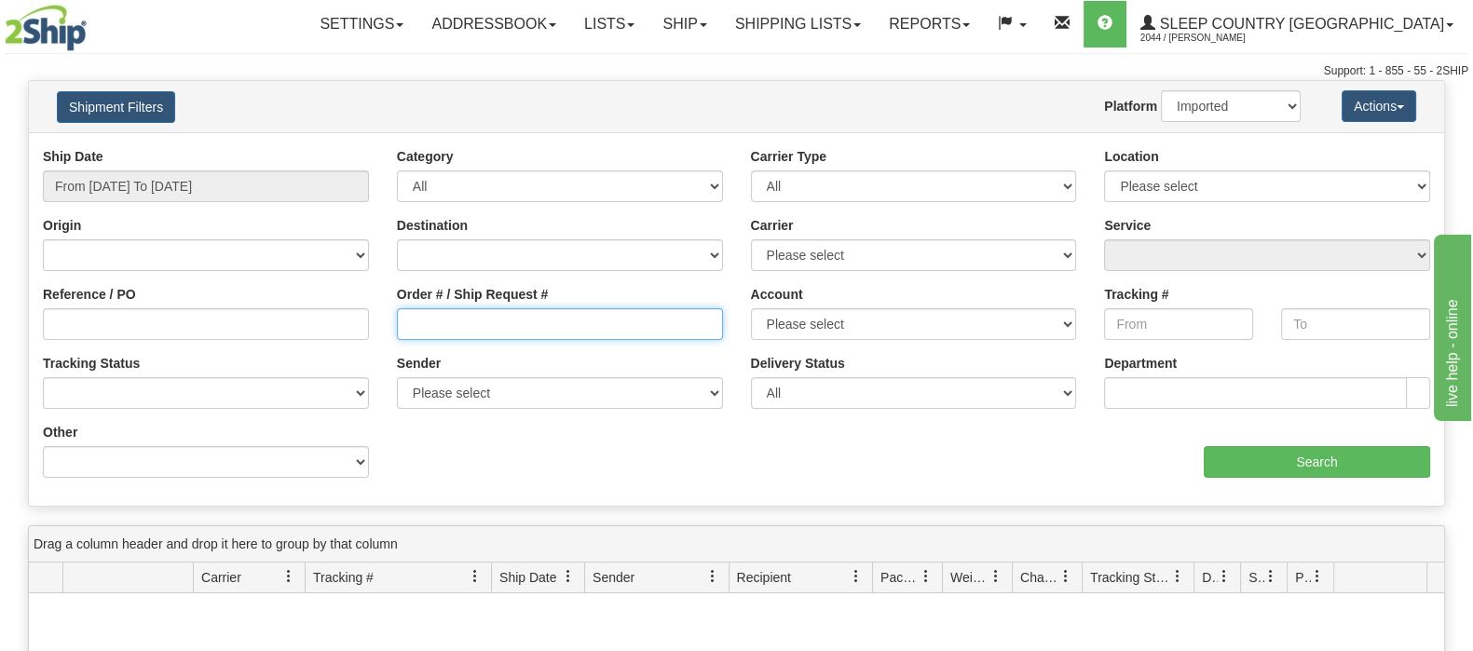
click at [484, 329] on input "Order # / Ship Request #" at bounding box center [560, 324] width 326 height 32
paste input "9000I077342"
type input "9000I077342"
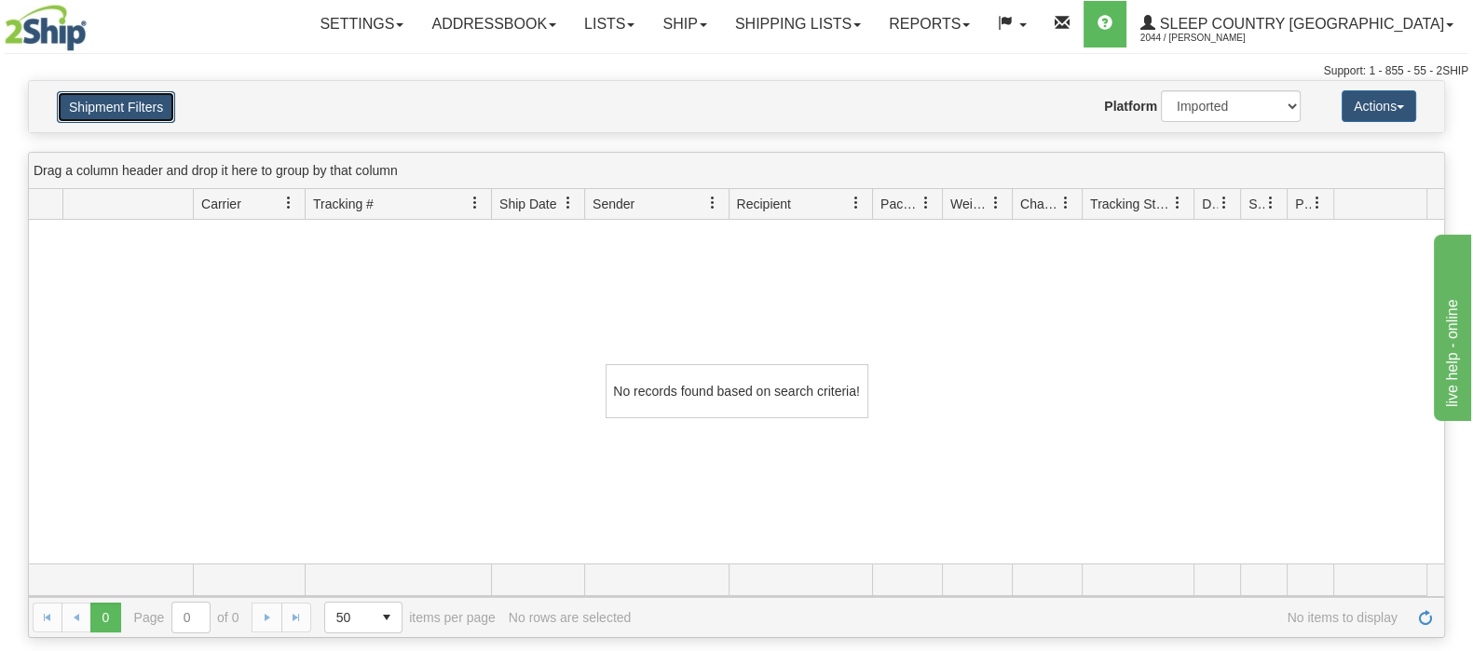
click at [109, 101] on button "Shipment Filters" at bounding box center [116, 107] width 118 height 32
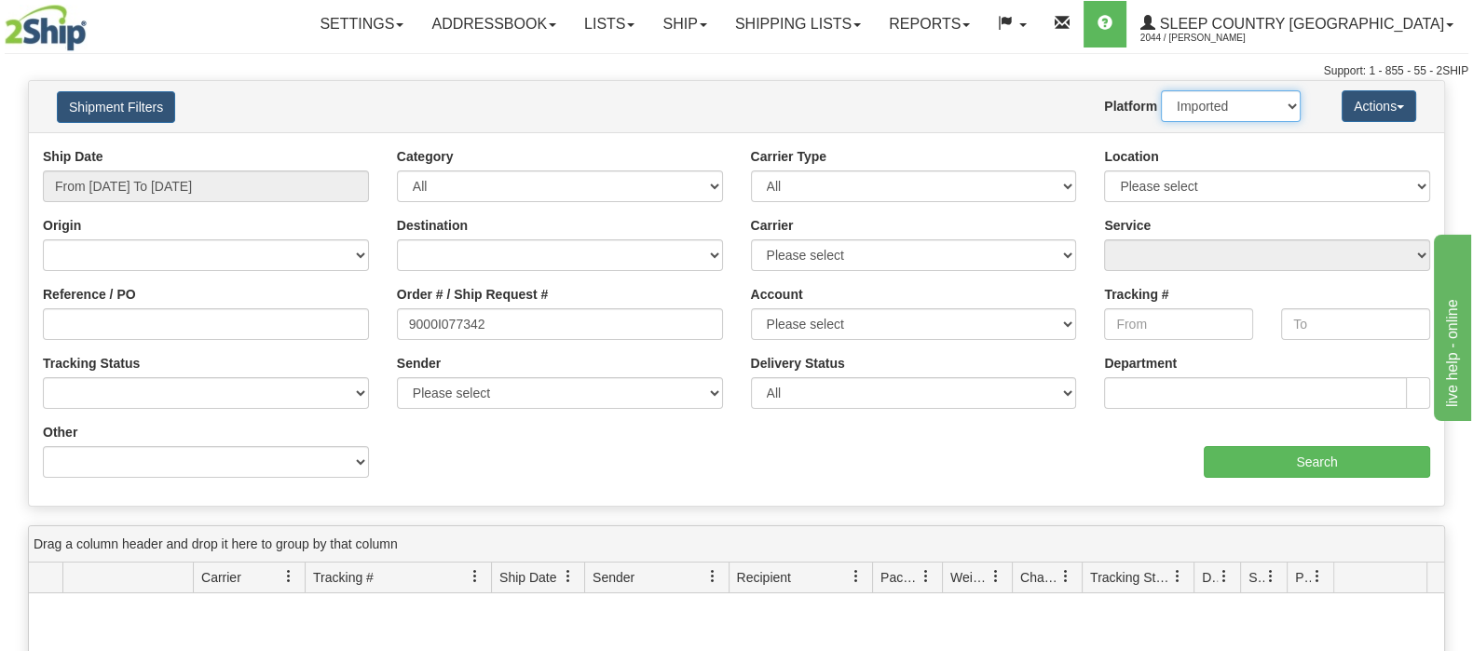
click at [1239, 109] on select "2Ship Imported" at bounding box center [1231, 106] width 140 height 32
select select "0"
click at [1161, 90] on select "2Ship Imported" at bounding box center [1231, 106] width 140 height 32
